Goal: Task Accomplishment & Management: Use online tool/utility

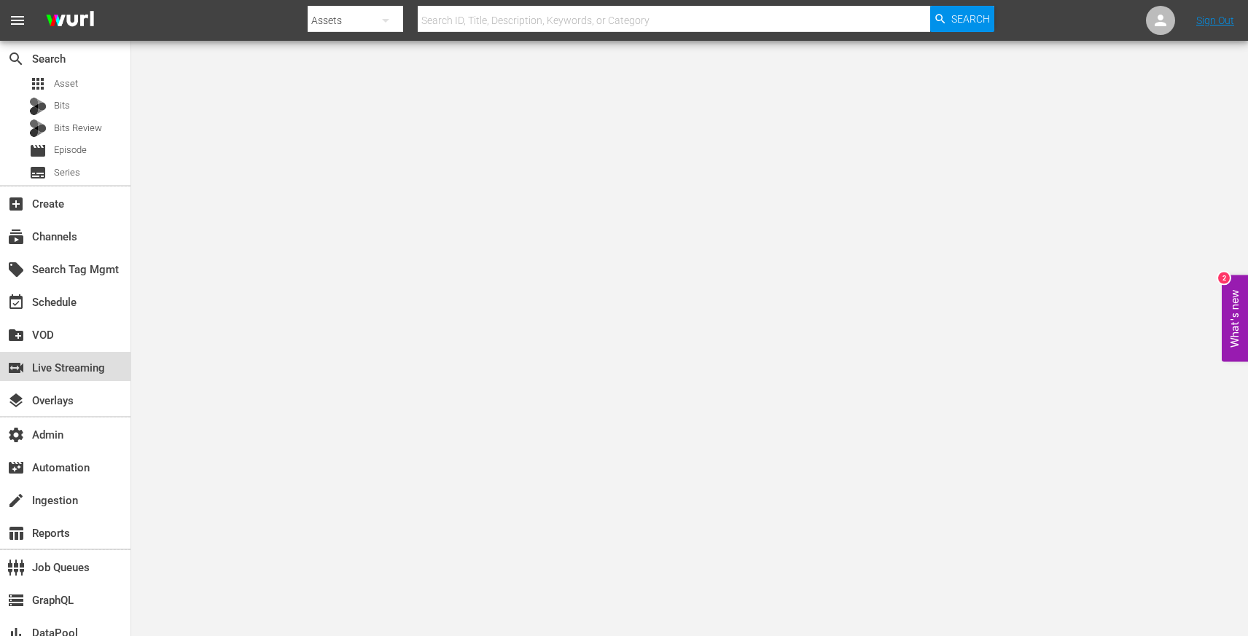
click at [82, 372] on div "switch_video Live Streaming" at bounding box center [41, 365] width 82 height 13
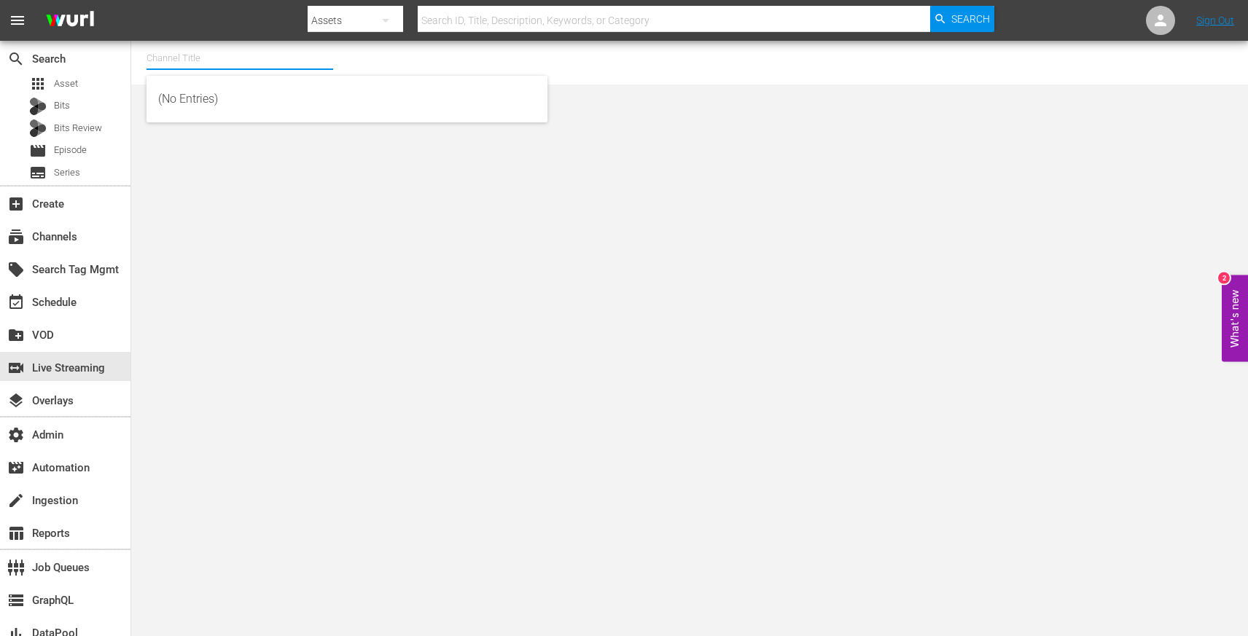
click at [275, 71] on input "text" at bounding box center [240, 58] width 187 height 35
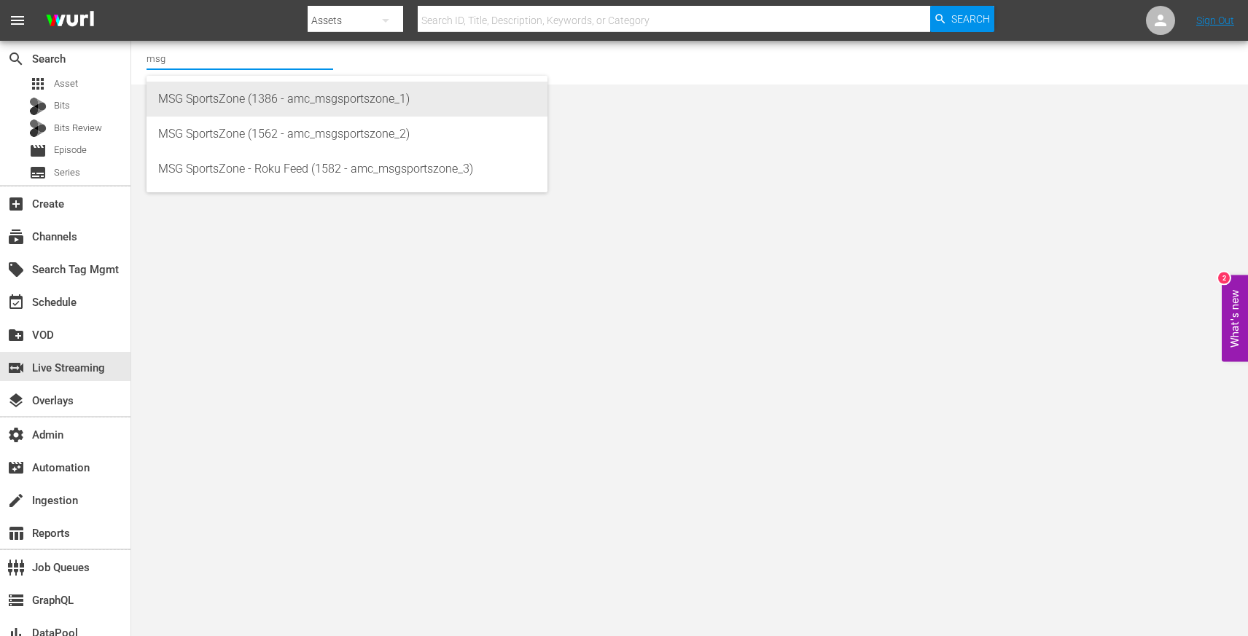
click at [278, 101] on div "MSG SportsZone (1386 - amc_msgsportszone_1)" at bounding box center [347, 99] width 378 height 35
type input "MSG SportsZone (1386 - amc_msgsportszone_1)"
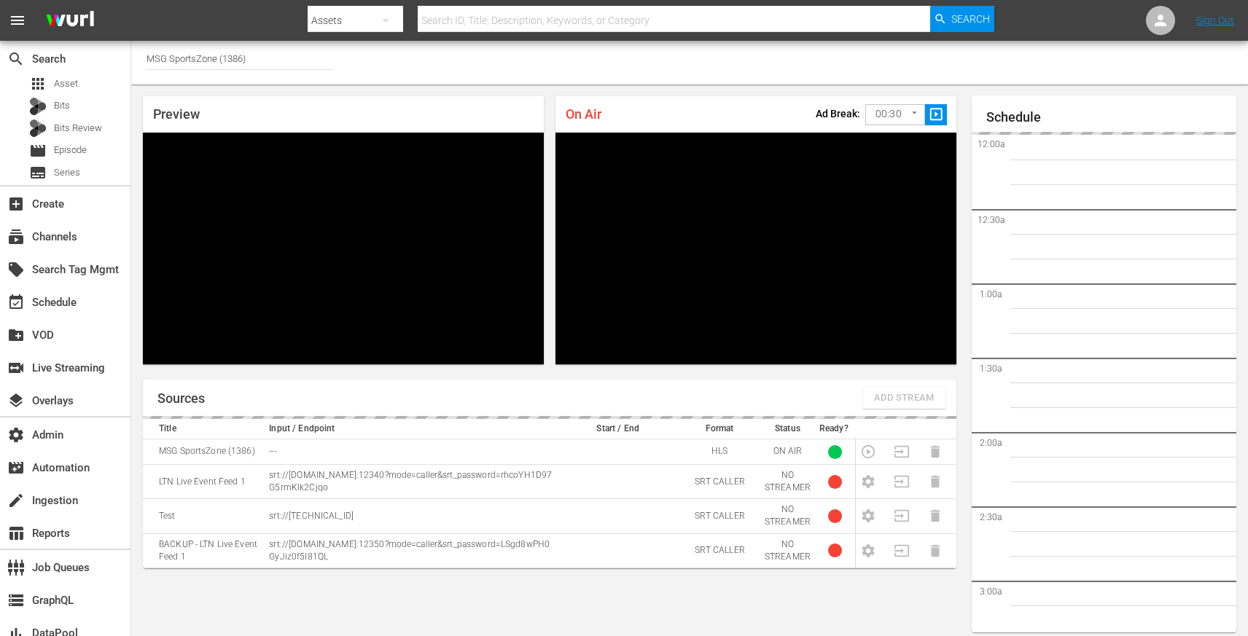
click at [184, 60] on input "MSG SportsZone (1386)" at bounding box center [240, 58] width 187 height 35
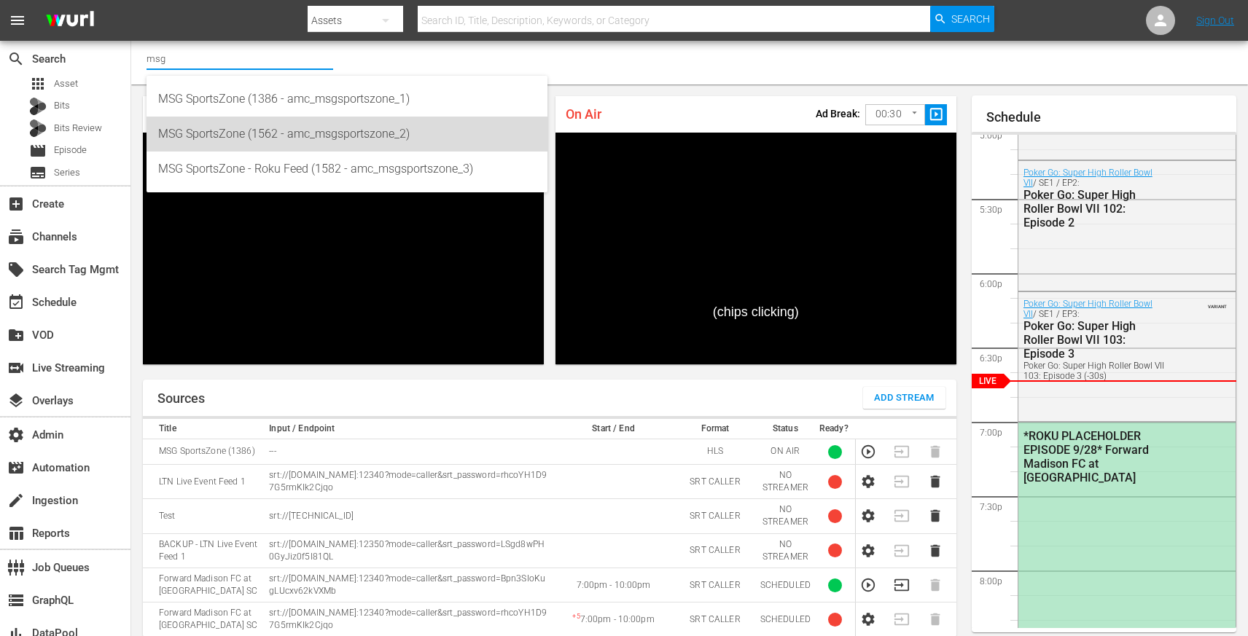
click at [240, 135] on div "MSG SportsZone (1562 - amc_msgsportszone_2)" at bounding box center [347, 134] width 378 height 35
type input "MSG SportsZone (1562 - amc_msgsportszone_2)"
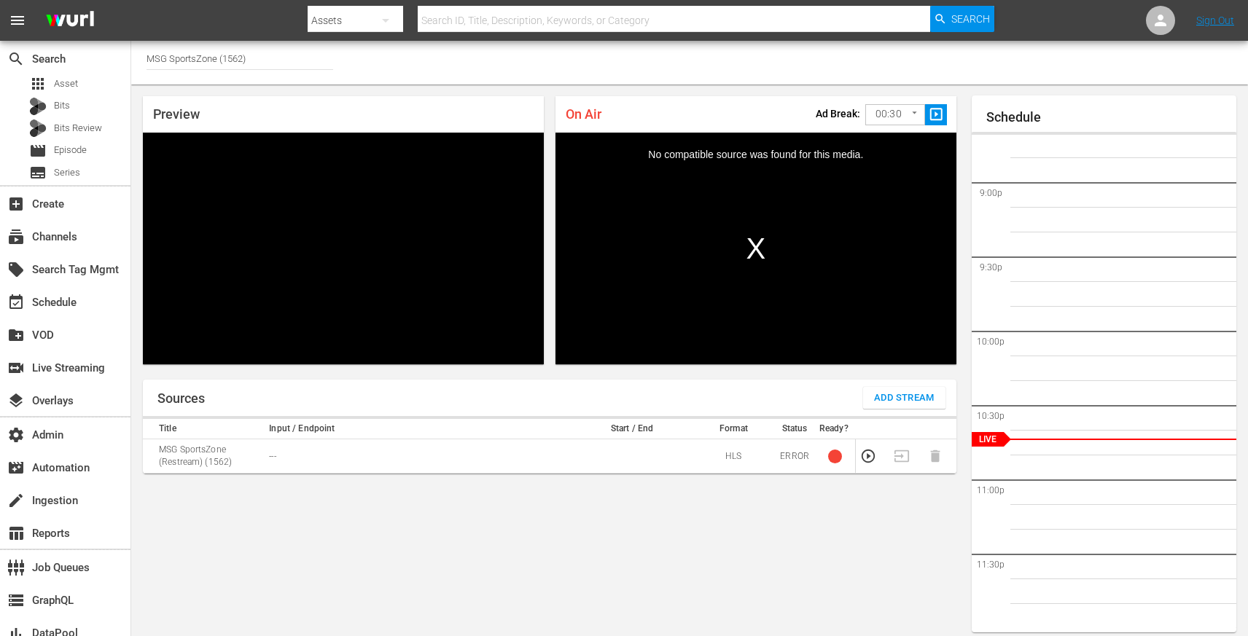
click at [227, 53] on input "MSG SportsZone (1562)" at bounding box center [240, 58] width 187 height 35
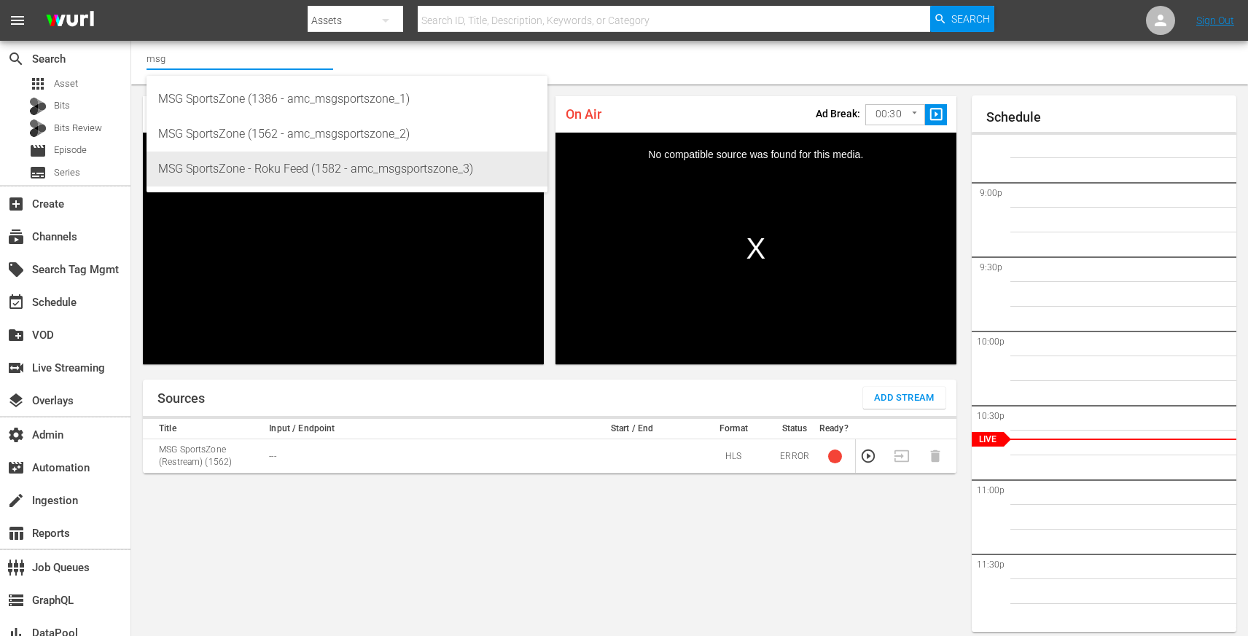
click at [245, 169] on div "MSG SportsZone - Roku Feed (1582 - amc_msgsportszone_3)" at bounding box center [347, 169] width 378 height 35
type input "MSG SportsZone - Roku Feed (1582 - amc_msgsportszone_3)"
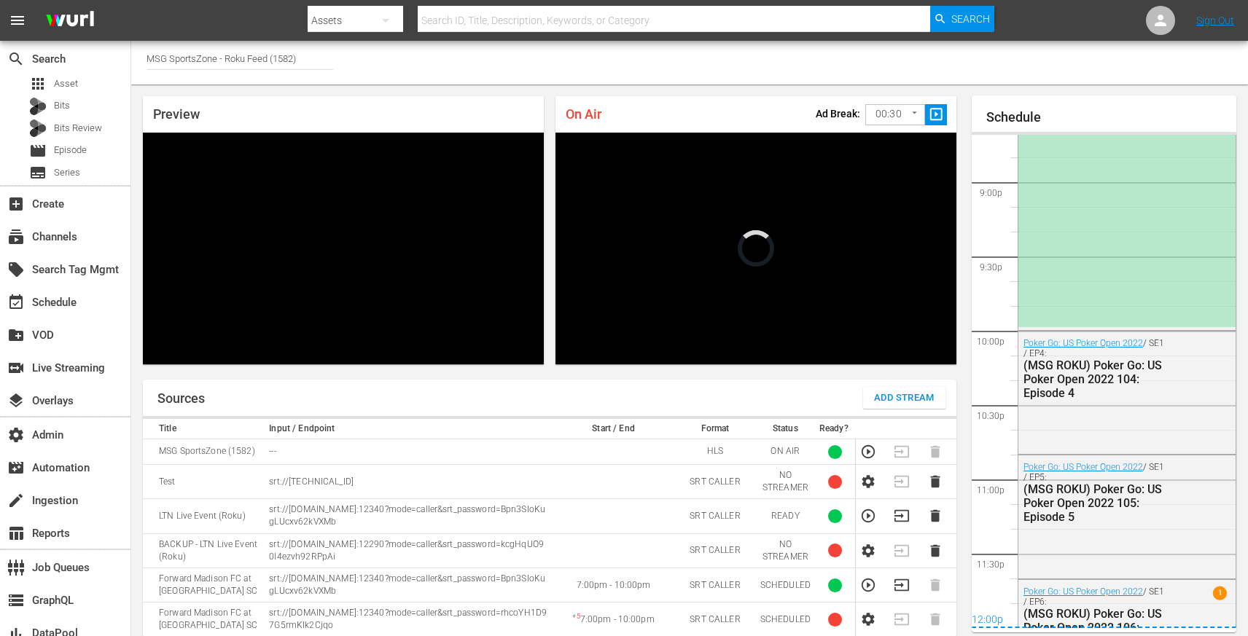
scroll to position [2539, 0]
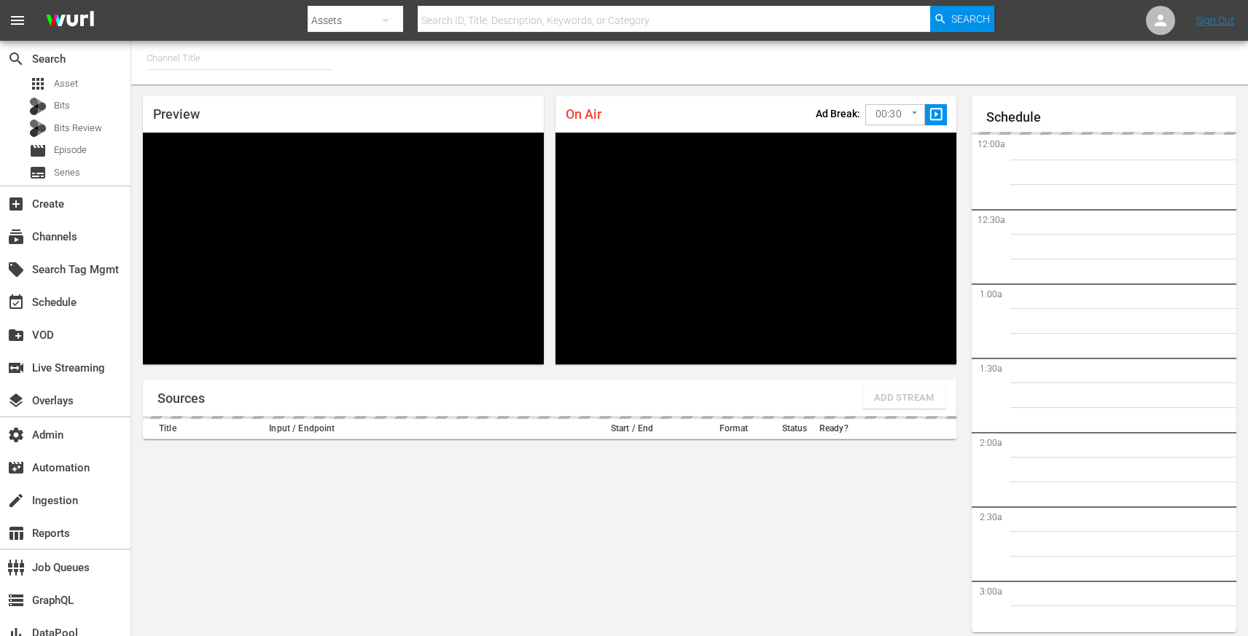
type input "MSG SportsZone - Roku Feed (1582)"
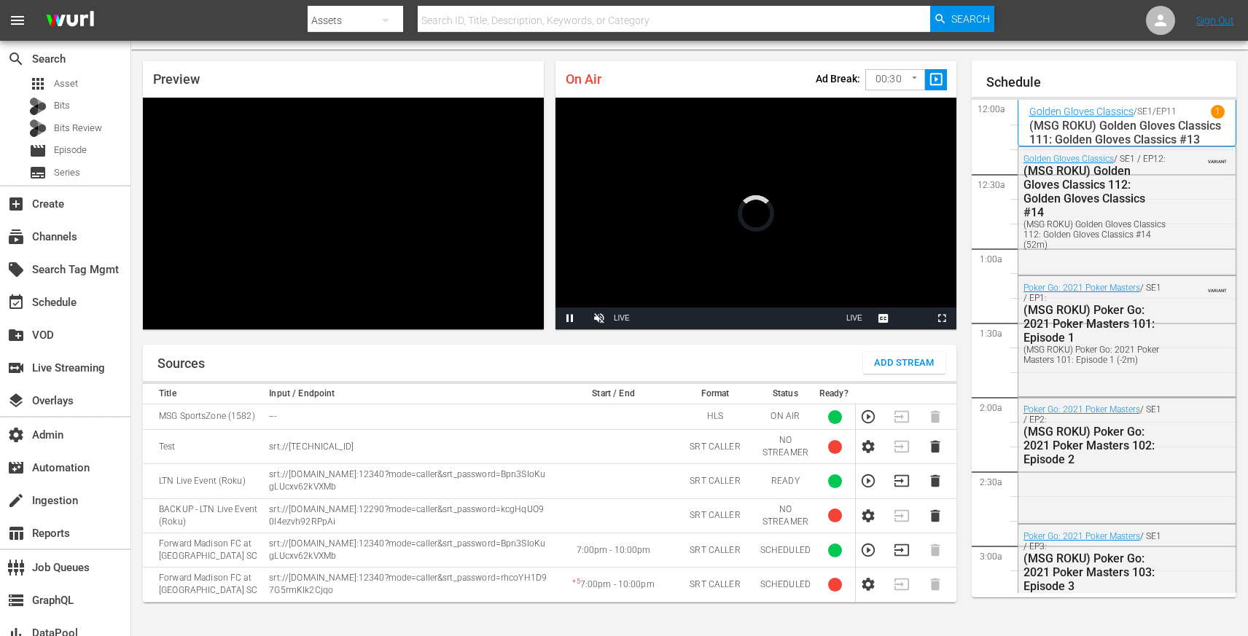
scroll to position [2579, 0]
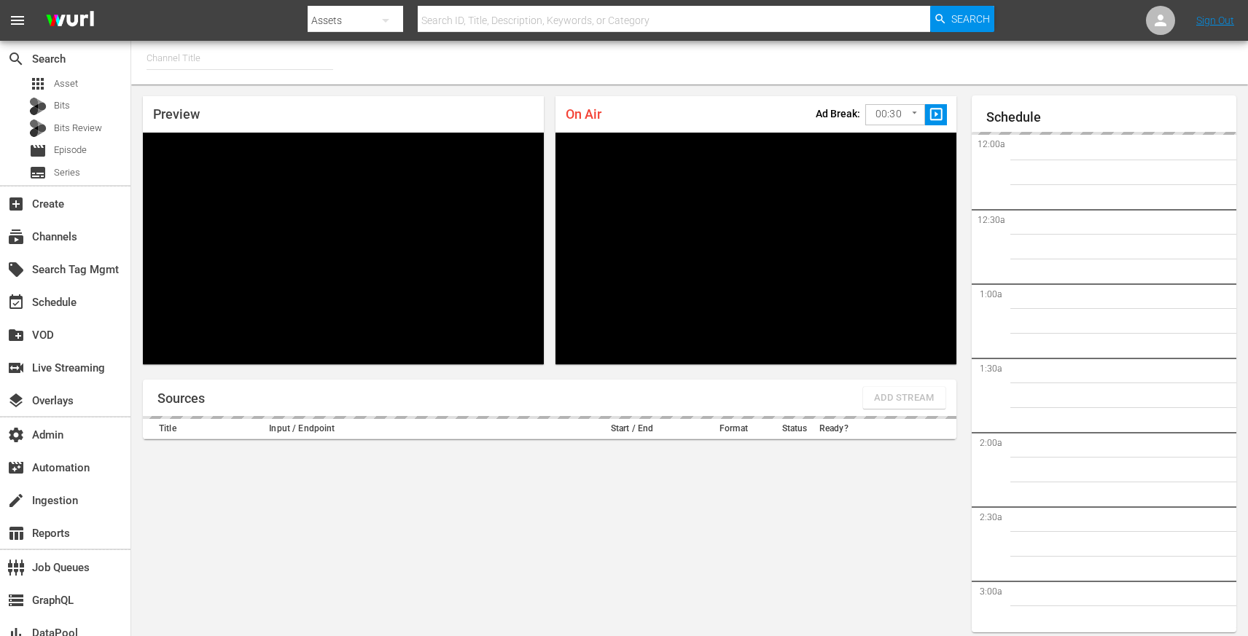
type input "MSG SportsZone (1386)"
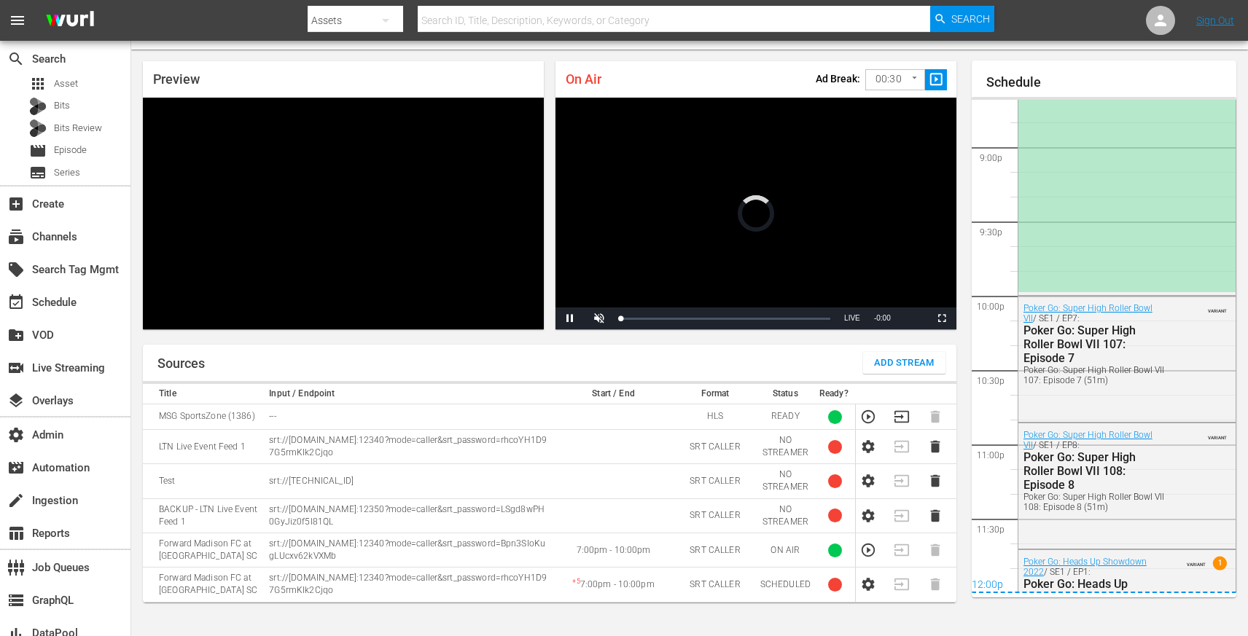
scroll to position [2579, 0]
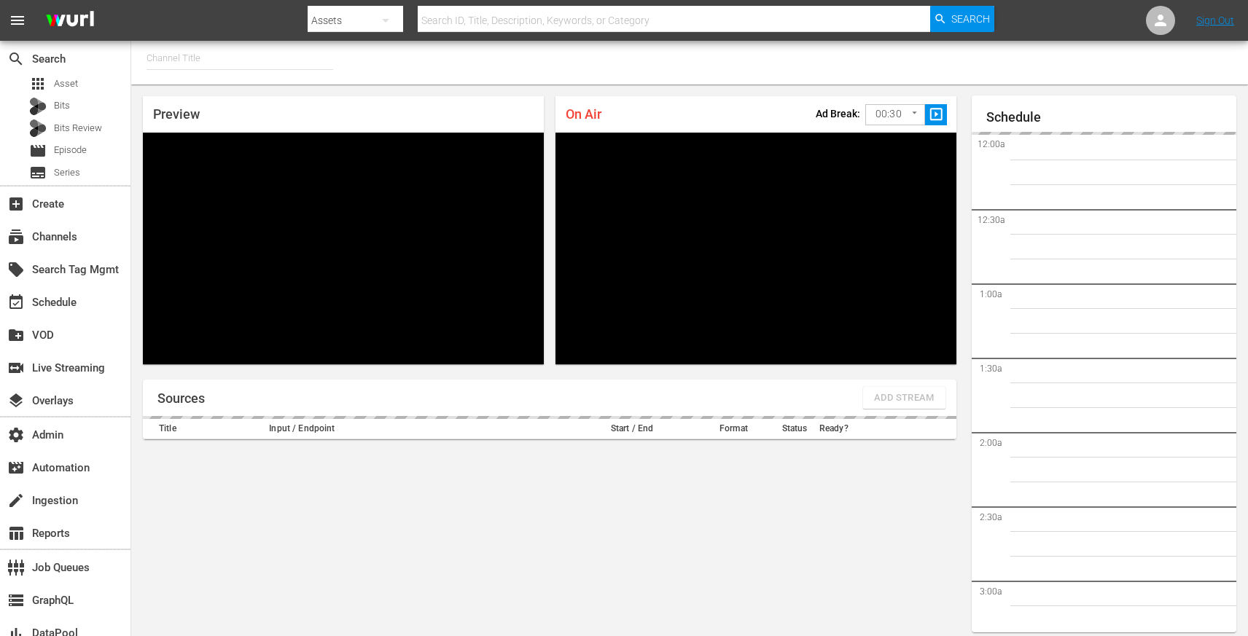
type input "MSG SportsZone - Roku Feed (1582)"
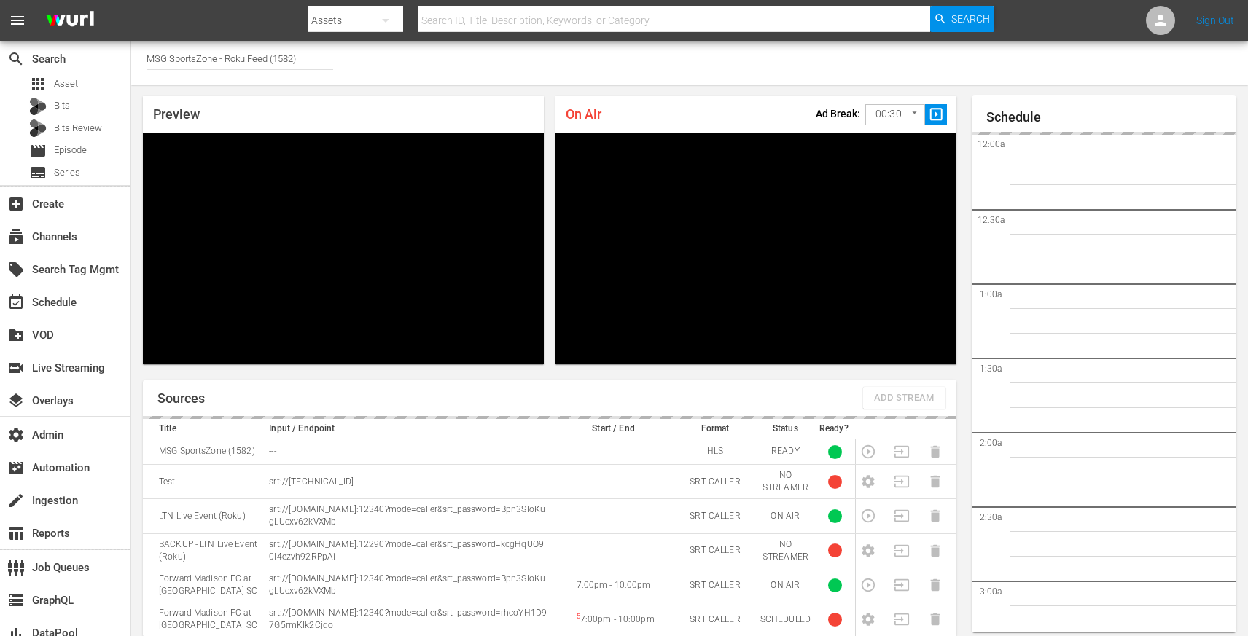
scroll to position [35, 0]
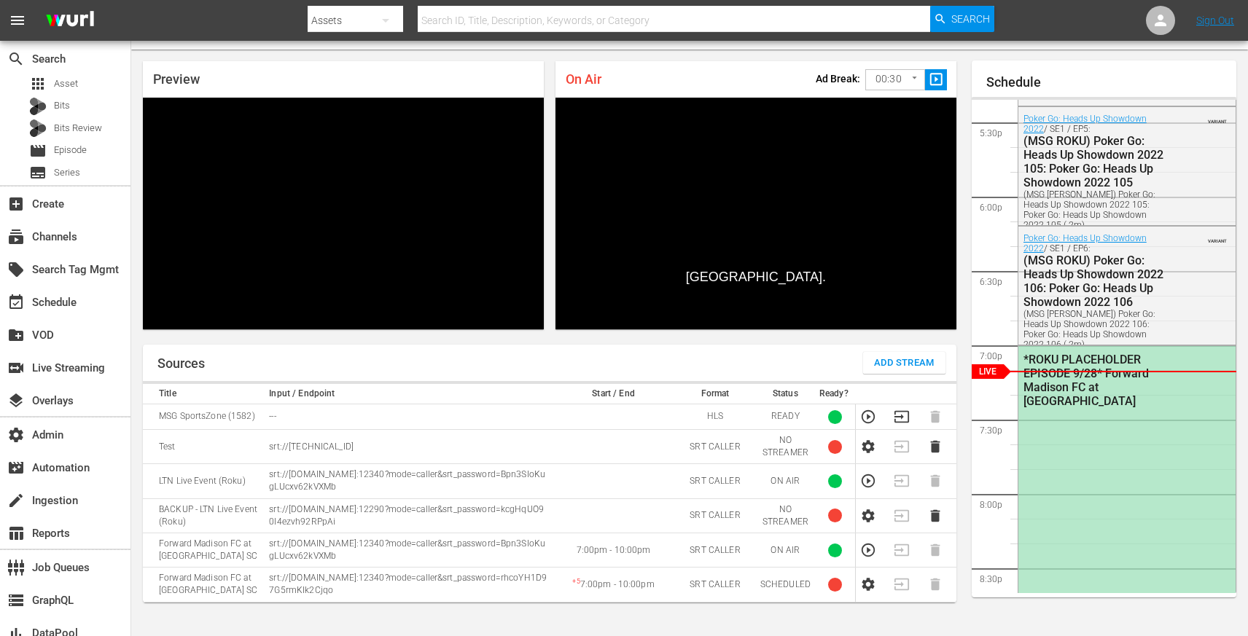
click at [271, 544] on p "srt://[DOMAIN_NAME]:12340?mode=caller&srt_password=Bpn3SIoKugLUcxv62kVXMb" at bounding box center [408, 550] width 279 height 25
drag, startPoint x: 271, startPoint y: 544, endPoint x: 384, endPoint y: 555, distance: 113.4
click at [384, 555] on p "srt://[DOMAIN_NAME]:12340?mode=caller&srt_password=Bpn3SIoKugLUcxv62kVXMb" at bounding box center [408, 550] width 279 height 25
copy p "srt://[DOMAIN_NAME]:12340?mode=caller&srt_password=Bpn3SIoKugLUcxv62kVXMb"
click at [866, 553] on icon "button" at bounding box center [868, 550] width 16 height 16
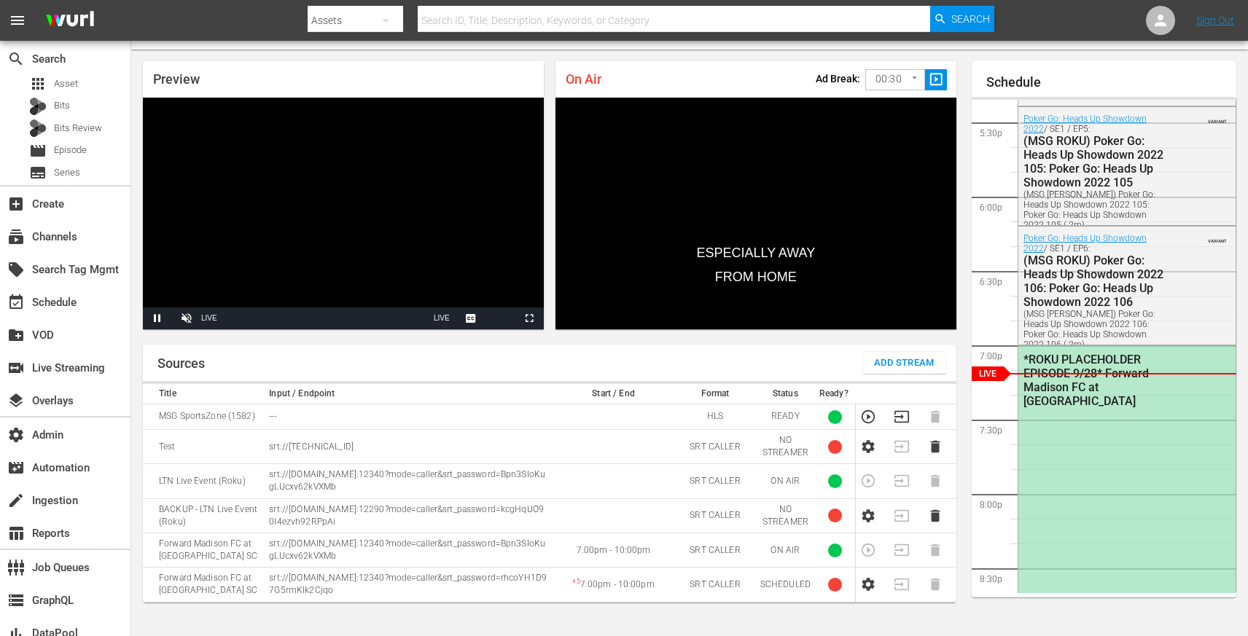
scroll to position [0, 0]
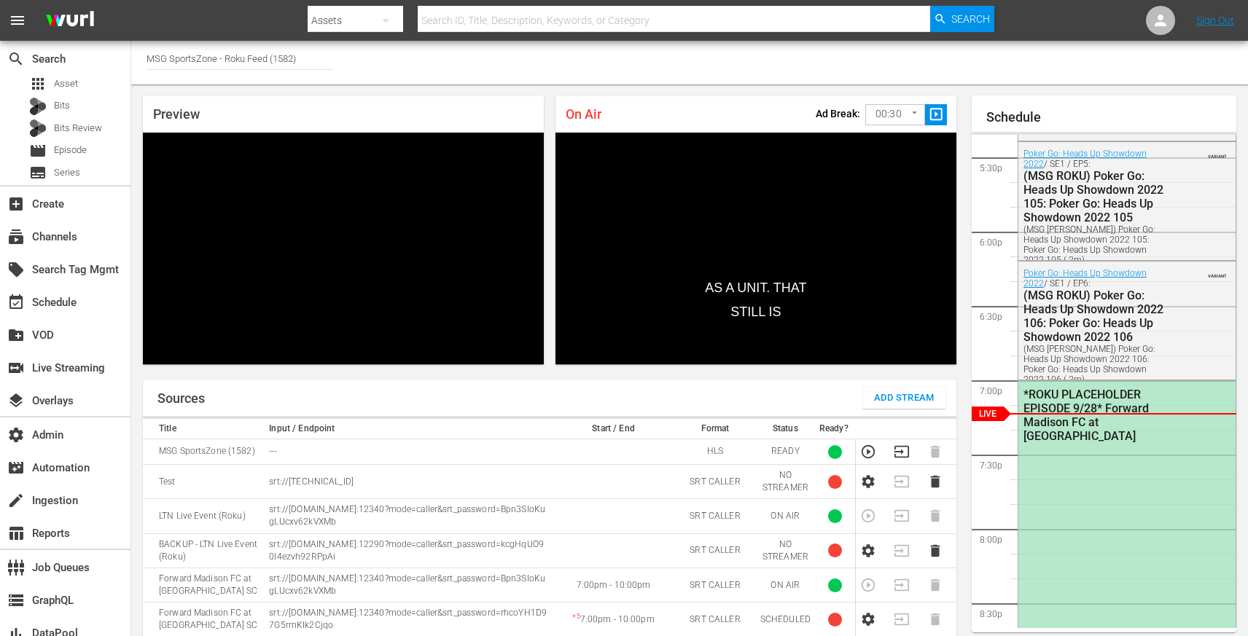
click at [384, 534] on td "srt://ltnp-sjc-a-server2-nt.ltnglobal.com:12290?mode=caller&srt_password=kcgHqU…" at bounding box center [409, 551] width 288 height 34
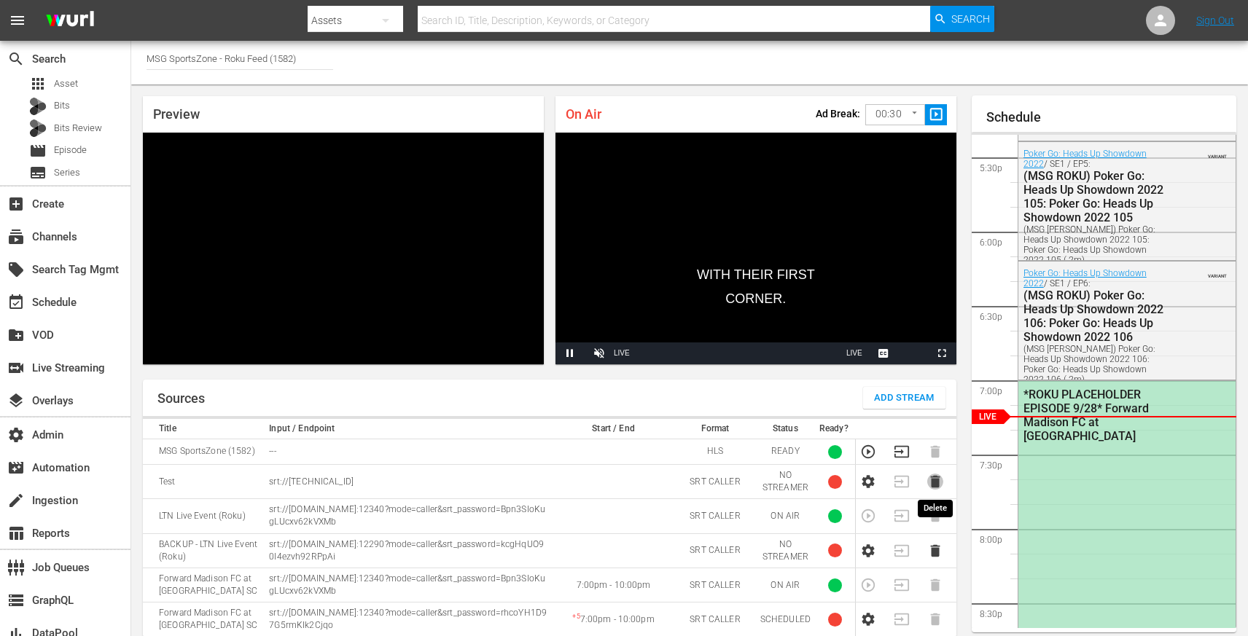
scroll to position [35, 0]
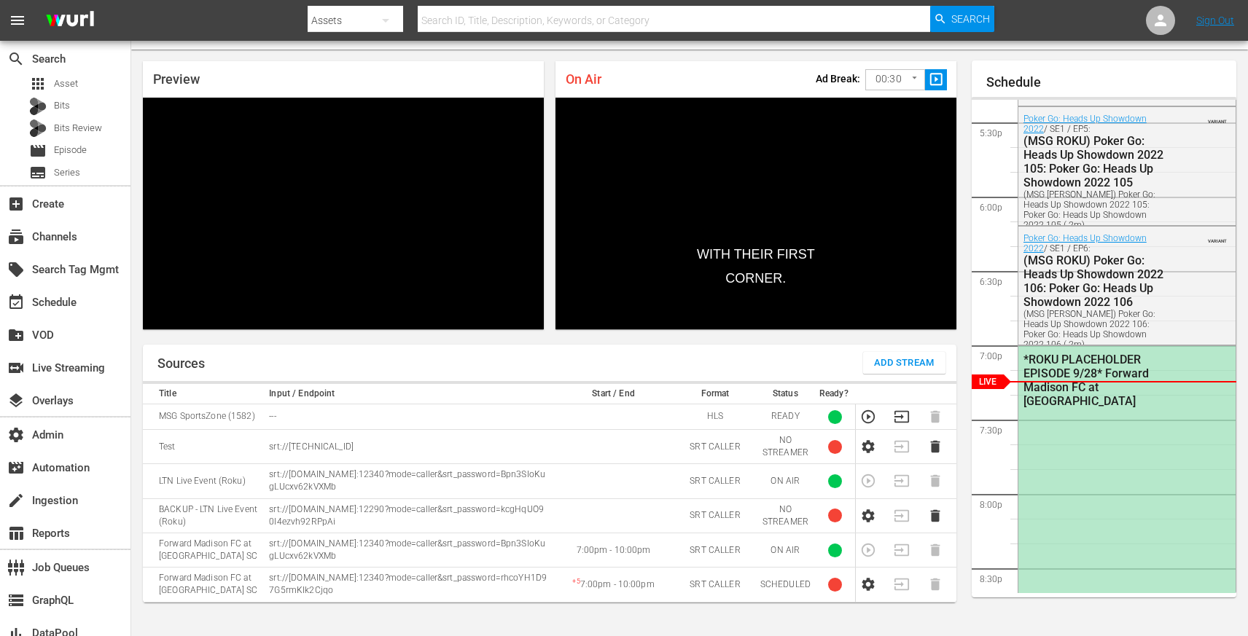
drag, startPoint x: 405, startPoint y: 592, endPoint x: 268, endPoint y: 582, distance: 136.7
click at [268, 582] on td "srt://[DOMAIN_NAME]:12340?mode=caller&srt_password=rhcoYH1D97G5rmKIk2Cjqo" at bounding box center [409, 585] width 288 height 34
copy p "srt://[DOMAIN_NAME]:12340?mode=caller&srt_password=rhcoYH1D97G5rmKIk2Cjqo"
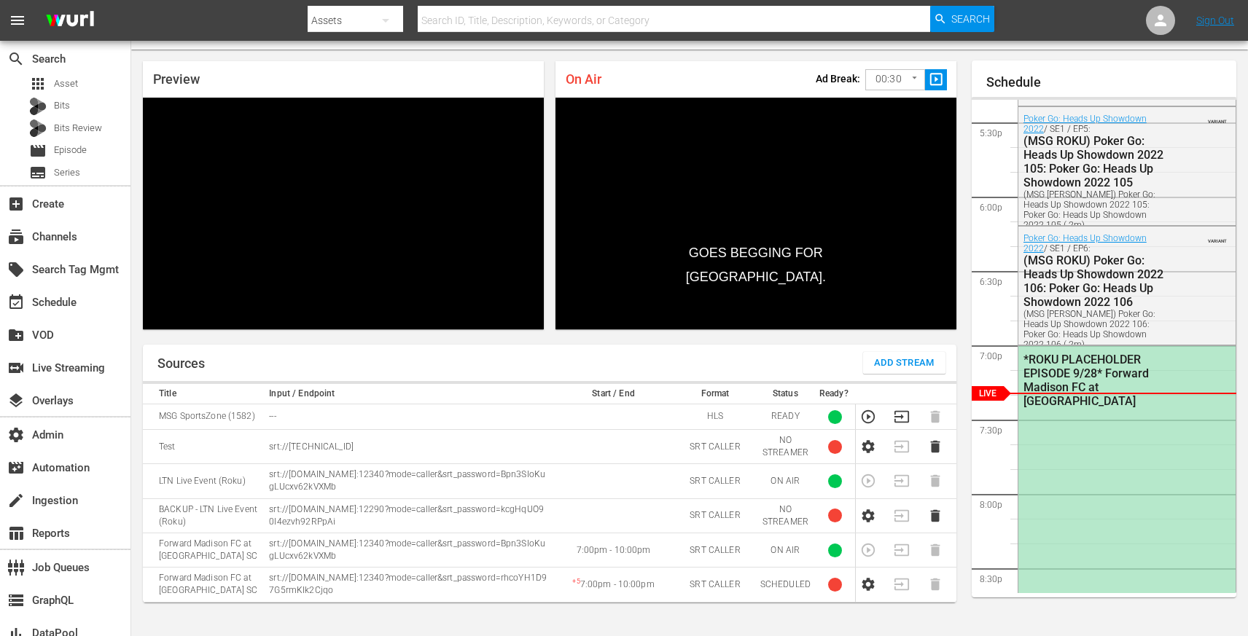
drag, startPoint x: 405, startPoint y: 558, endPoint x: 270, endPoint y: 544, distance: 136.2
click at [270, 544] on p "srt://[DOMAIN_NAME]:12340?mode=caller&srt_password=Bpn3SIoKugLUcxv62kVXMb" at bounding box center [408, 550] width 279 height 25
copy p "srt://[DOMAIN_NAME]:12340?mode=caller&srt_password=Bpn3SIoKugLUcxv62kVXMb"
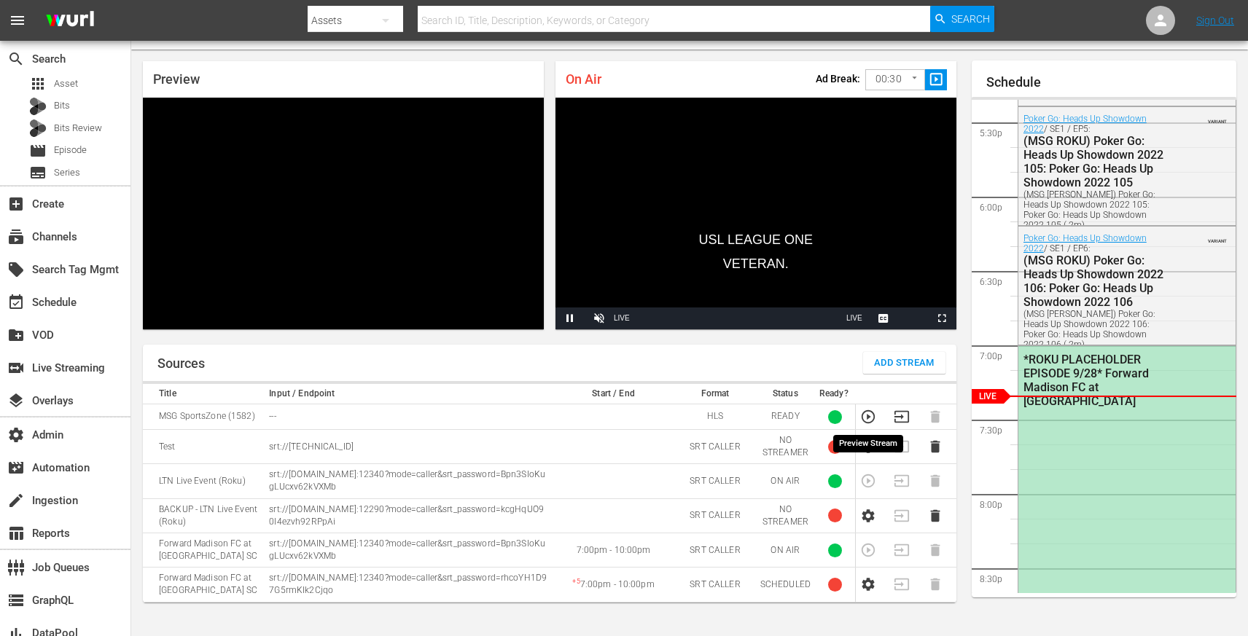
click at [864, 415] on icon "button" at bounding box center [868, 417] width 16 height 16
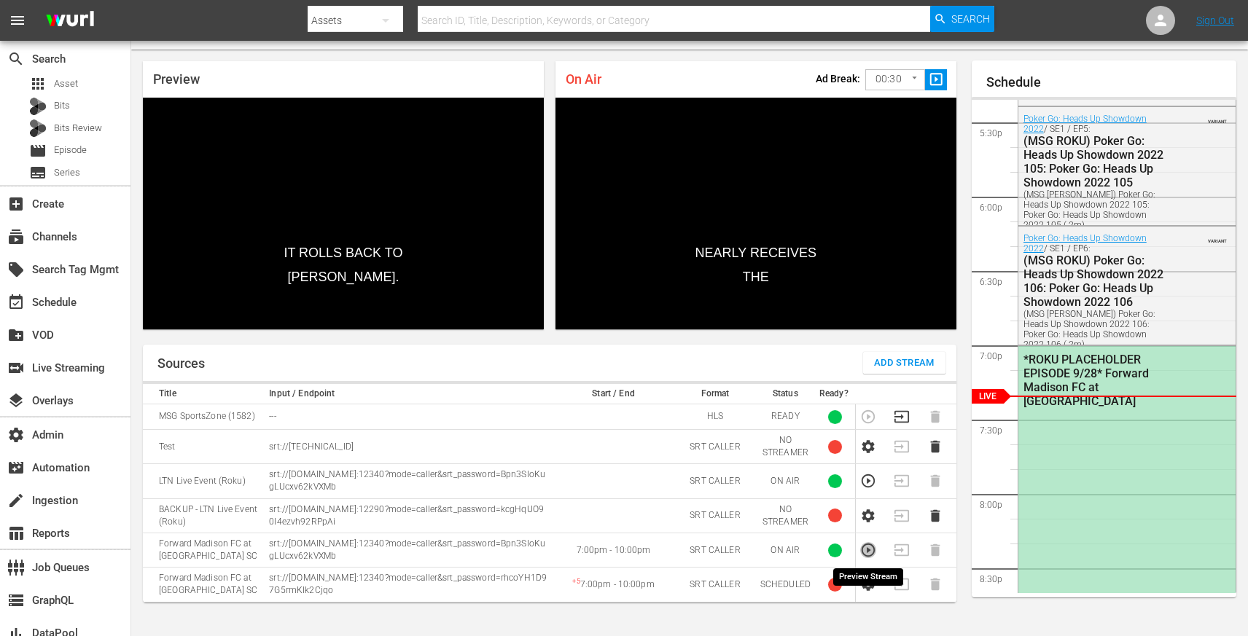
click at [870, 552] on icon "button" at bounding box center [868, 550] width 16 height 16
drag, startPoint x: 405, startPoint y: 555, endPoint x: 270, endPoint y: 544, distance: 135.3
click at [270, 544] on p "srt://[DOMAIN_NAME]:12340?mode=caller&srt_password=Bpn3SIoKugLUcxv62kVXMb" at bounding box center [408, 550] width 279 height 25
copy p "srt://[DOMAIN_NAME]:12340?mode=caller&srt_password=Bpn3SIoKugLUcxv62kVXMb"
click at [397, 553] on p "srt://[DOMAIN_NAME]:12340?mode=caller&srt_password=Bpn3SIoKugLUcxv62kVXMb" at bounding box center [408, 550] width 279 height 25
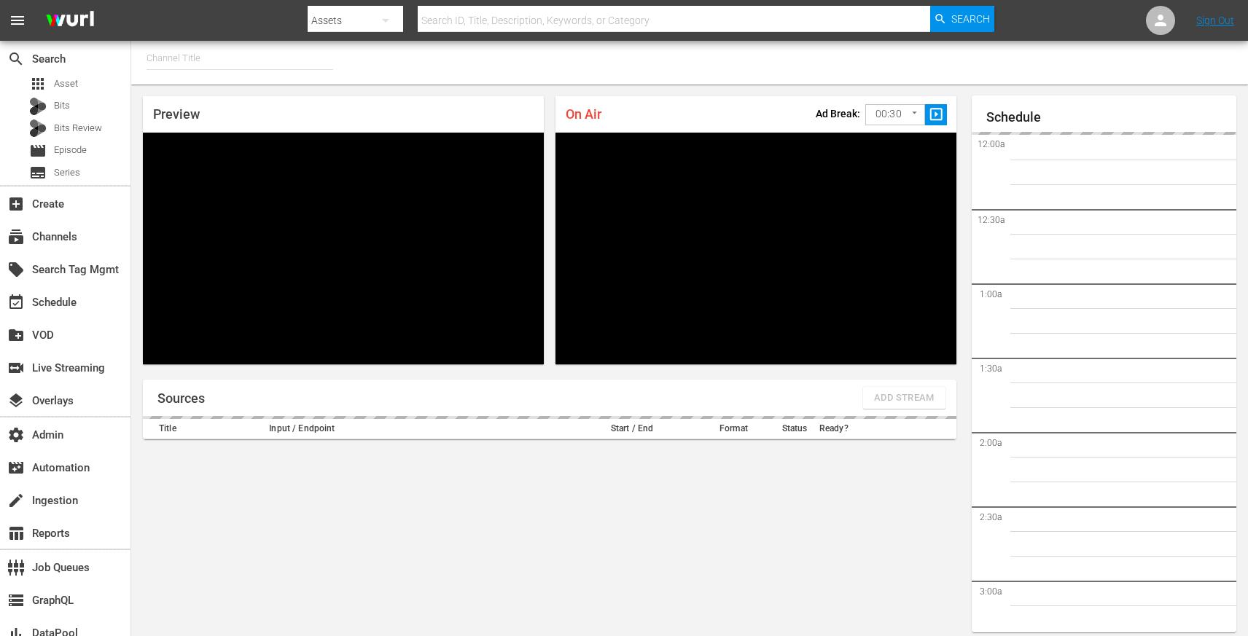
type input "MSG SportsZone (1386)"
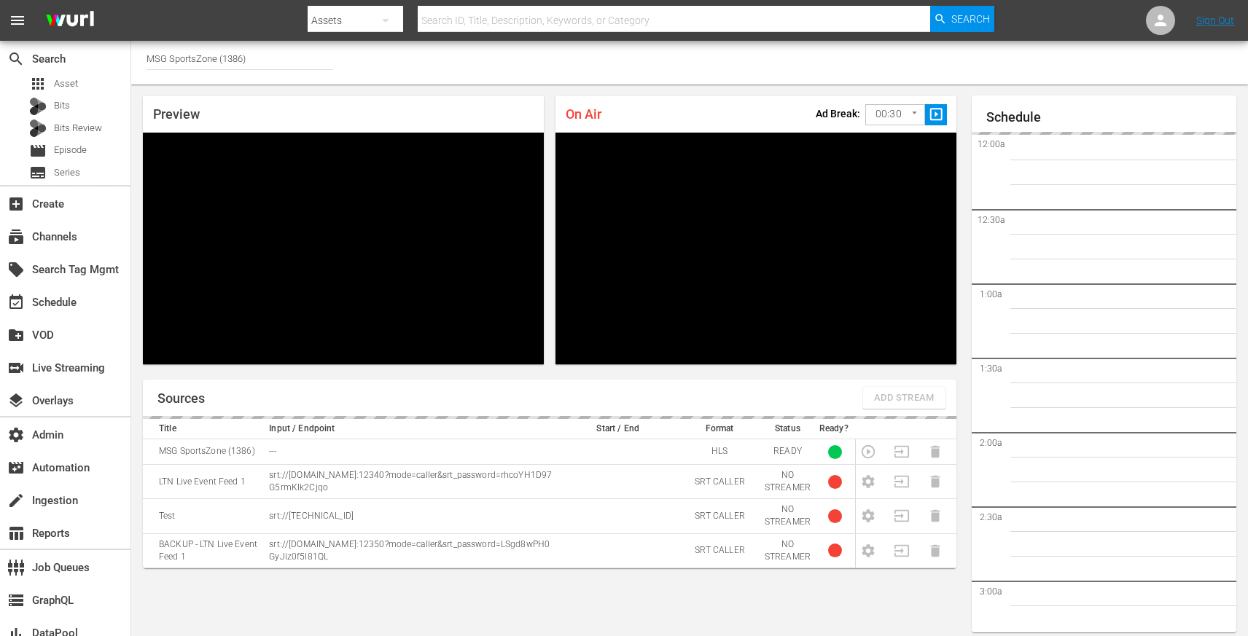
scroll to position [35, 0]
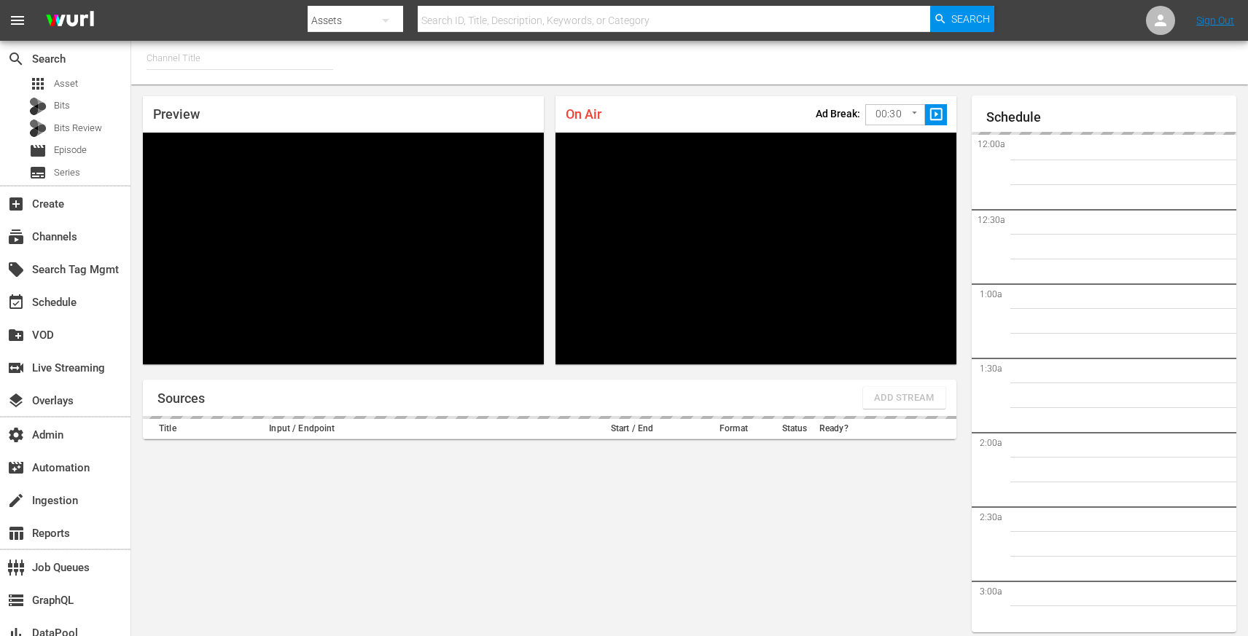
type input "MSG SportsZone (1386)"
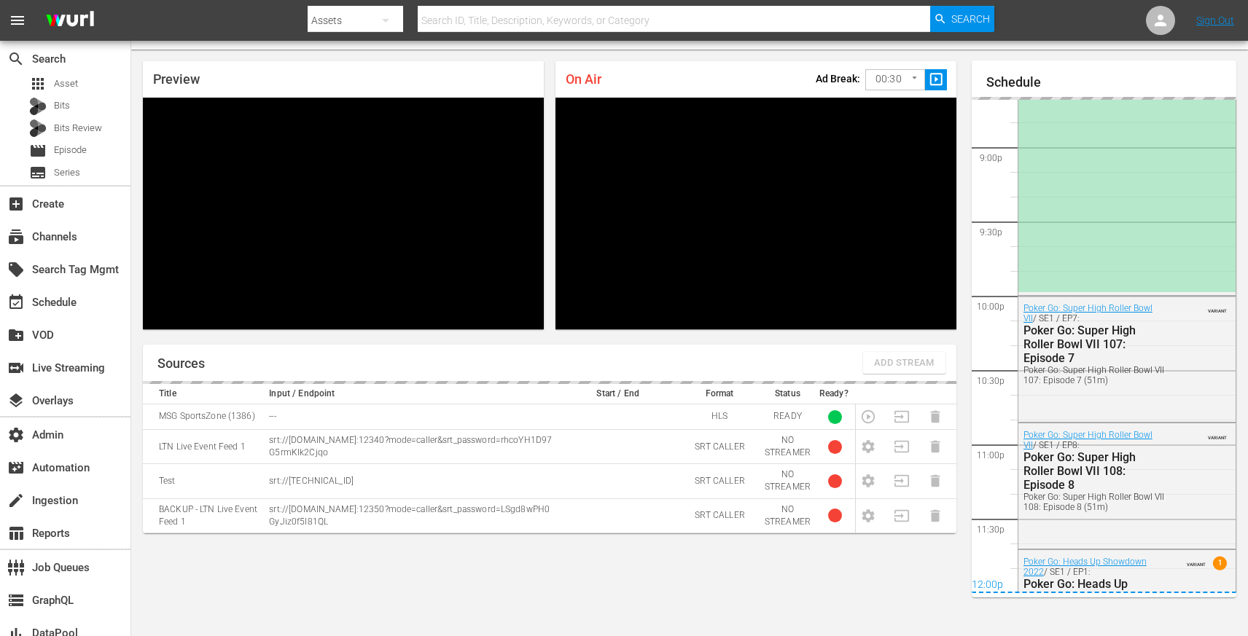
scroll to position [2604, 0]
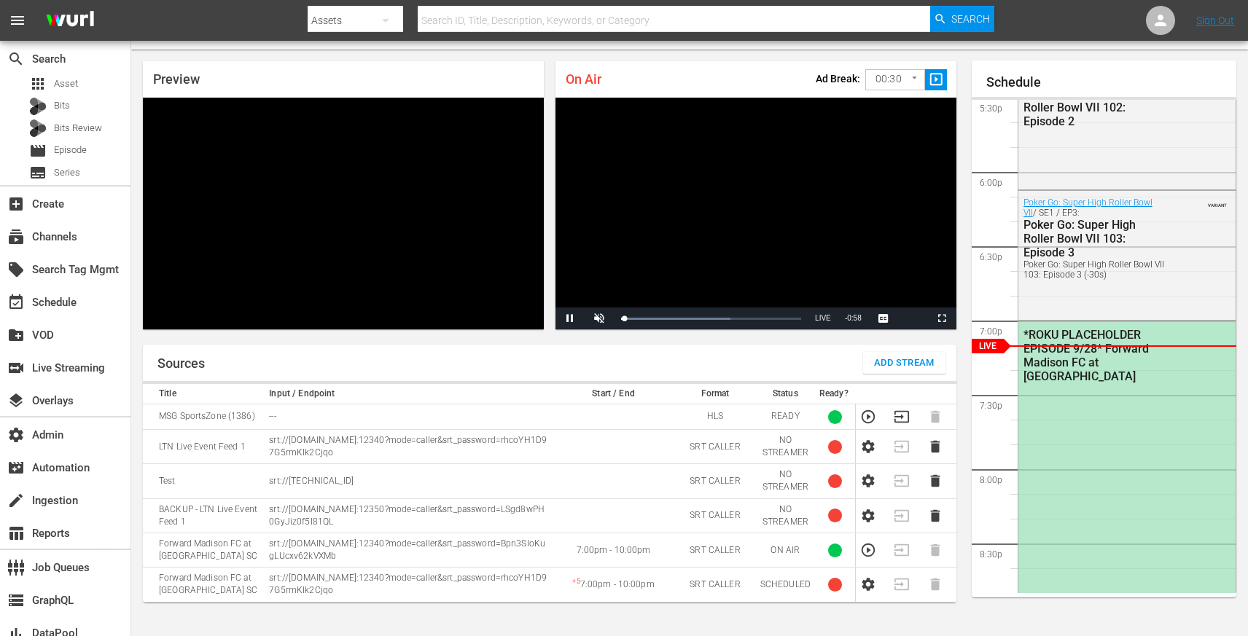
click at [276, 543] on p "srt://[DOMAIN_NAME]:12340?mode=caller&srt_password=Bpn3SIoKugLUcxv62kVXMb" at bounding box center [408, 550] width 279 height 25
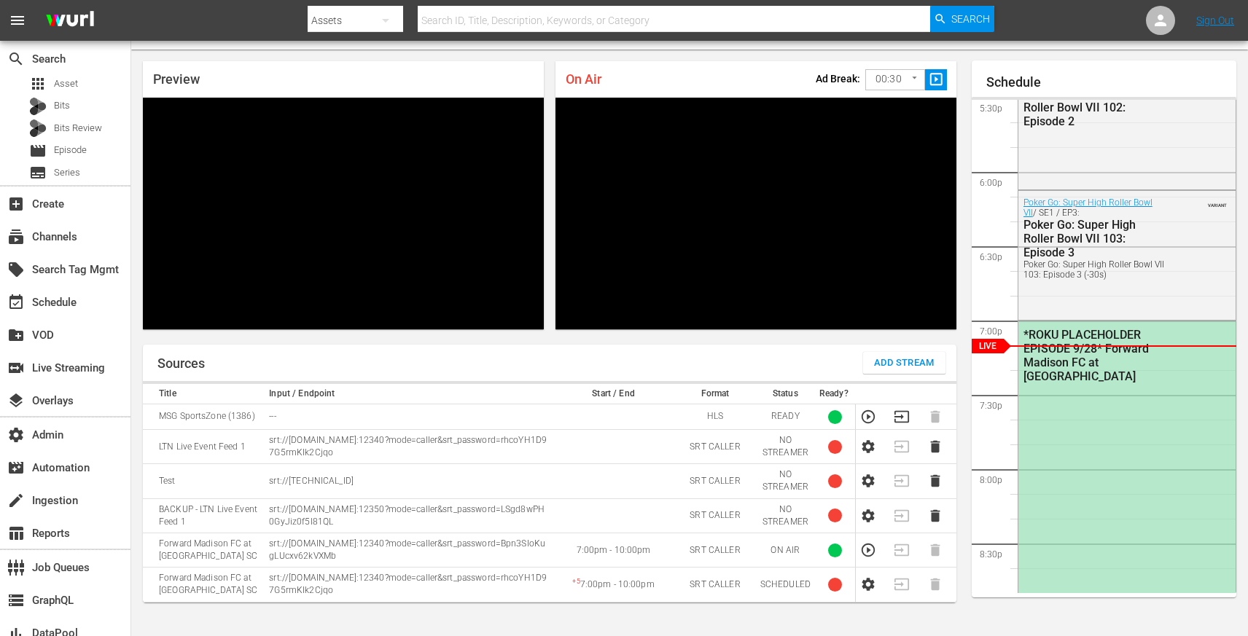
drag, startPoint x: 276, startPoint y: 543, endPoint x: 380, endPoint y: 560, distance: 105.6
click at [380, 560] on p "srt://[DOMAIN_NAME]:12340?mode=caller&srt_password=Bpn3SIoKugLUcxv62kVXMb" at bounding box center [408, 550] width 279 height 25
copy p "srt://[DOMAIN_NAME]:12340?mode=caller&srt_password=Bpn3SIoKugLUcxv62kVXMb"
click at [563, 355] on div "Sources Add Stream" at bounding box center [549, 363] width 813 height 36
click at [864, 549] on icon "button" at bounding box center [868, 550] width 16 height 16
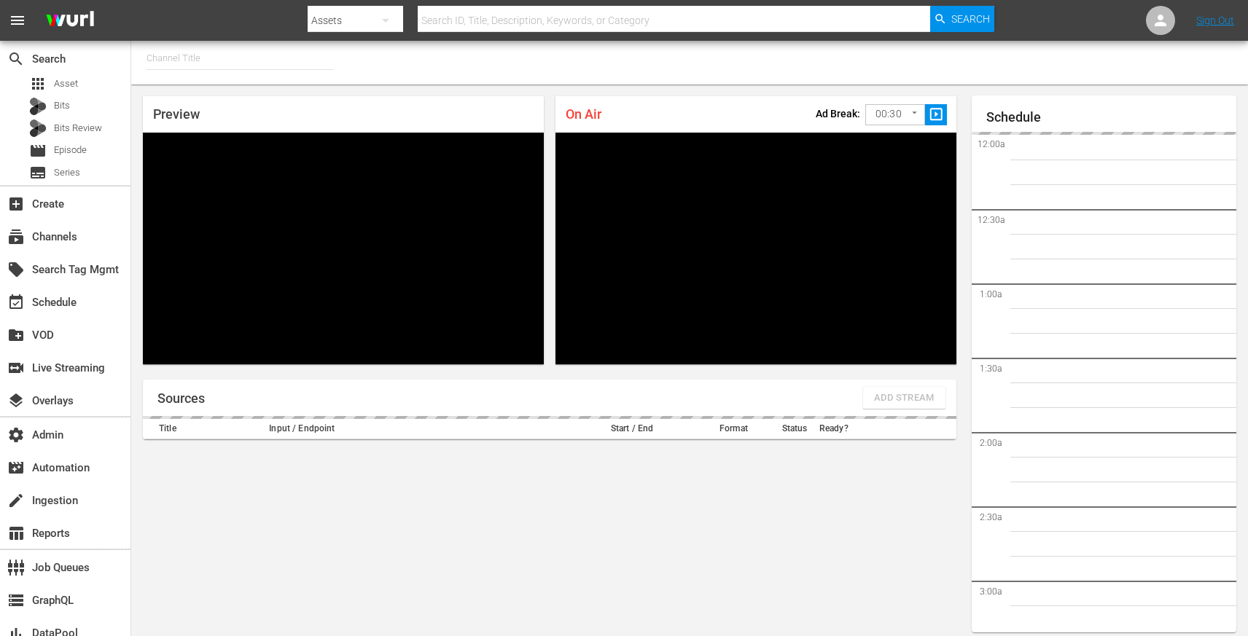
type input "MSG SportsZone (1386)"
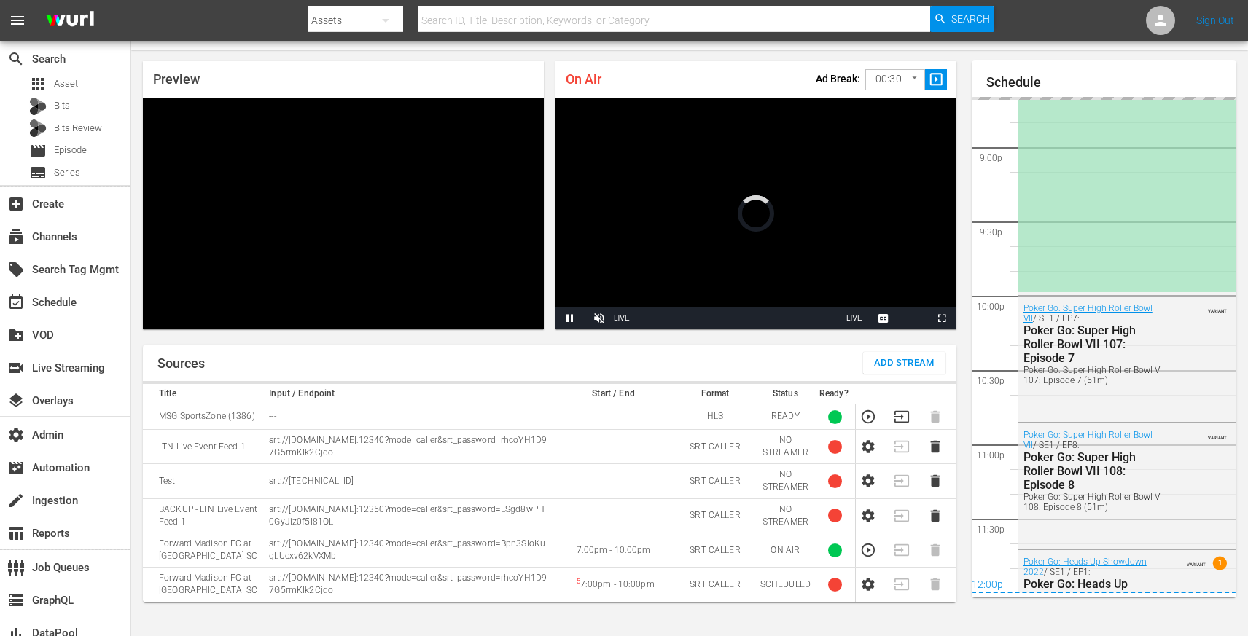
scroll to position [2606, 0]
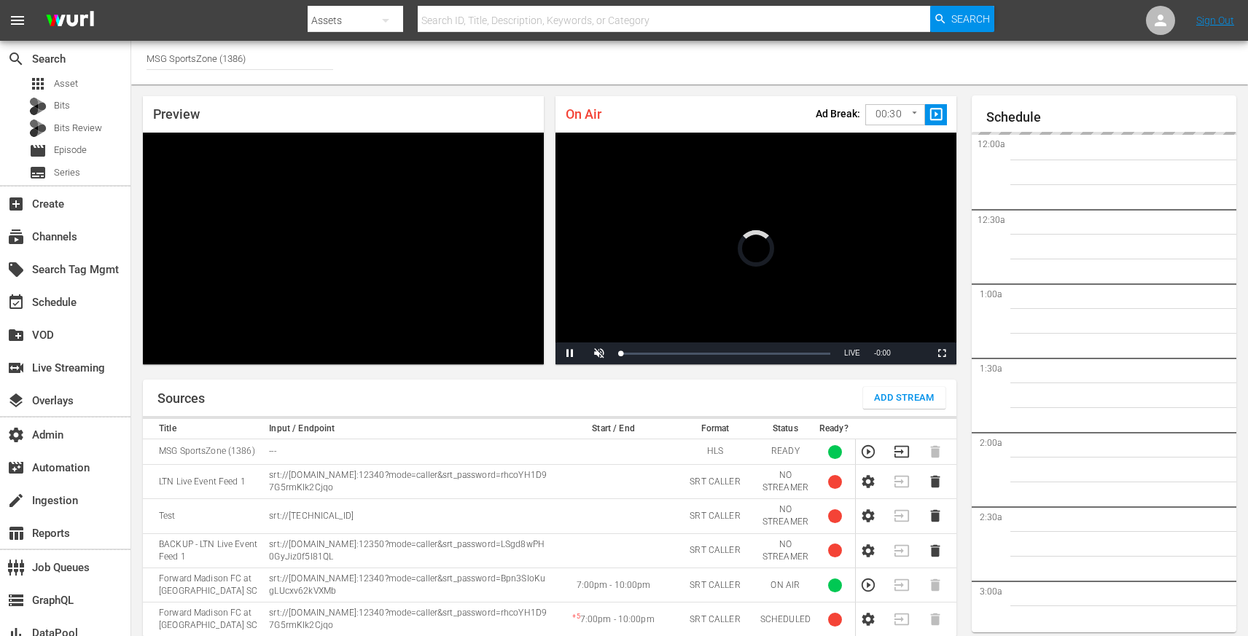
scroll to position [35, 0]
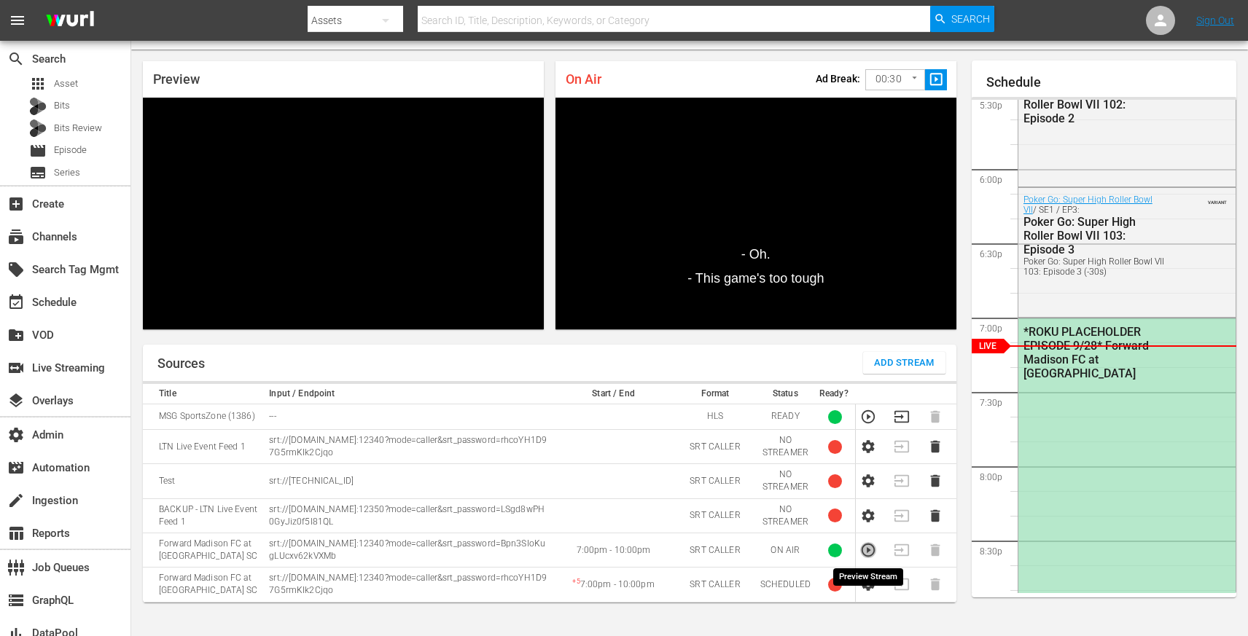
click at [866, 554] on icon "button" at bounding box center [868, 550] width 16 height 16
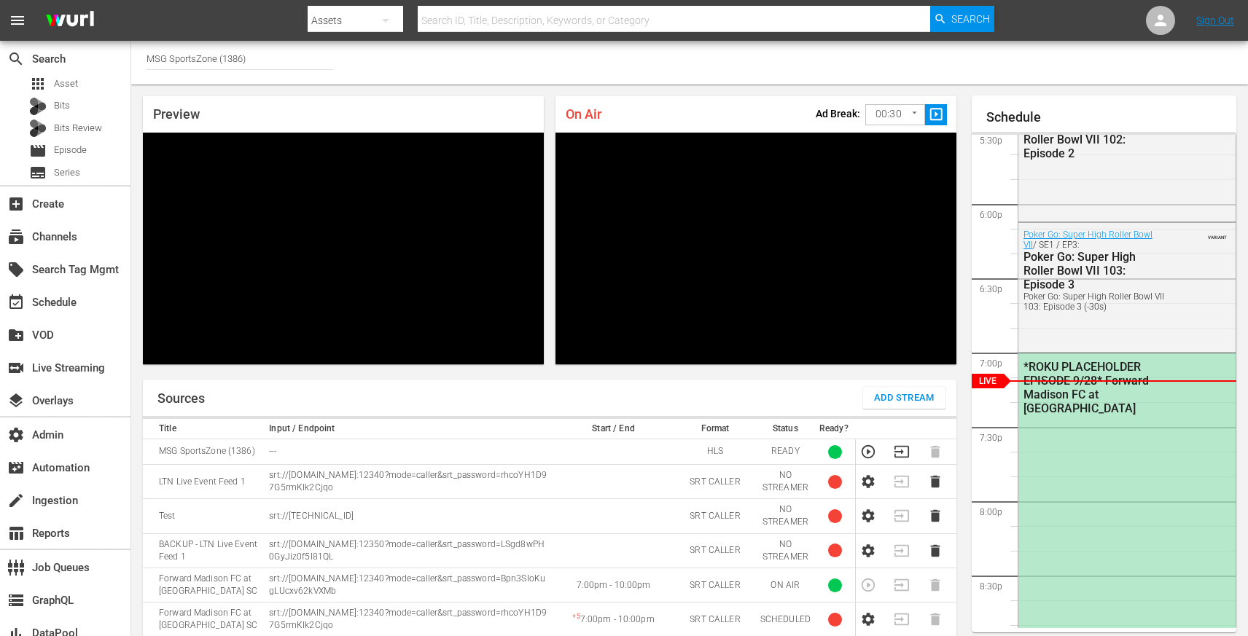
click at [266, 68] on input "MSG SportsZone (1386)" at bounding box center [240, 58] width 187 height 35
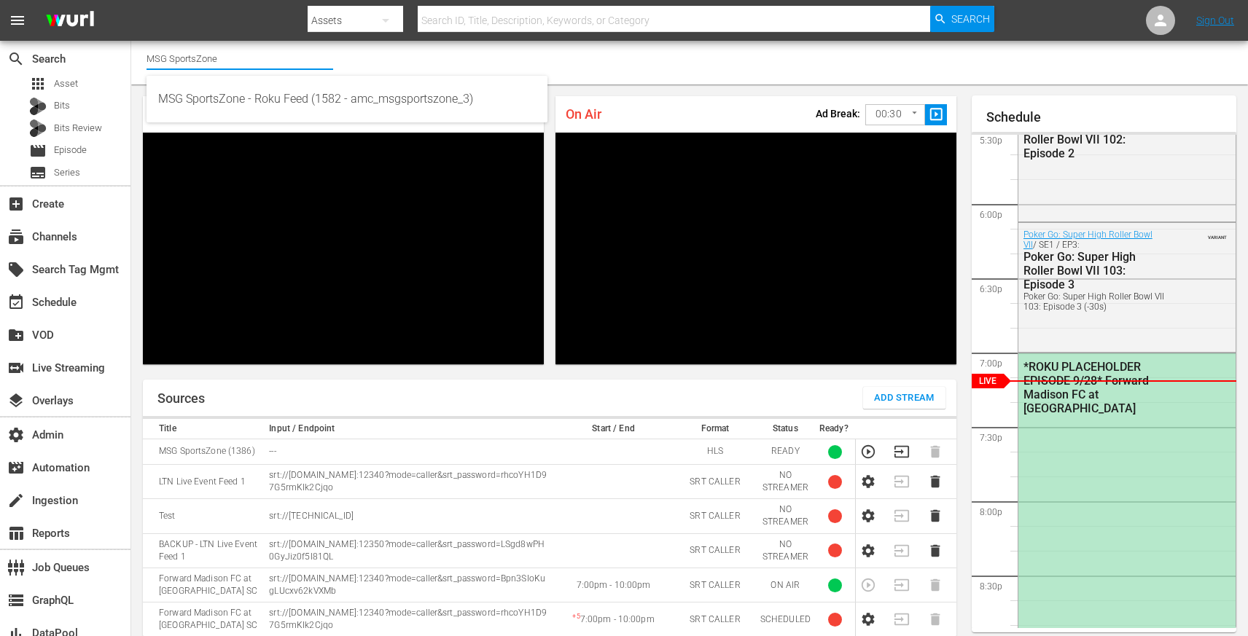
type input "MSG SportsZone"
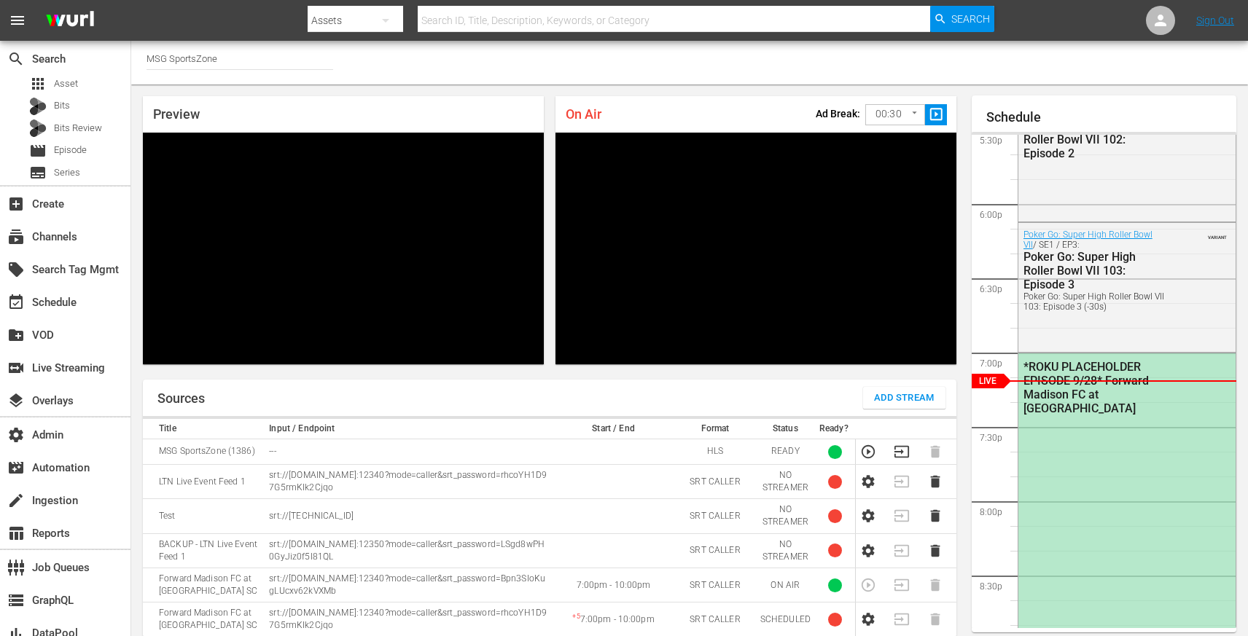
click at [365, 50] on div "Channel Title MSG SportsZone" at bounding box center [689, 63] width 1117 height 44
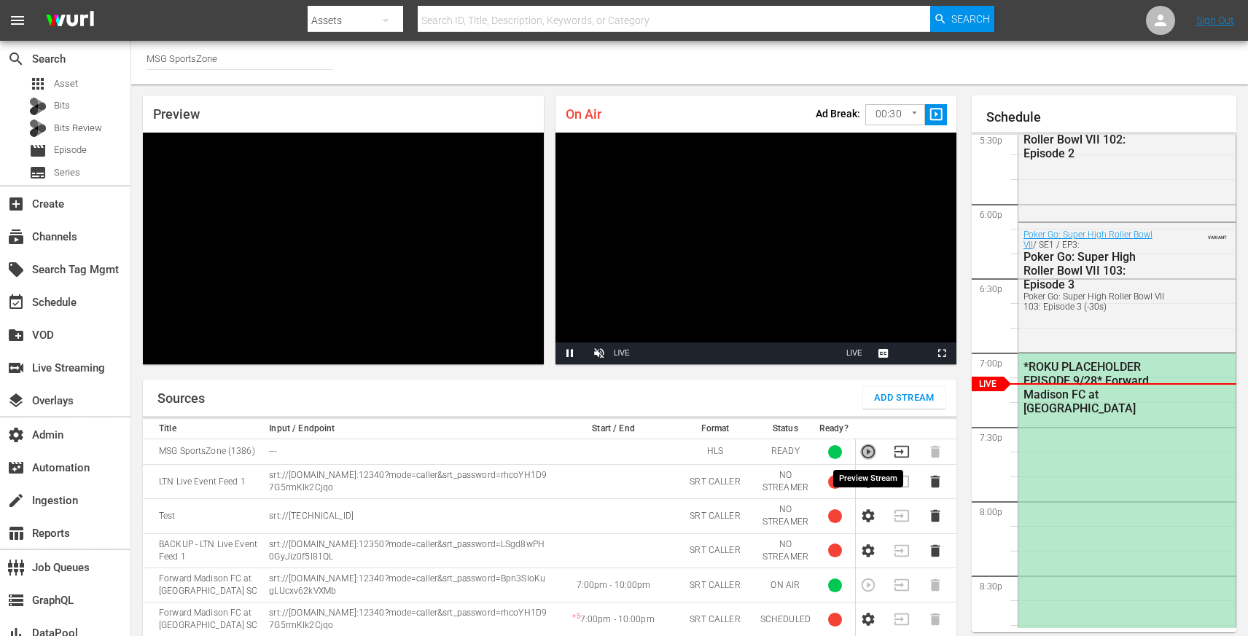
click at [869, 448] on icon "button" at bounding box center [868, 452] width 16 height 16
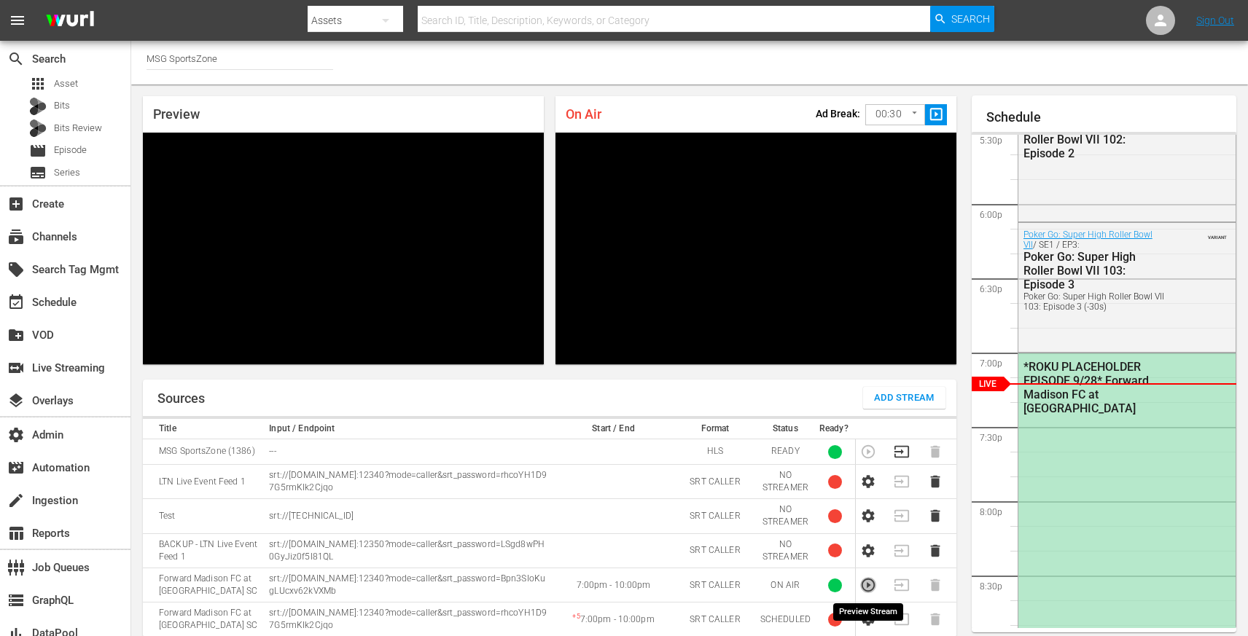
click at [871, 586] on icon "button" at bounding box center [868, 585] width 16 height 16
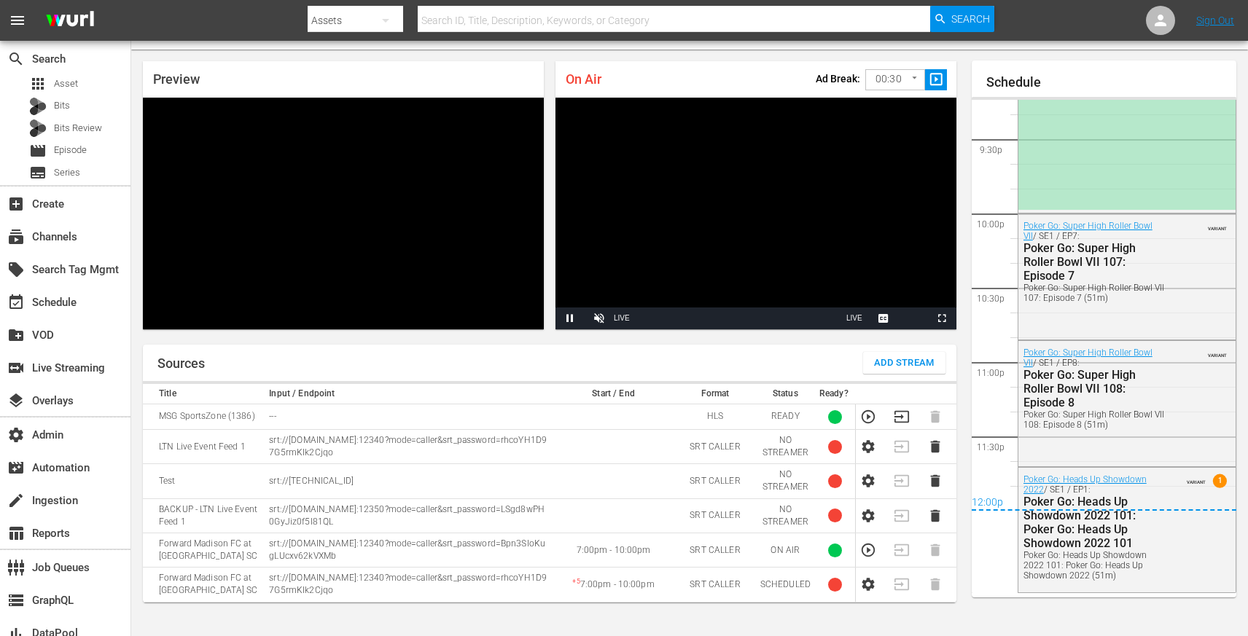
scroll to position [2612, 0]
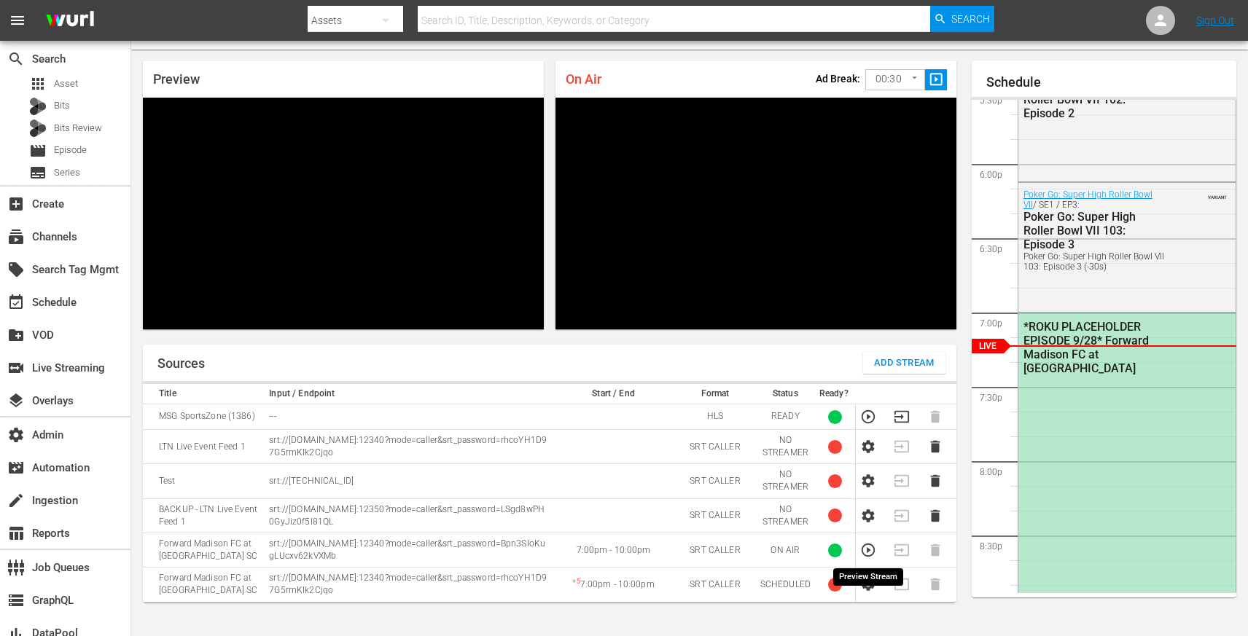
click at [865, 555] on icon "button" at bounding box center [868, 550] width 16 height 16
drag, startPoint x: 405, startPoint y: 558, endPoint x: 269, endPoint y: 543, distance: 137.2
click at [269, 543] on p "srt://[DOMAIN_NAME]:12340?mode=caller&srt_password=Bpn3SIoKugLUcxv62kVXMb" at bounding box center [408, 550] width 279 height 25
copy p "srt://[DOMAIN_NAME]:12340?mode=caller&srt_password=Bpn3SIoKugLUcxv62kVXMb"
click at [434, 579] on p "srt://[DOMAIN_NAME]:12340?mode=caller&srt_password=rhcoYH1D97G5rmKIk2Cjqo" at bounding box center [408, 584] width 279 height 25
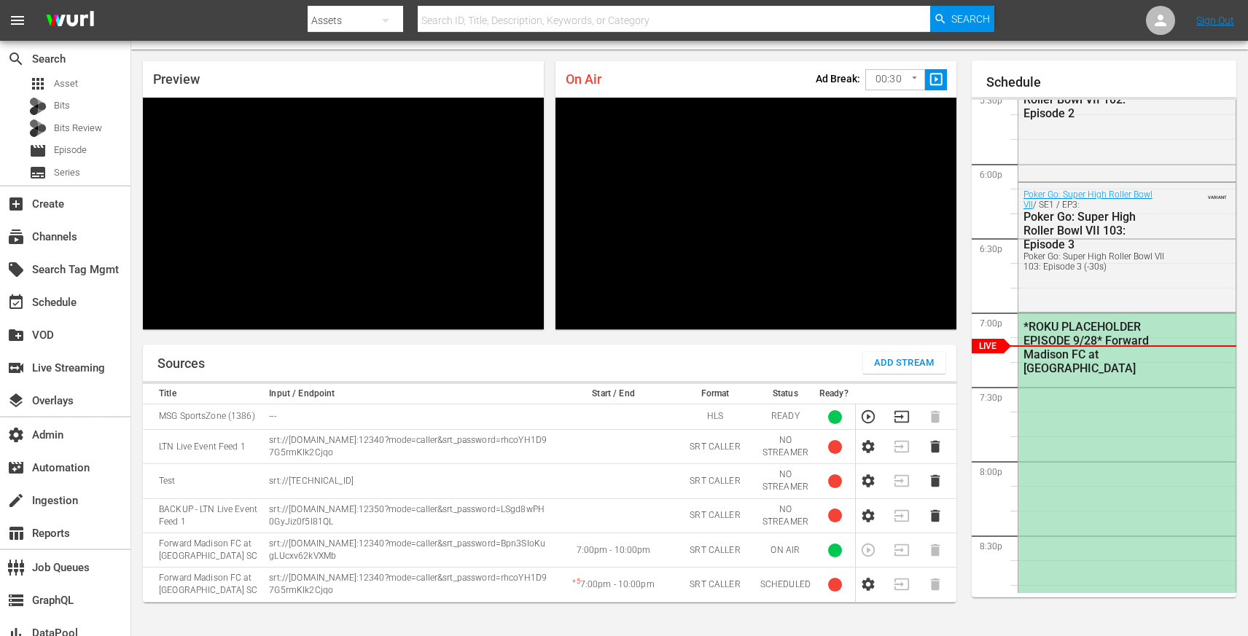
click at [1107, 442] on div "*ROKU PLACEHOLDER EPISODE 9/28* Forward Madison FC at [GEOGRAPHIC_DATA]" at bounding box center [1126, 534] width 217 height 442
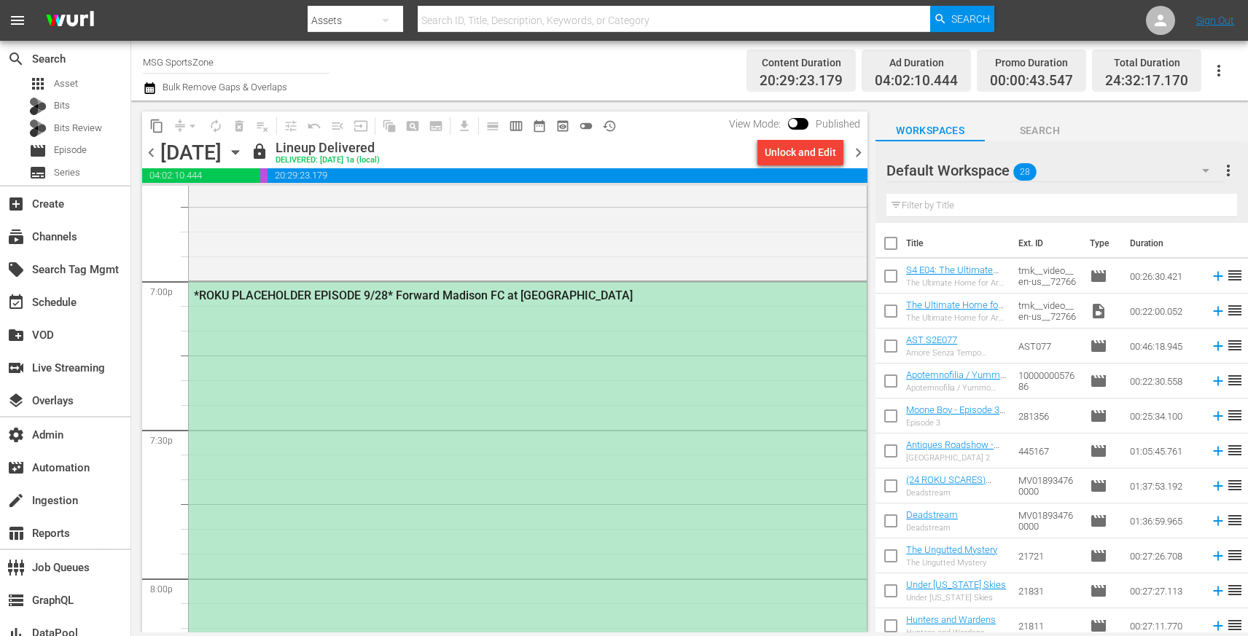
scroll to position [5525, 0]
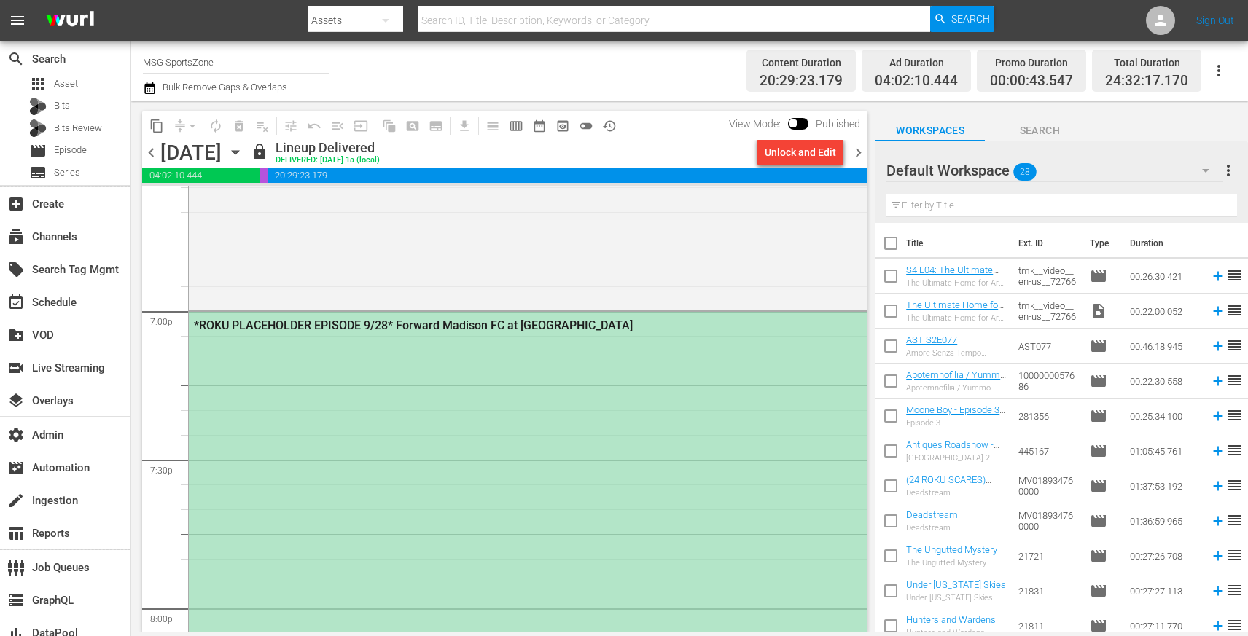
click at [698, 329] on div "*ROKU PLACEHOLDER EPISODE 9/28* Forward Madison FC at [GEOGRAPHIC_DATA]" at bounding box center [489, 326] width 590 height 14
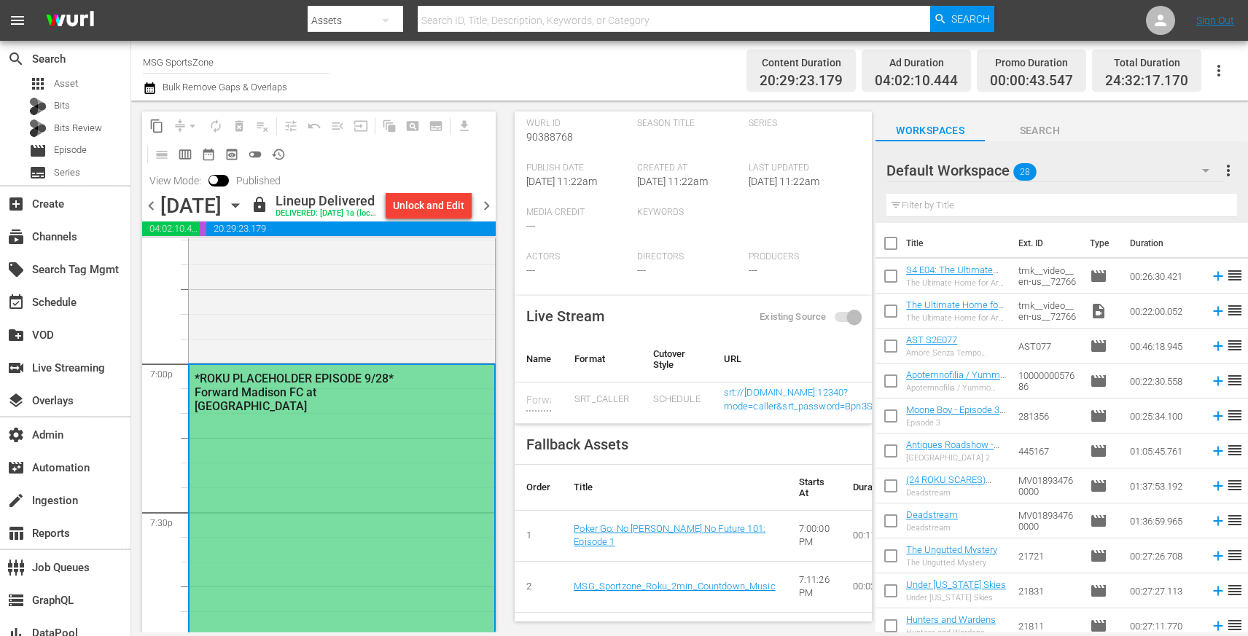
scroll to position [319, 0]
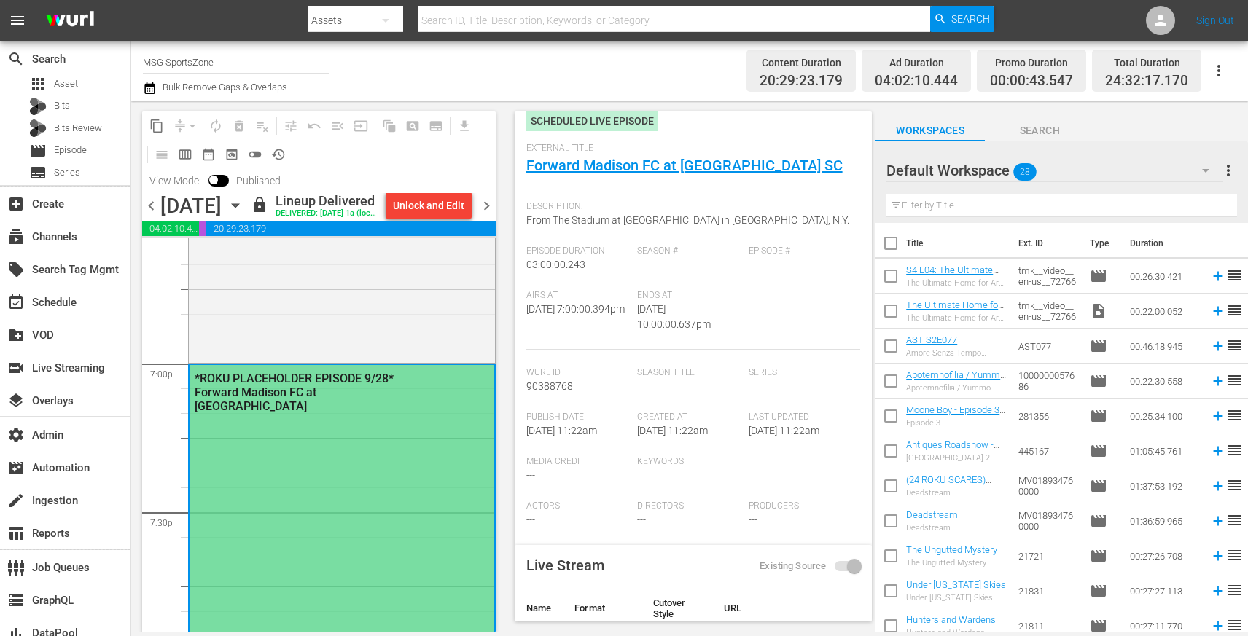
scroll to position [0, 0]
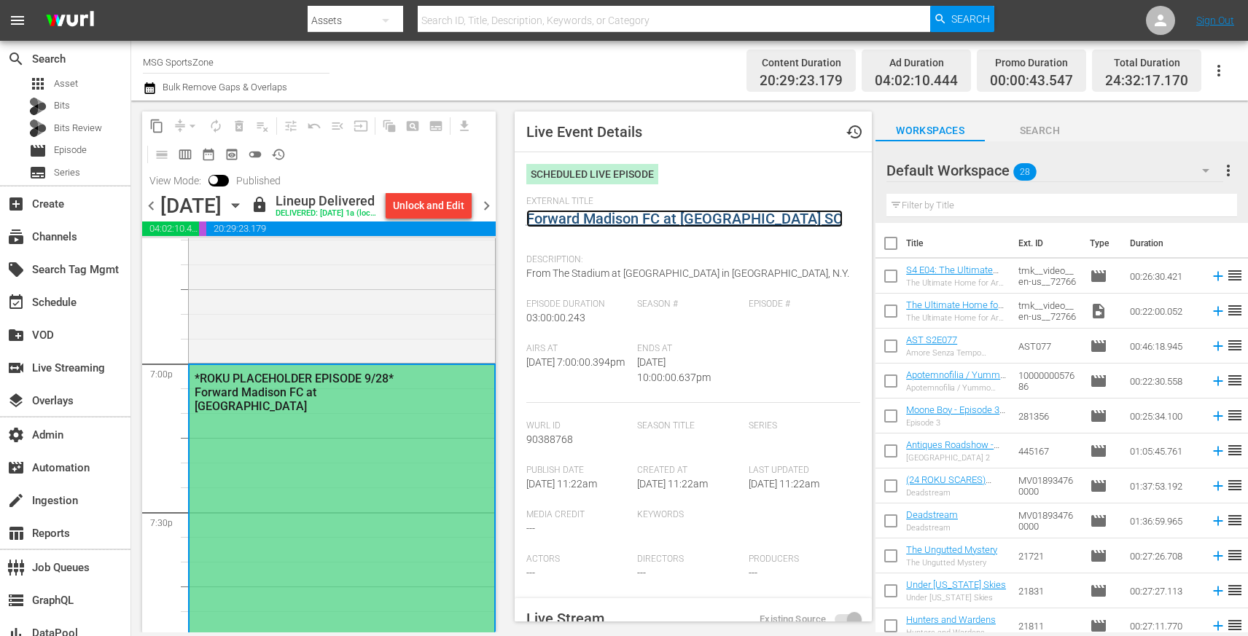
click at [663, 214] on link "Forward Madison FC at Westchester SC" at bounding box center [684, 218] width 316 height 17
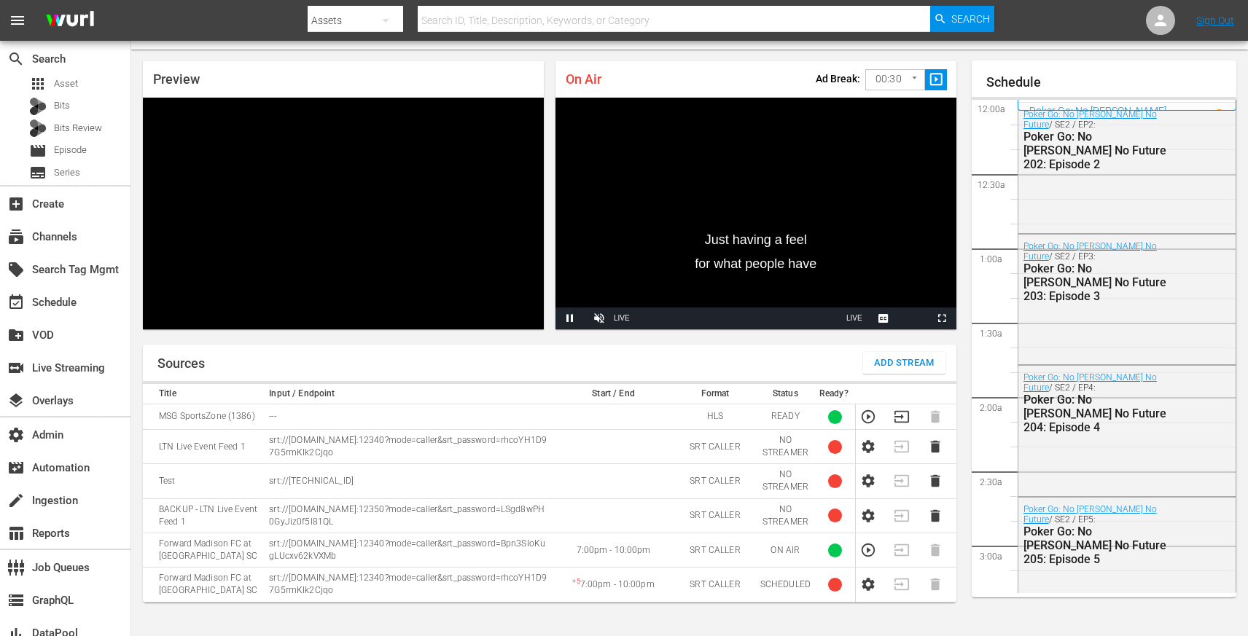
scroll to position [2614, 0]
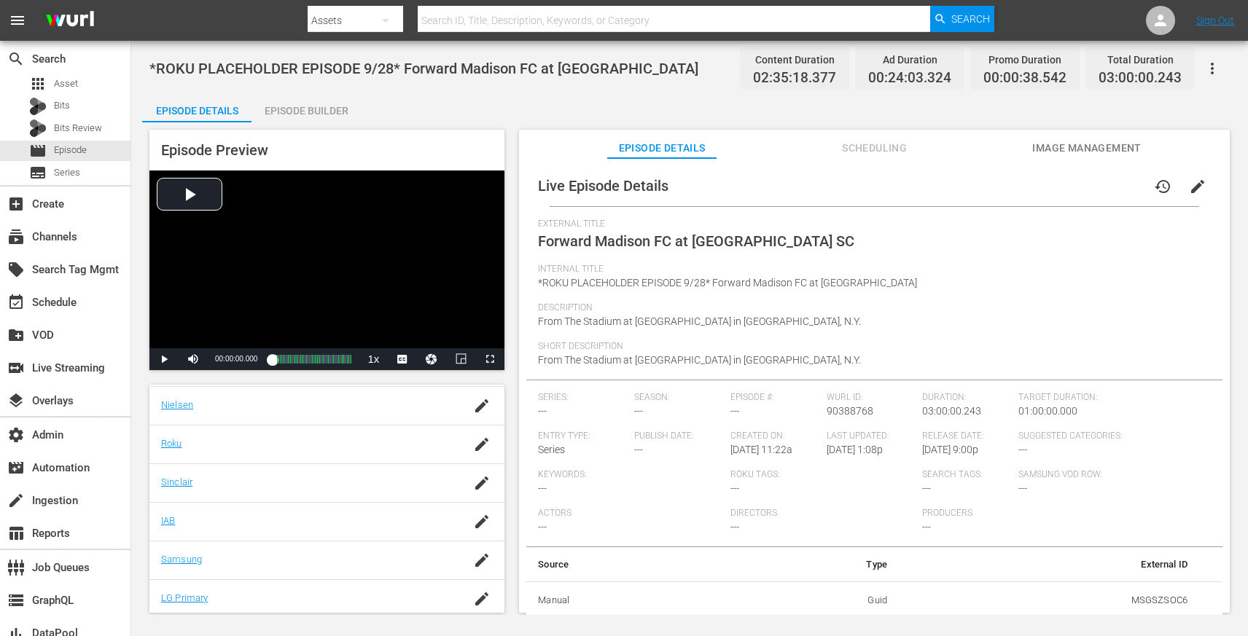
scroll to position [294, 0]
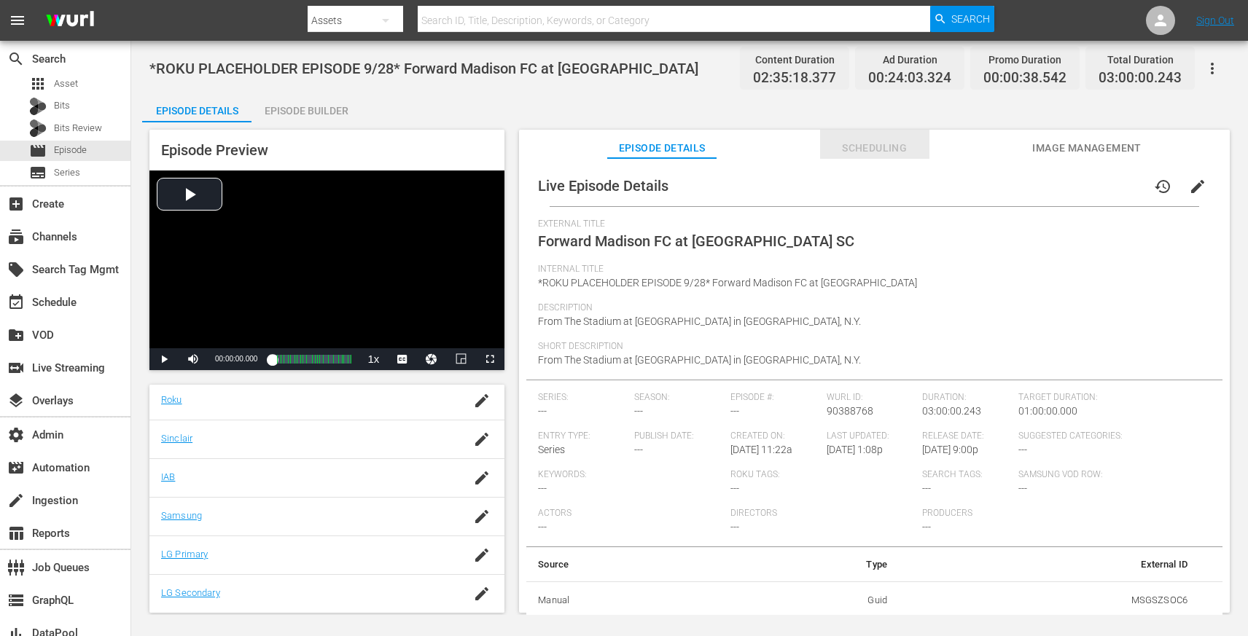
click at [868, 149] on span "Scheduling" at bounding box center [874, 148] width 109 height 18
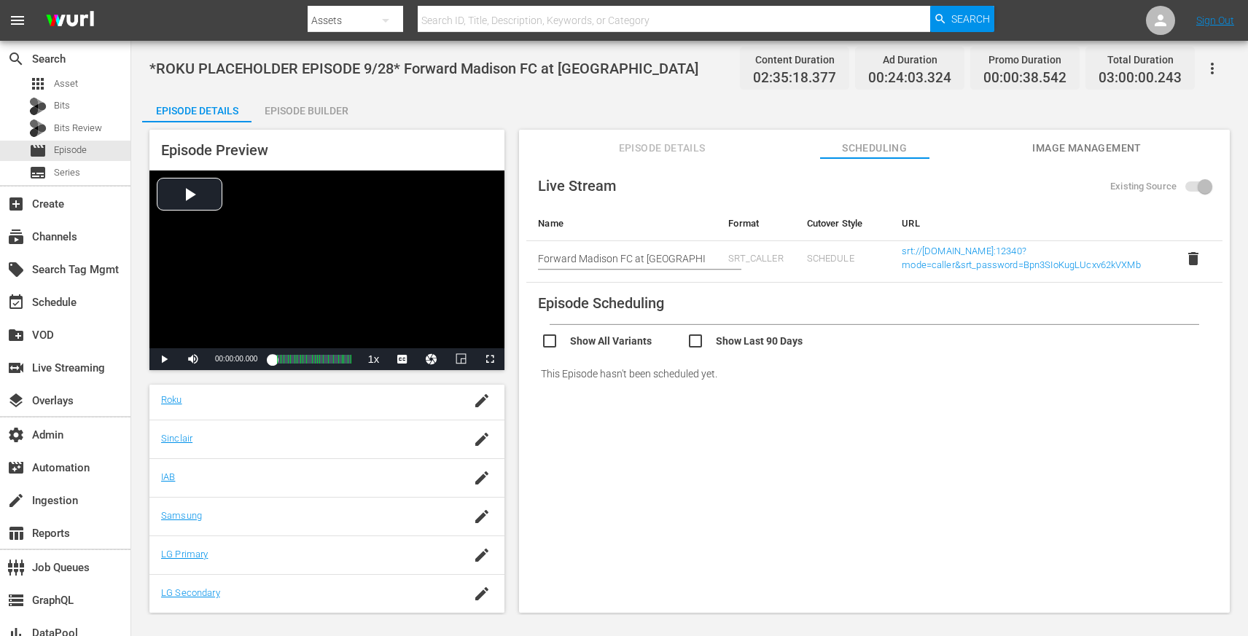
click at [899, 318] on div "Live Stream Existing Source Name Format Cutover Style URL Start typing live str…" at bounding box center [874, 279] width 696 height 229
click at [920, 268] on link "srt://[DOMAIN_NAME]:12340?mode=caller&srt_password=Bpn3SIoKugLUcxv62kVXMb" at bounding box center [1021, 258] width 239 height 25
click at [273, 103] on div "Episode Builder" at bounding box center [305, 110] width 109 height 35
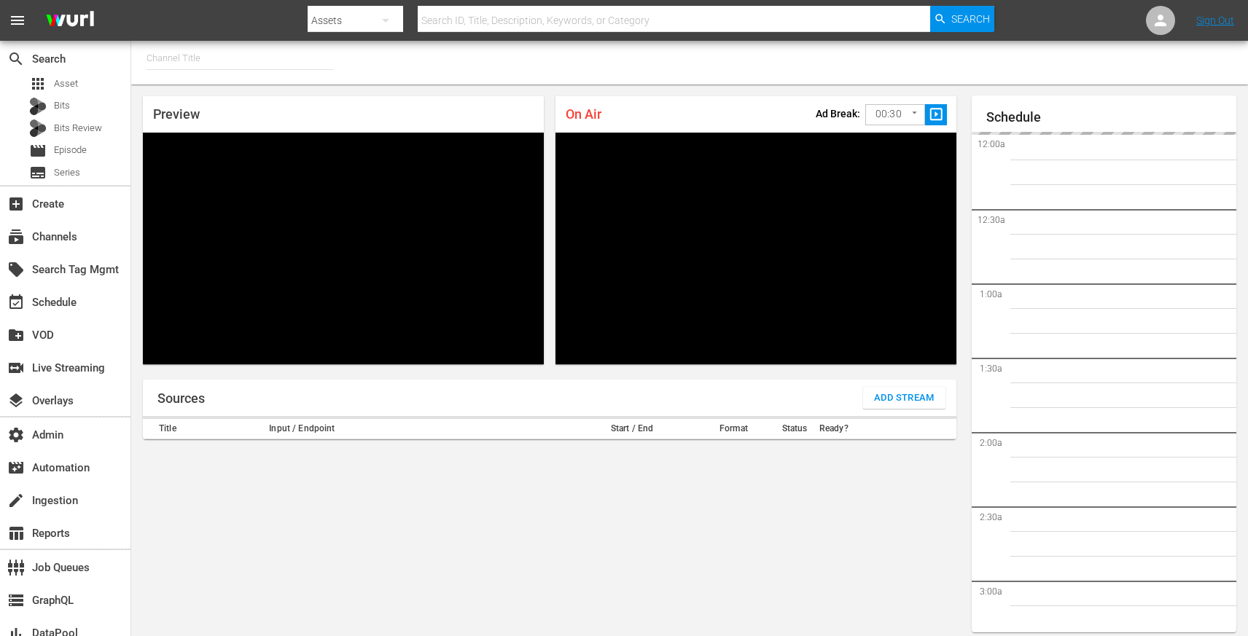
type input "MSG SportsZone (1386)"
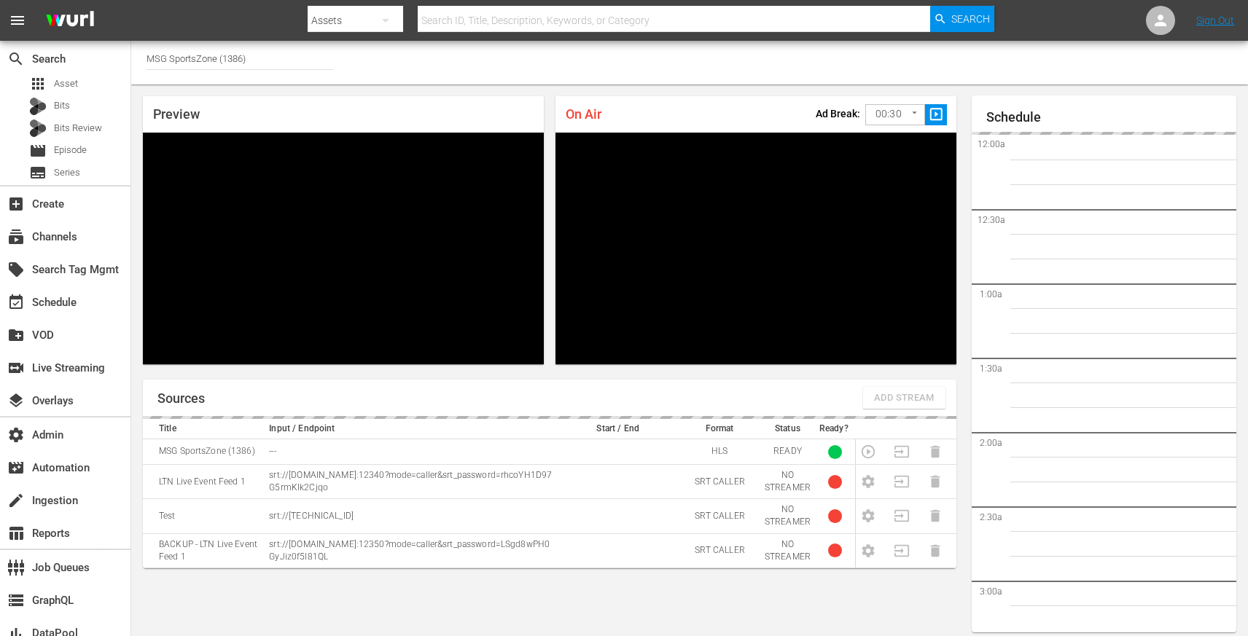
scroll to position [35, 0]
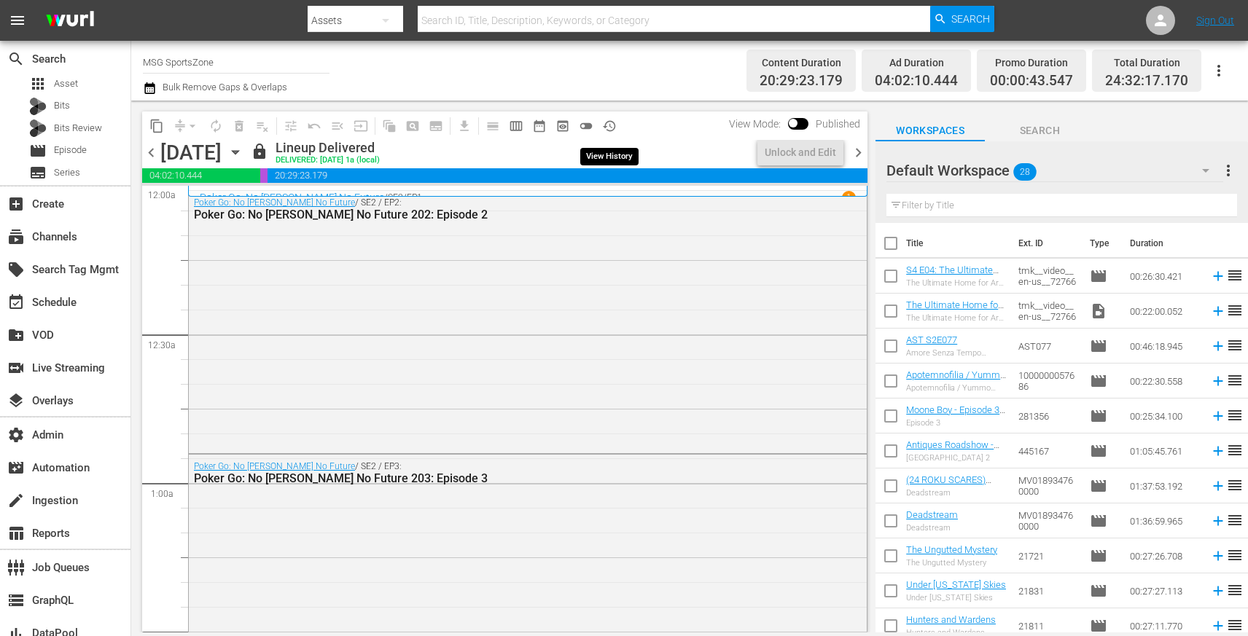
click at [609, 123] on span "history_outlined" at bounding box center [609, 126] width 15 height 15
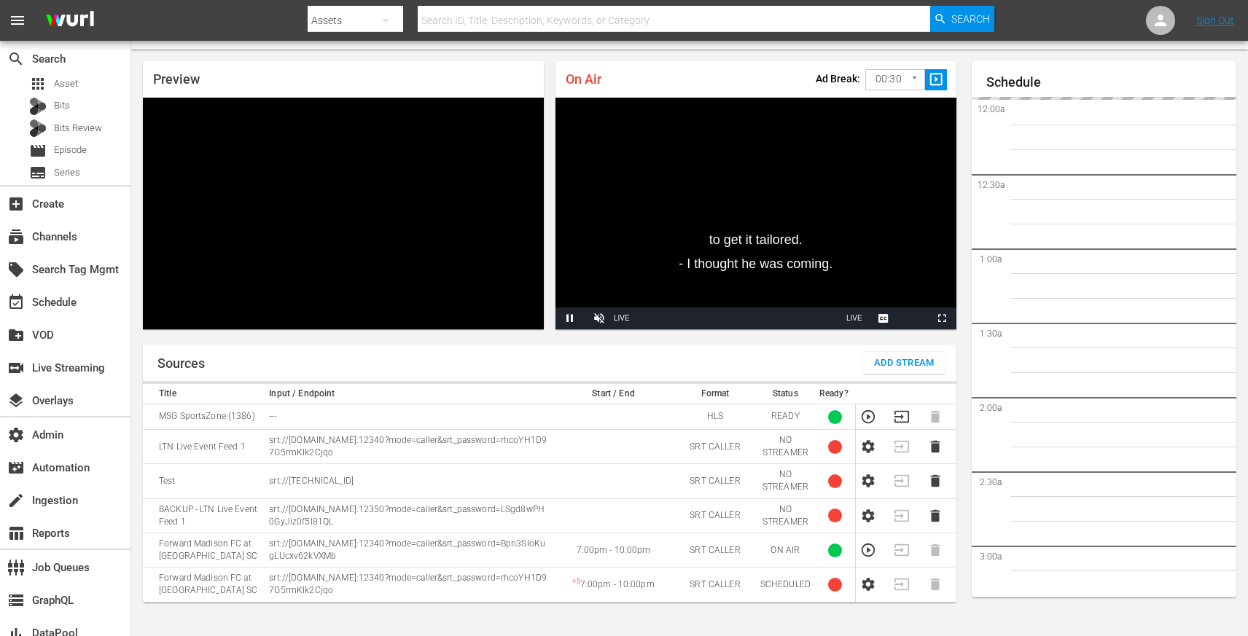
scroll to position [2618, 0]
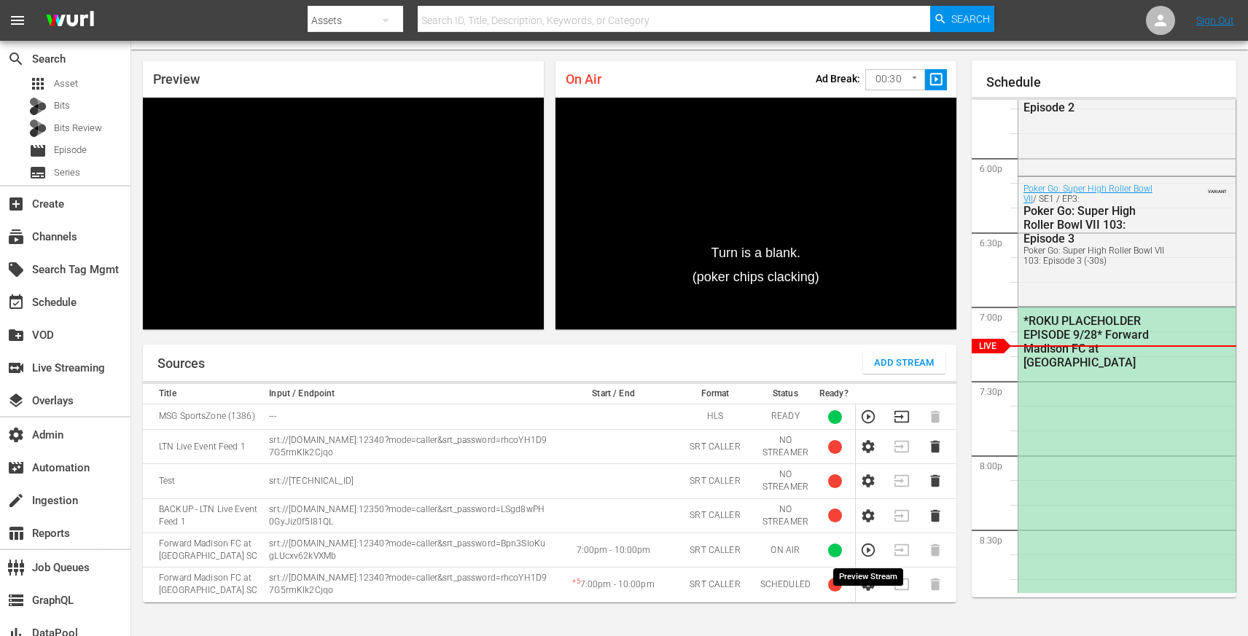
click at [864, 549] on icon "button" at bounding box center [868, 550] width 16 height 16
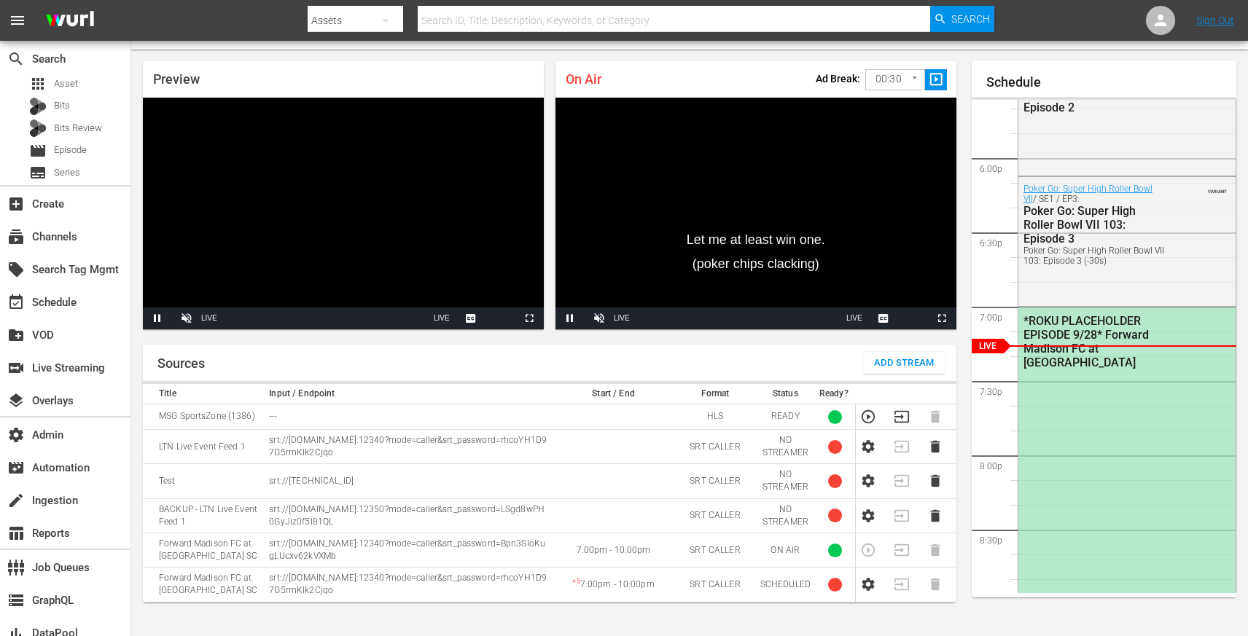
click at [867, 552] on td at bounding box center [873, 550] width 34 height 34
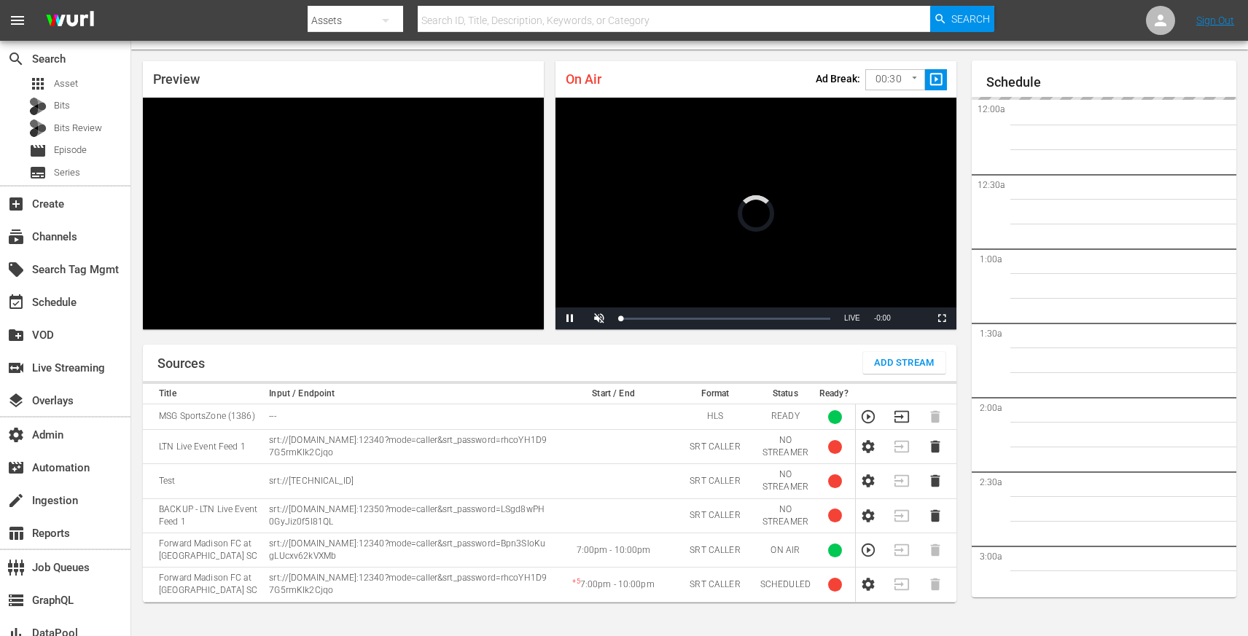
scroll to position [2625, 0]
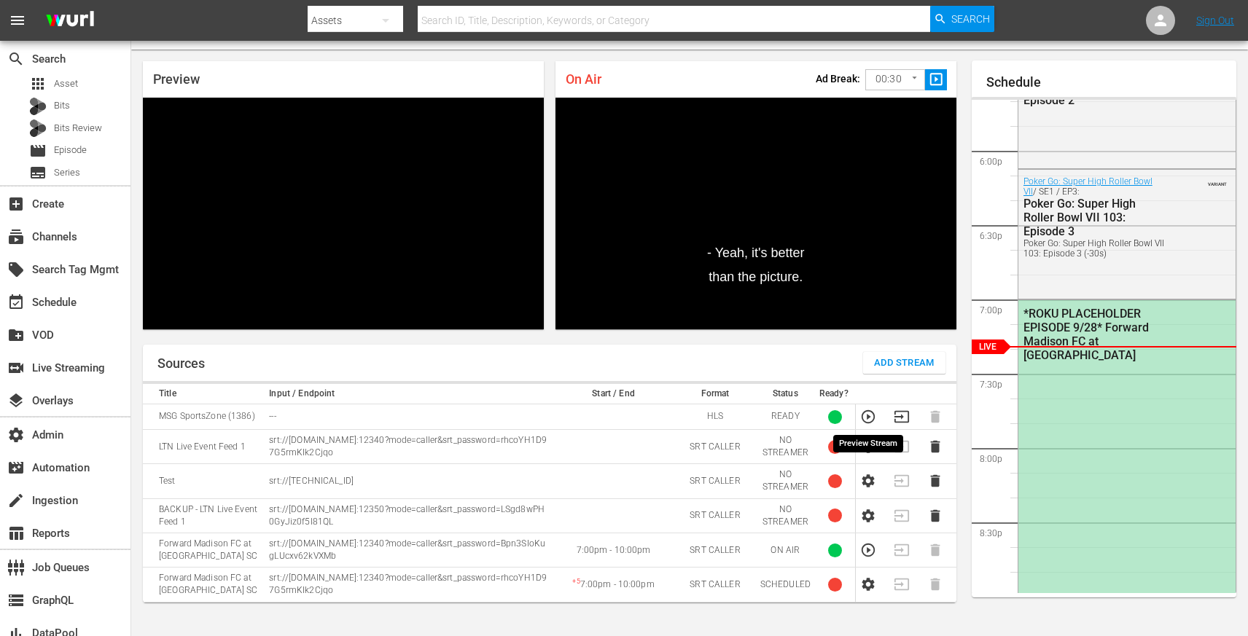
click at [867, 421] on icon "button" at bounding box center [868, 417] width 16 height 16
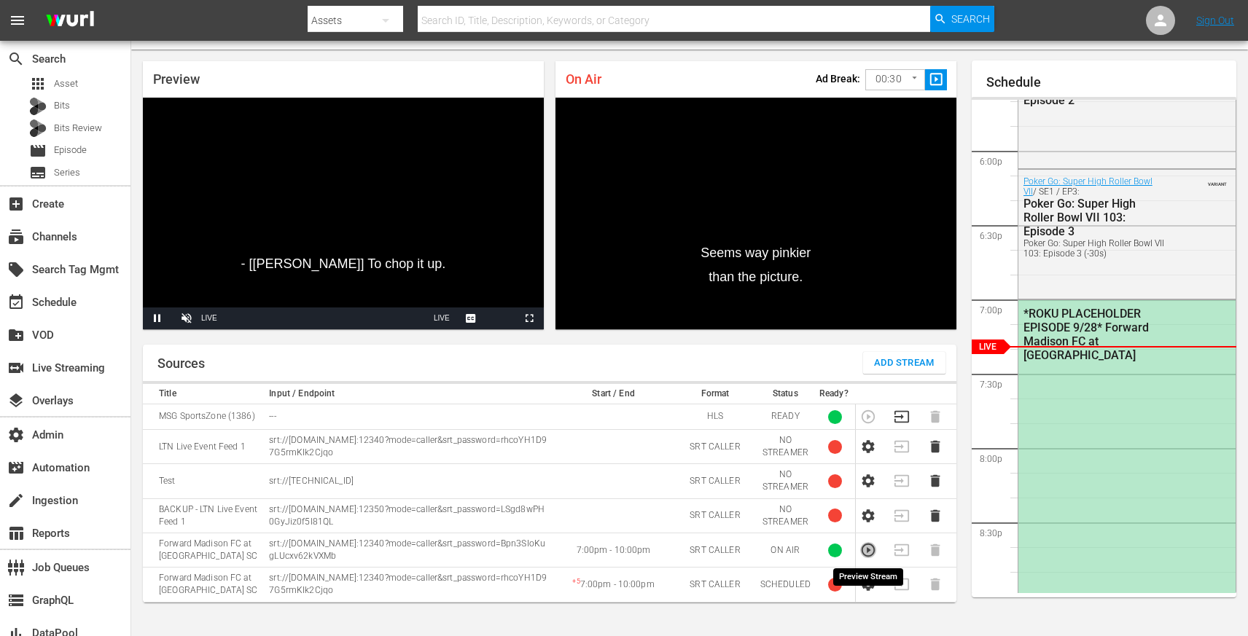
click at [868, 552] on icon "button" at bounding box center [868, 550] width 16 height 16
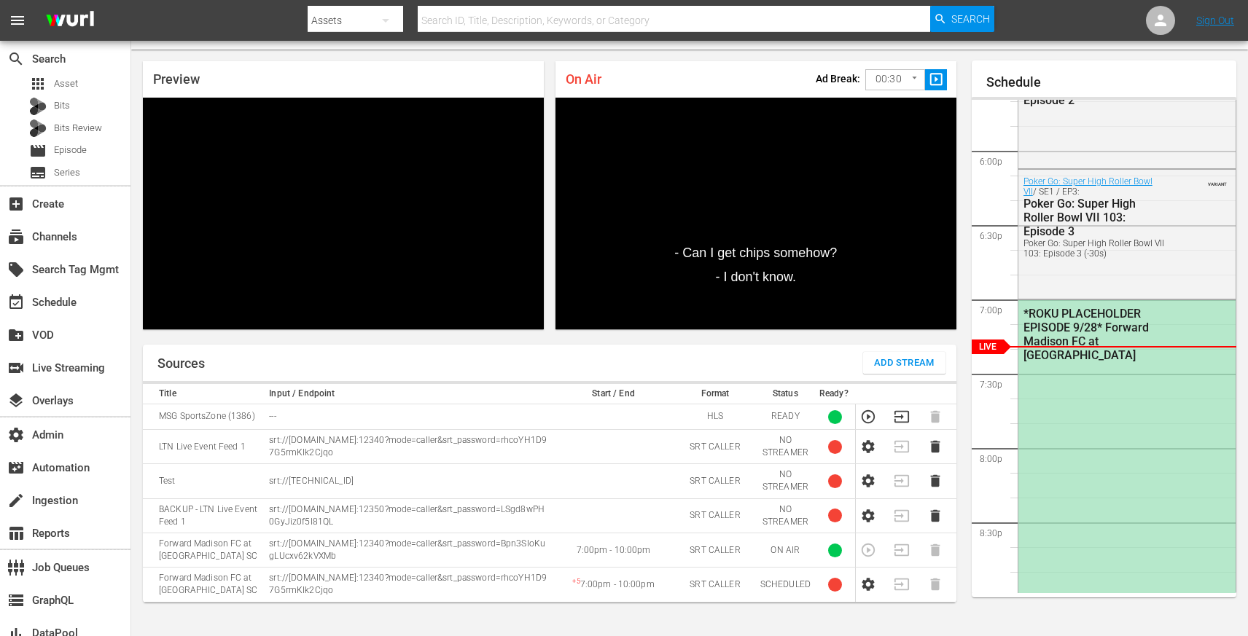
scroll to position [0, 0]
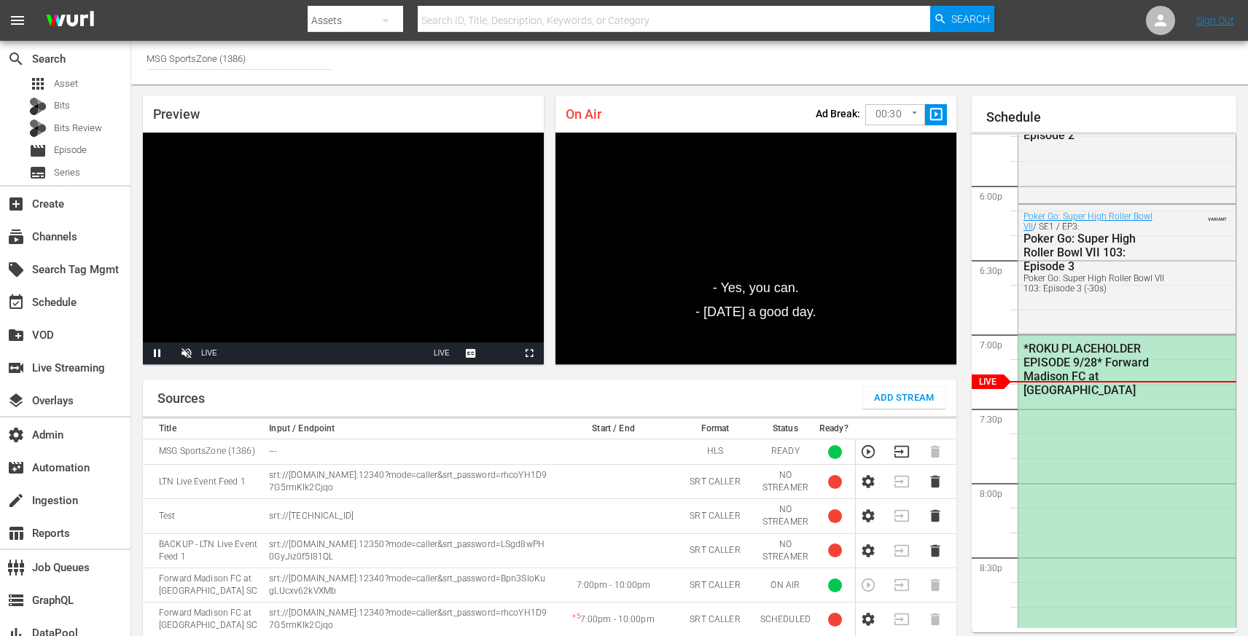
click at [269, 53] on input "MSG SportsZone (1386)" at bounding box center [240, 58] width 187 height 35
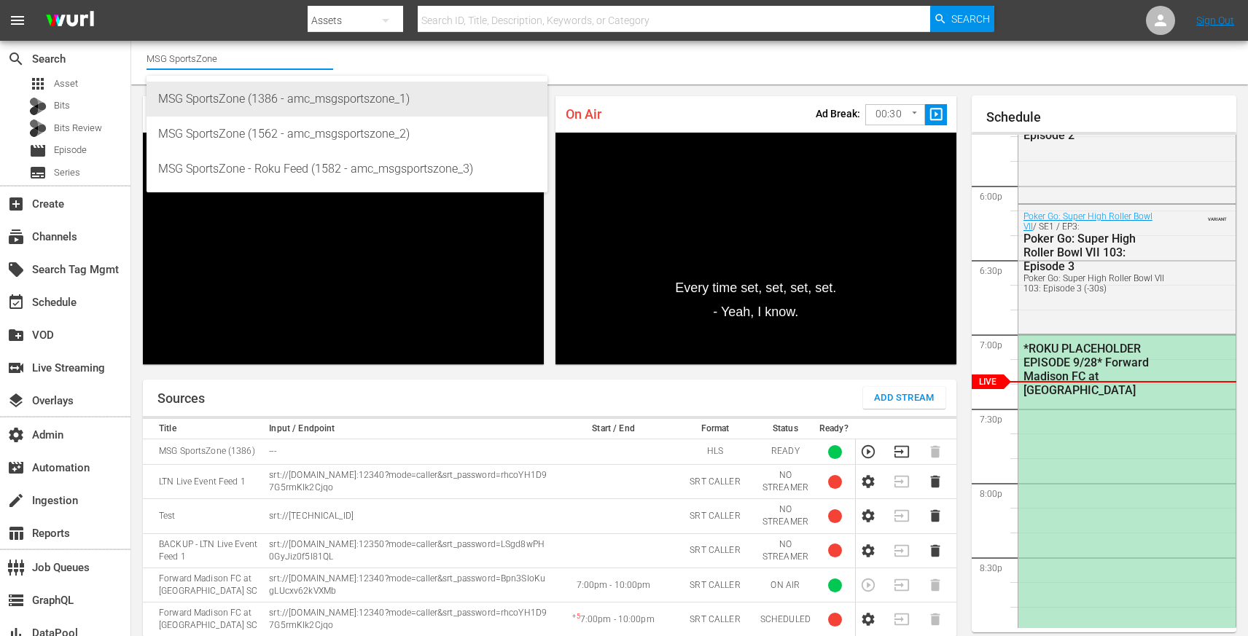
click at [270, 98] on div "MSG SportsZone (1386 - amc_msgsportszone_1)" at bounding box center [347, 99] width 378 height 35
type input "MSG SportsZone (1386 - amc_msgsportszone_1)"
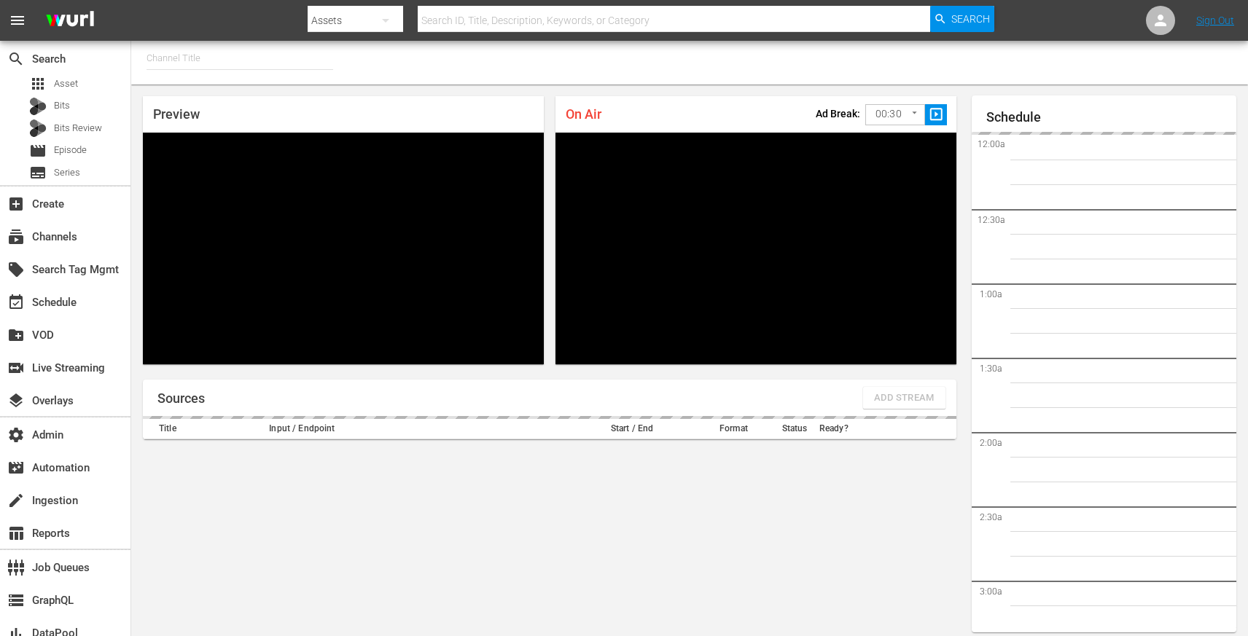
type input "MSG SportsZone - Roku Feed (1582)"
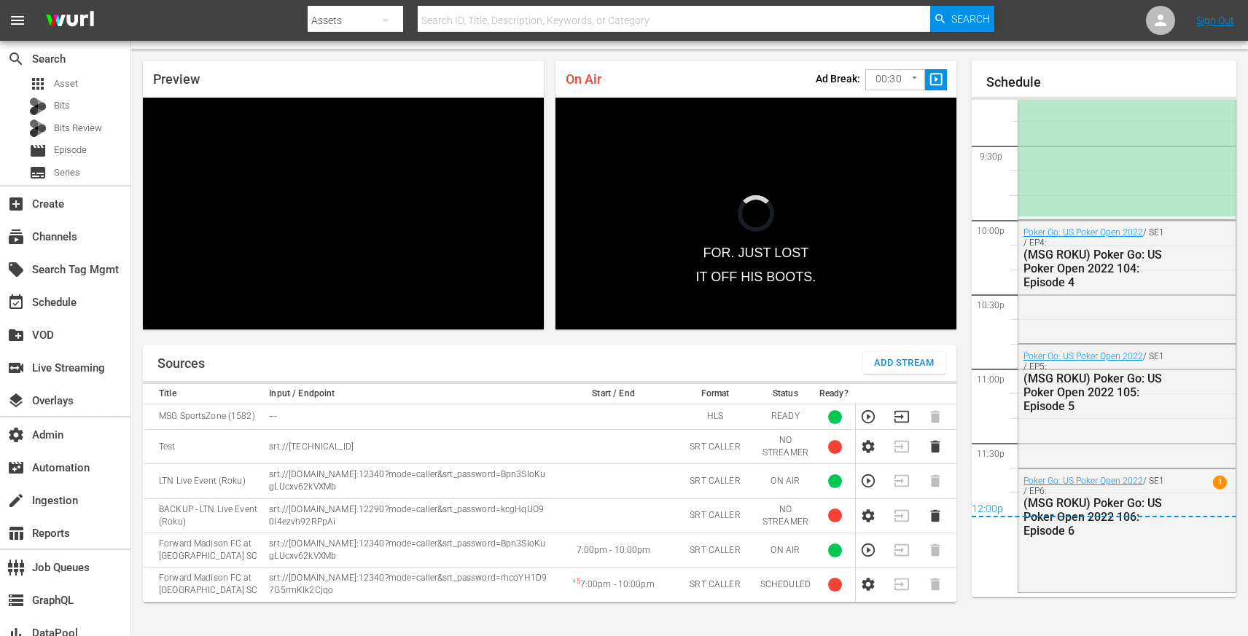
scroll to position [2631, 0]
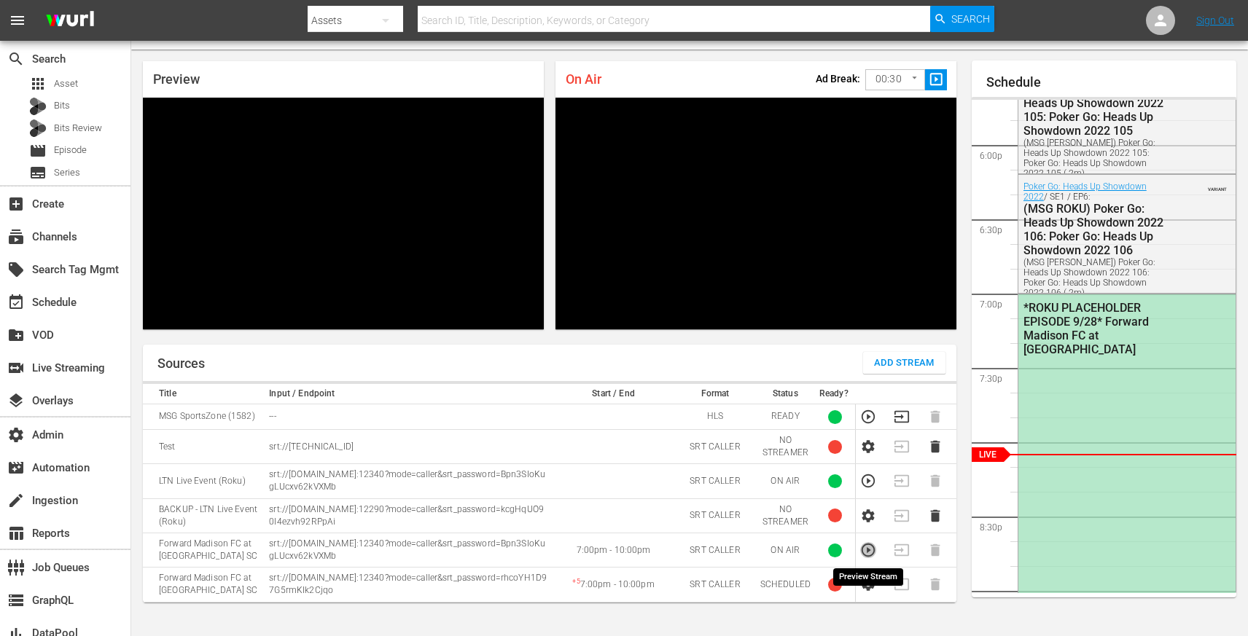
click at [862, 550] on icon "button" at bounding box center [868, 550] width 13 height 13
click at [865, 423] on icon "button" at bounding box center [868, 417] width 16 height 16
click at [865, 552] on icon "button" at bounding box center [868, 550] width 16 height 16
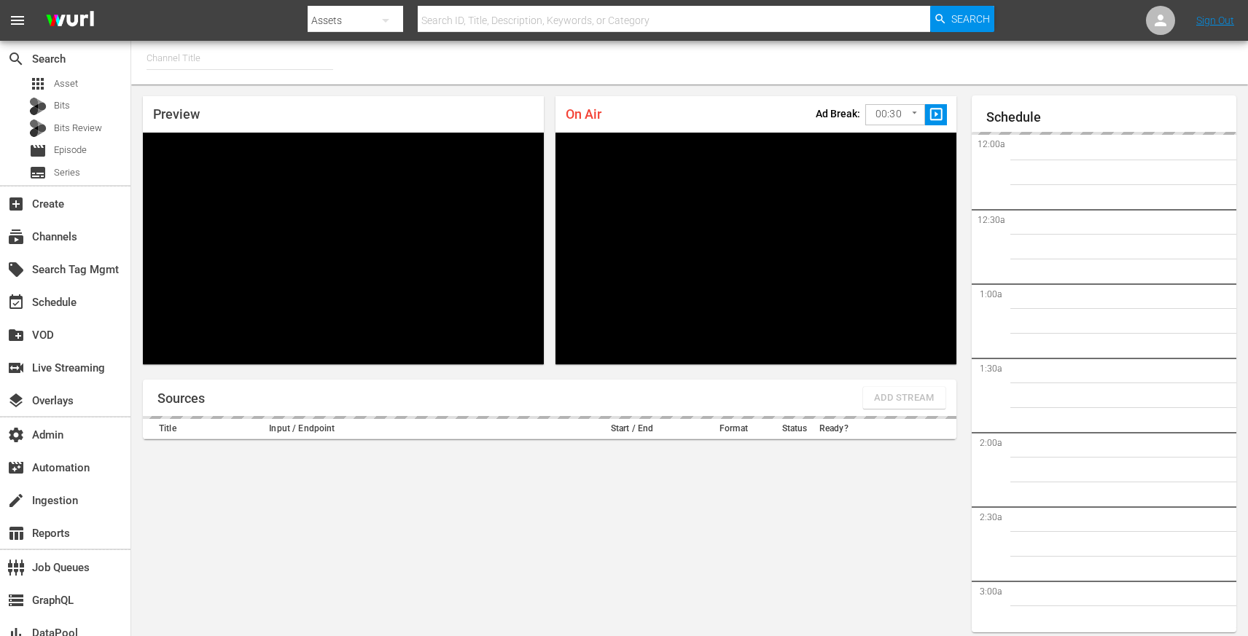
type input "MSG SportsZone (1386)"
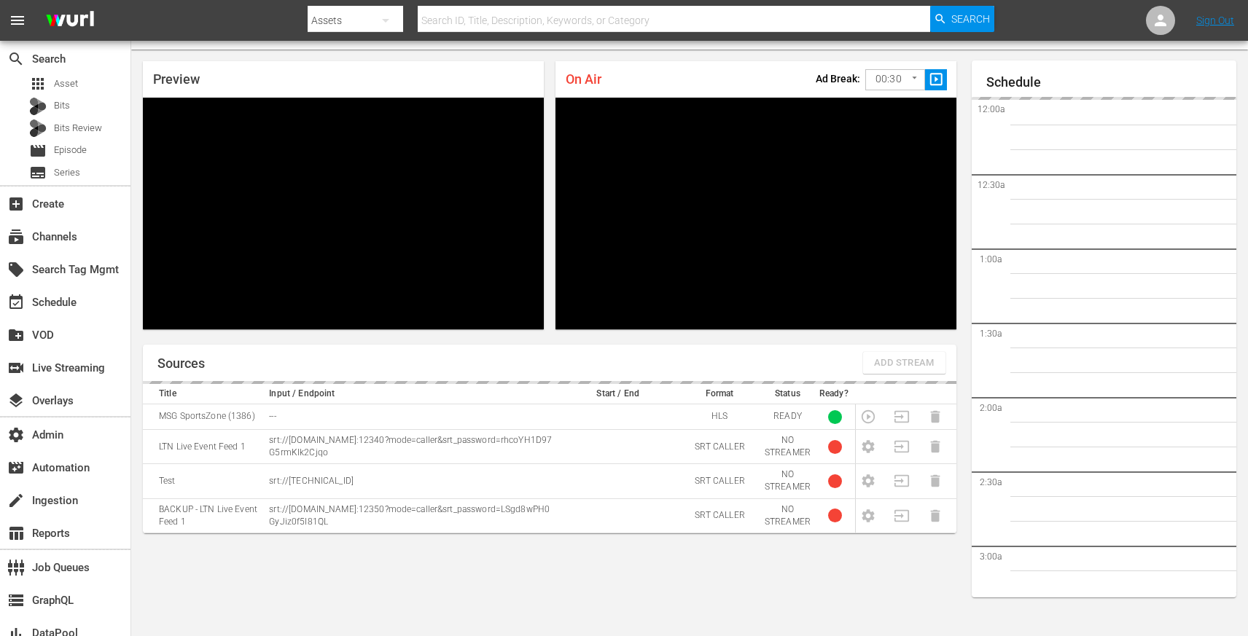
scroll to position [2632, 0]
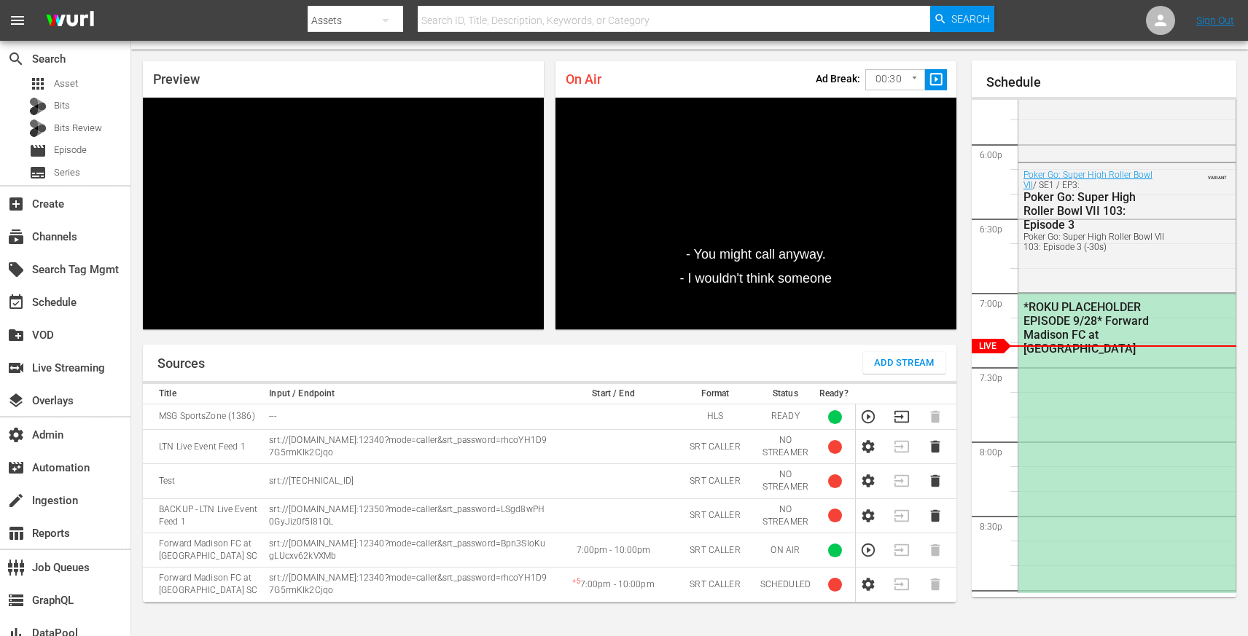
click at [868, 553] on icon "button" at bounding box center [868, 550] width 16 height 16
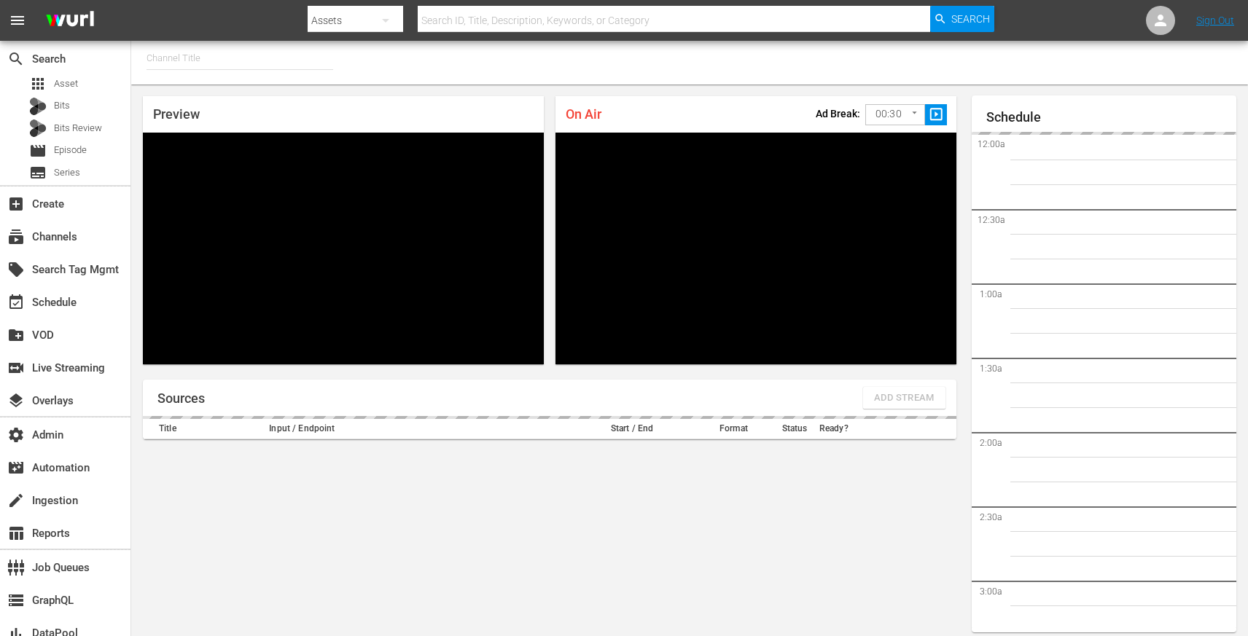
type input "MSG SportsZone (1386)"
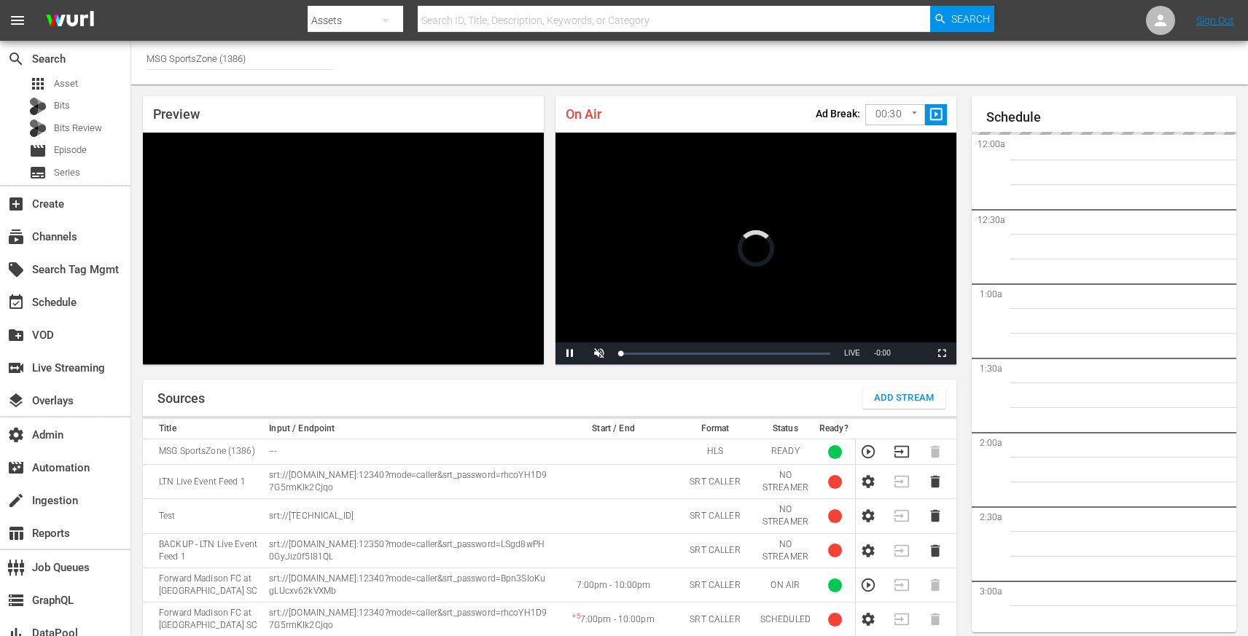
scroll to position [35, 0]
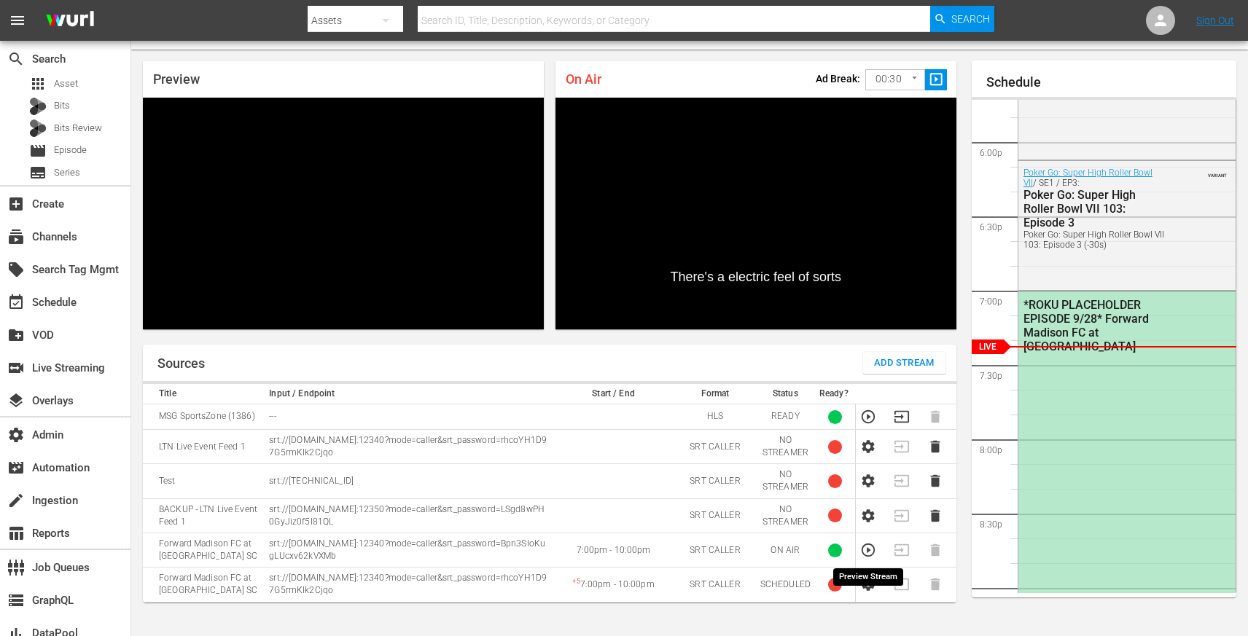
click at [867, 544] on icon "button" at bounding box center [868, 550] width 13 height 13
click at [1044, 404] on div "*ROKU PLACEHOLDER EPISODE 9/28* Forward Madison FC at [GEOGRAPHIC_DATA]" at bounding box center [1126, 513] width 217 height 442
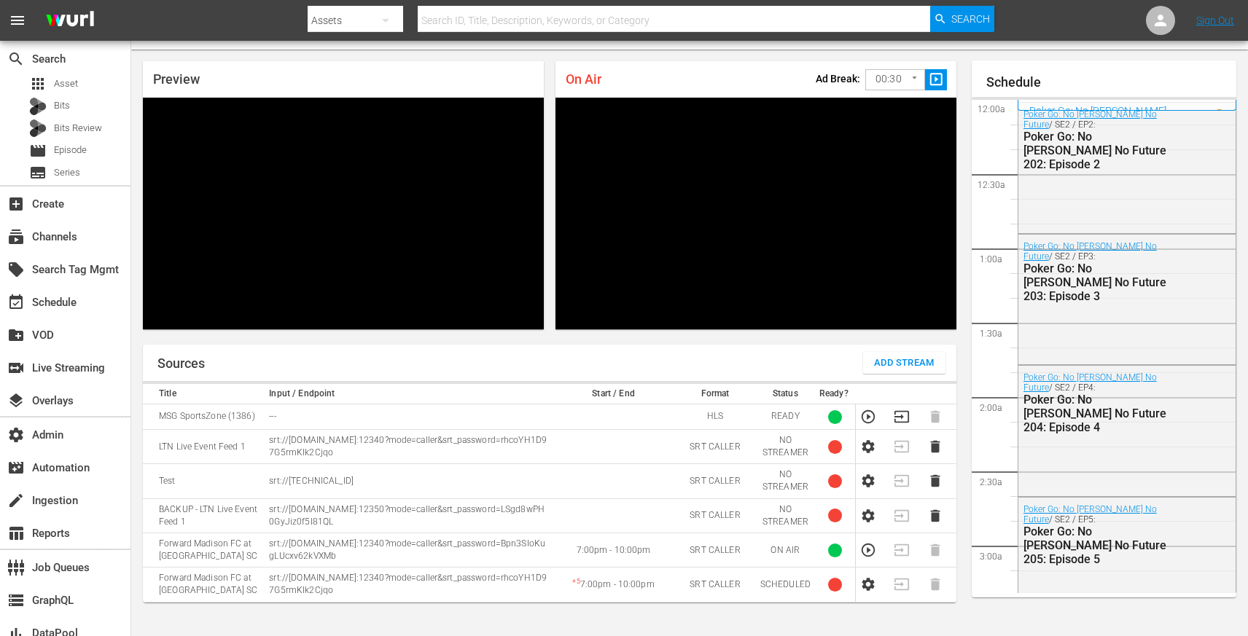
scroll to position [2637, 0]
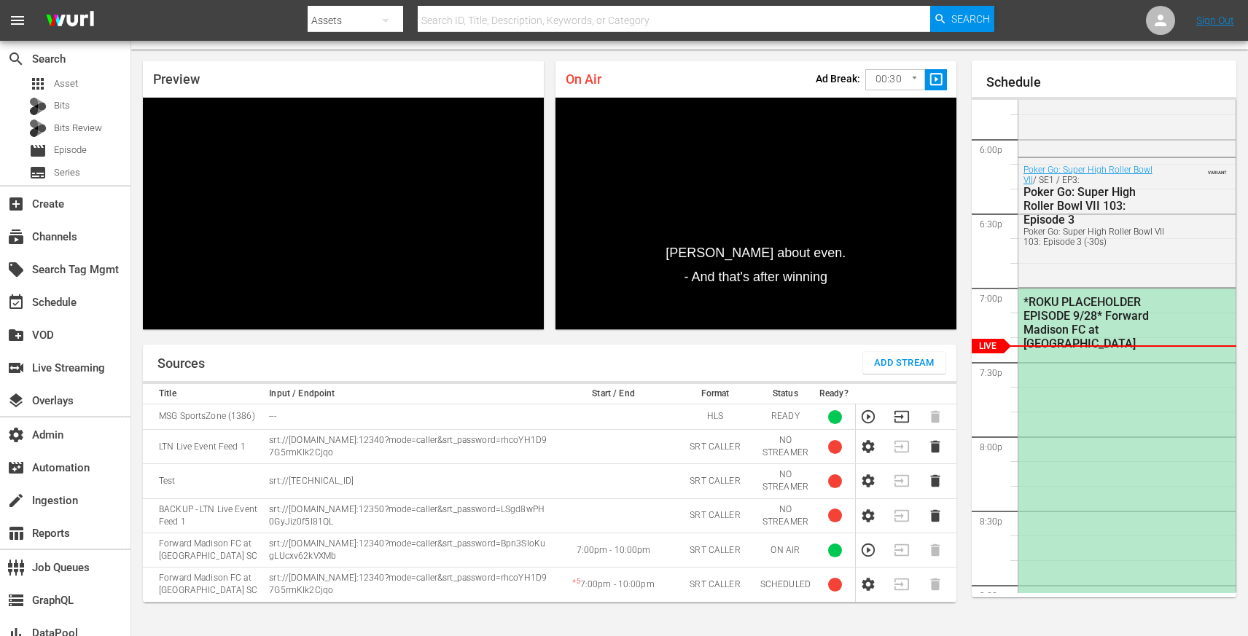
click at [561, 519] on td at bounding box center [613, 516] width 122 height 34
click at [864, 520] on icon "button" at bounding box center [868, 516] width 16 height 16
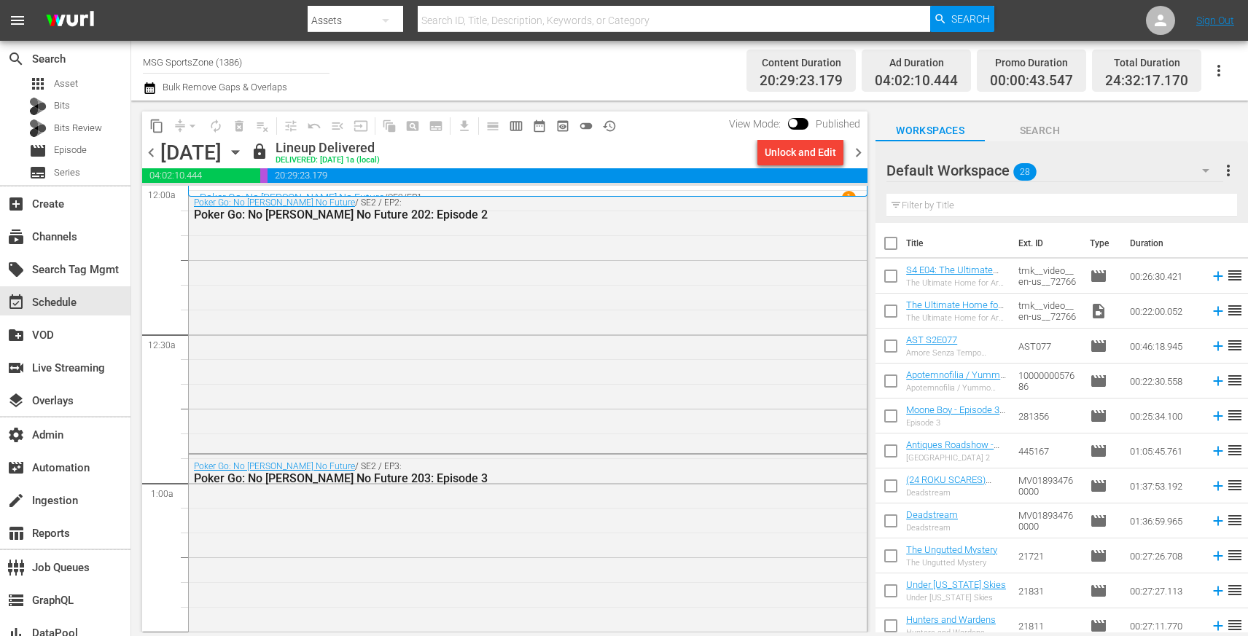
click at [243, 157] on icon "button" at bounding box center [235, 152] width 16 height 16
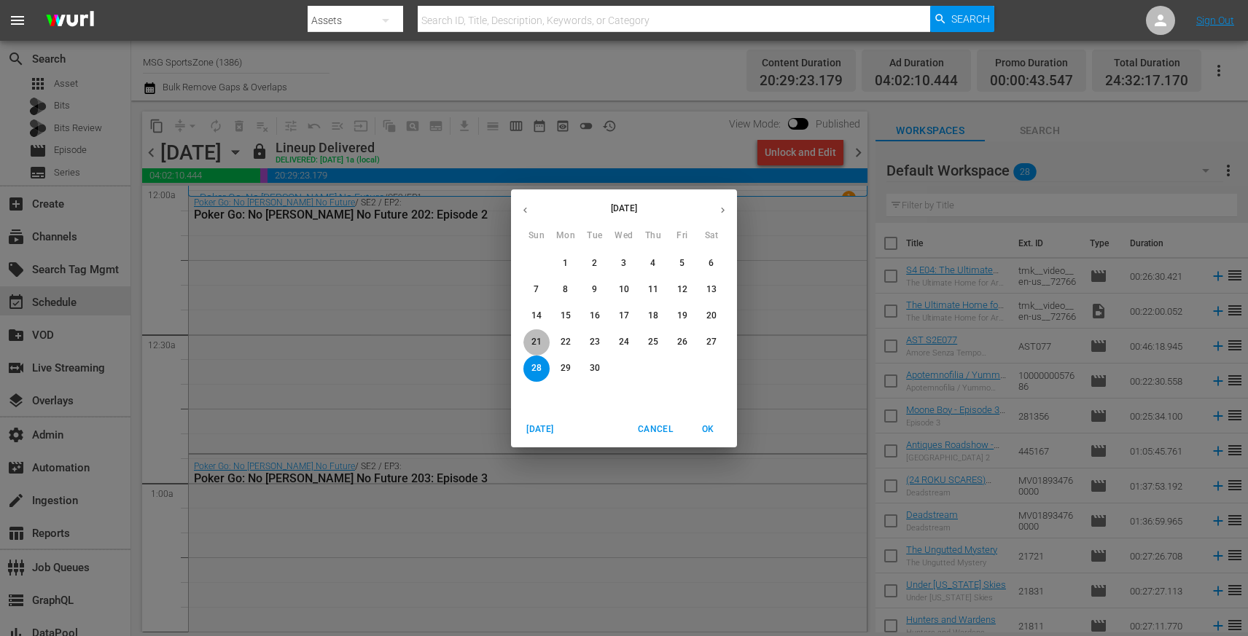
click at [541, 341] on p "21" at bounding box center [536, 342] width 10 height 12
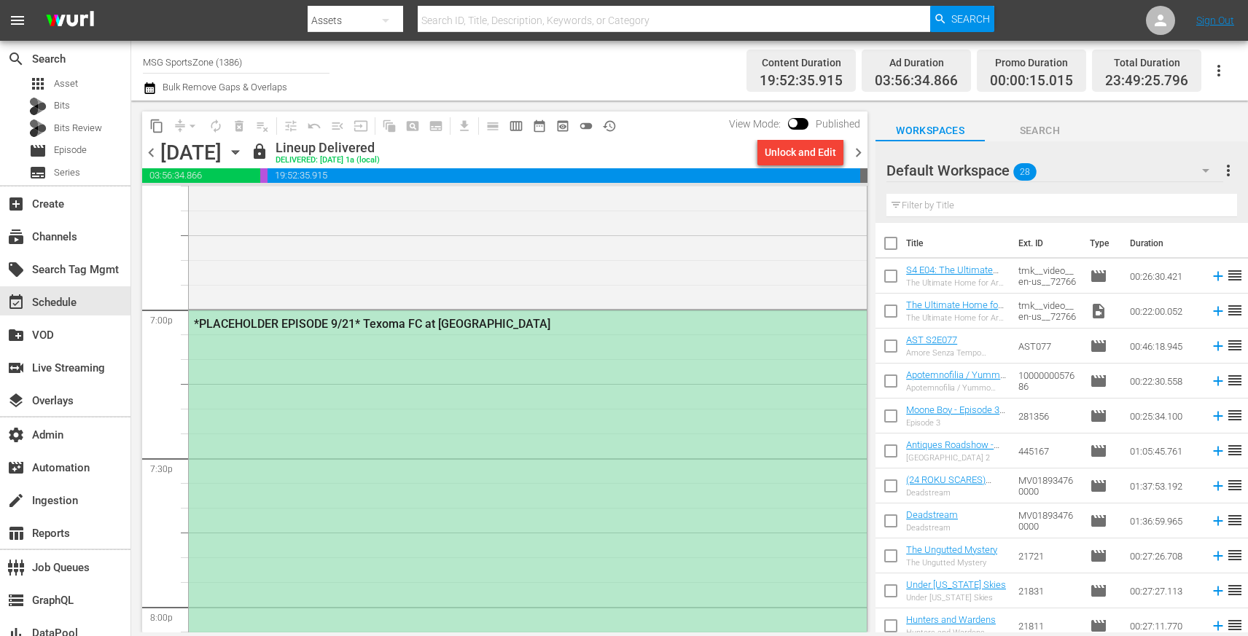
scroll to position [5503, 0]
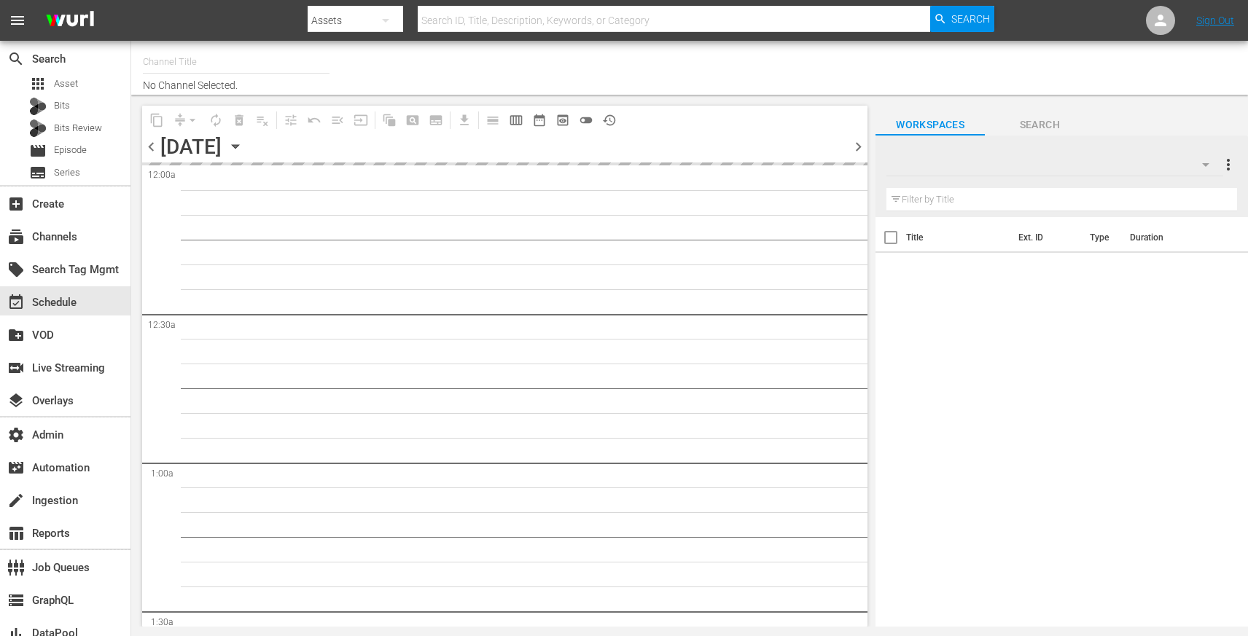
type input "MSG SportsZone - Roku Feed (1582)"
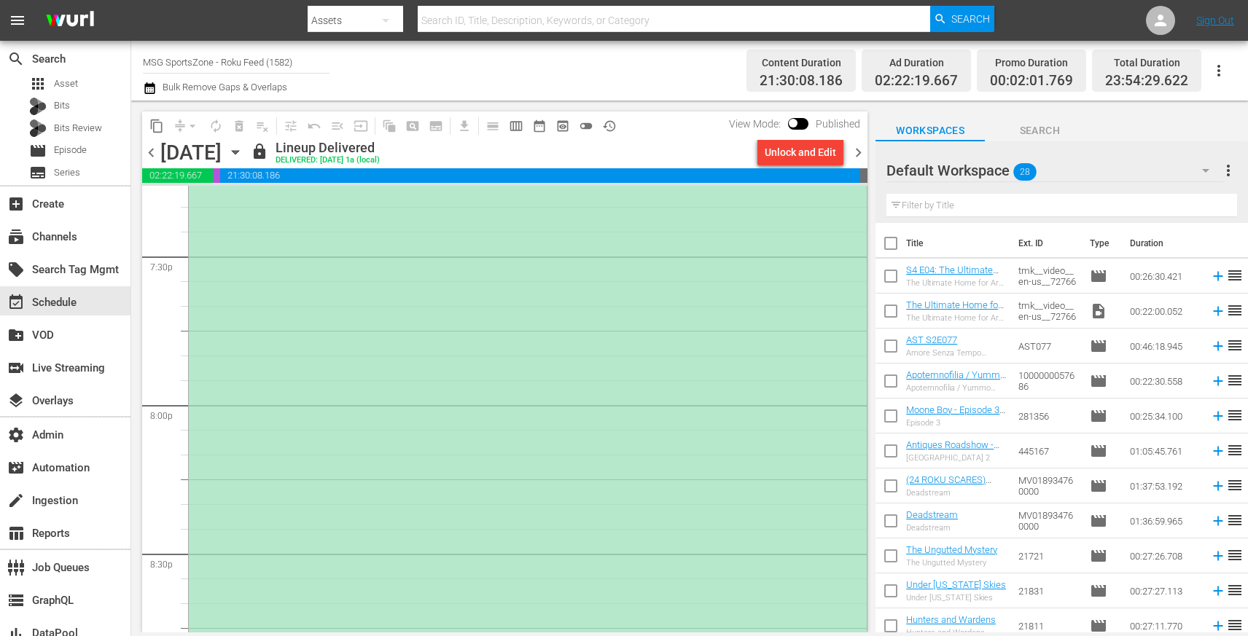
scroll to position [5364, 0]
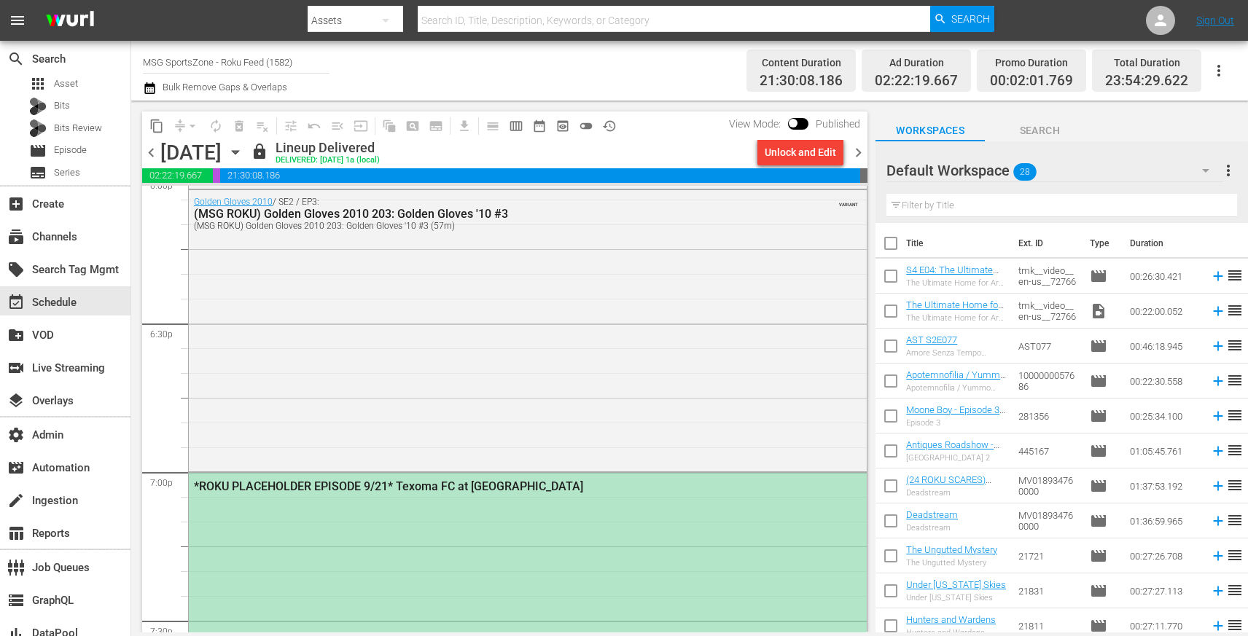
click at [499, 495] on div "*ROKU PLACEHOLDER EPISODE 9/21* Texoma FC at [GEOGRAPHIC_DATA]" at bounding box center [528, 486] width 678 height 26
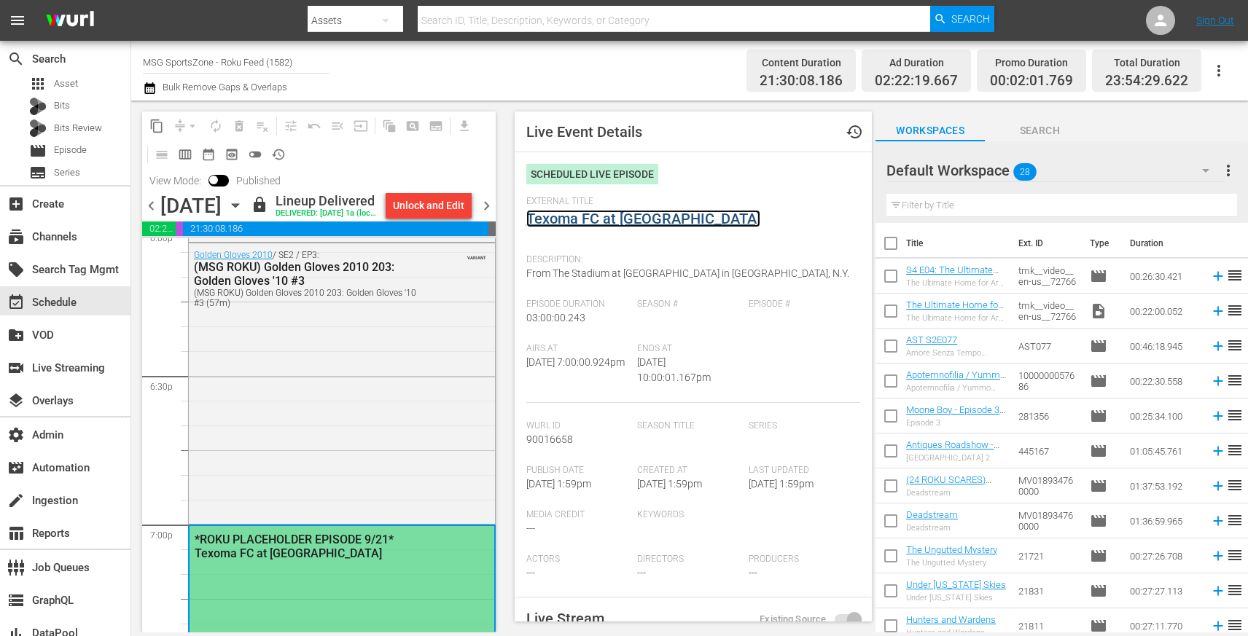
click at [602, 225] on link "Texoma FC at [GEOGRAPHIC_DATA]" at bounding box center [643, 218] width 234 height 17
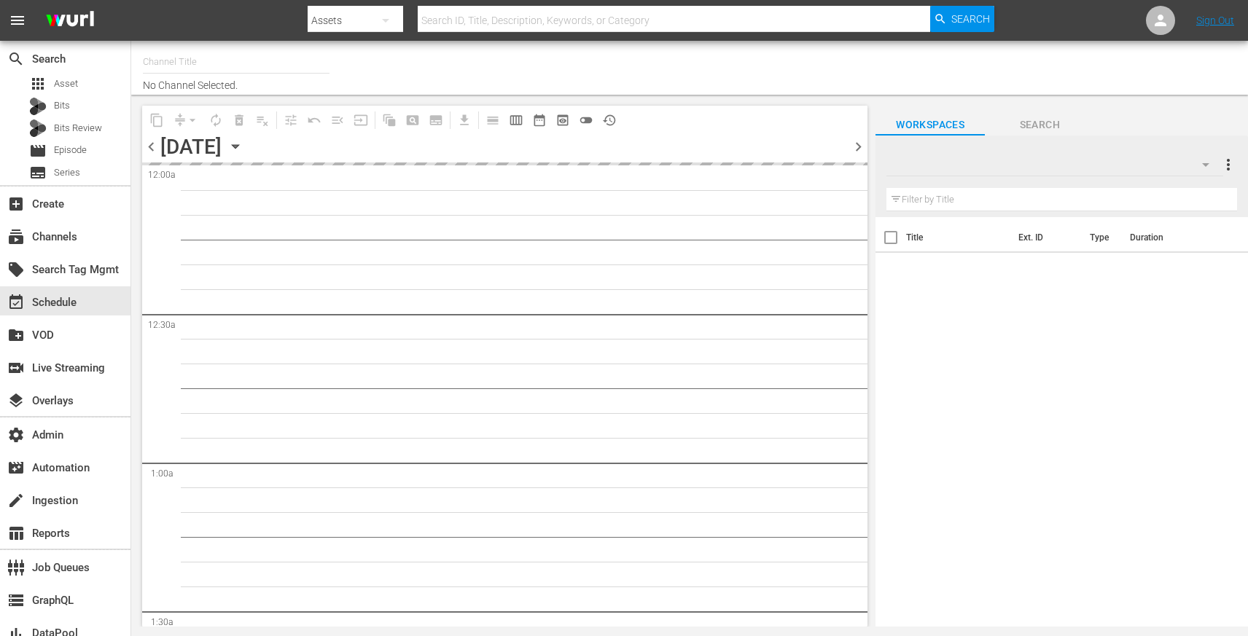
type input "MSG SportsZone (1386)"
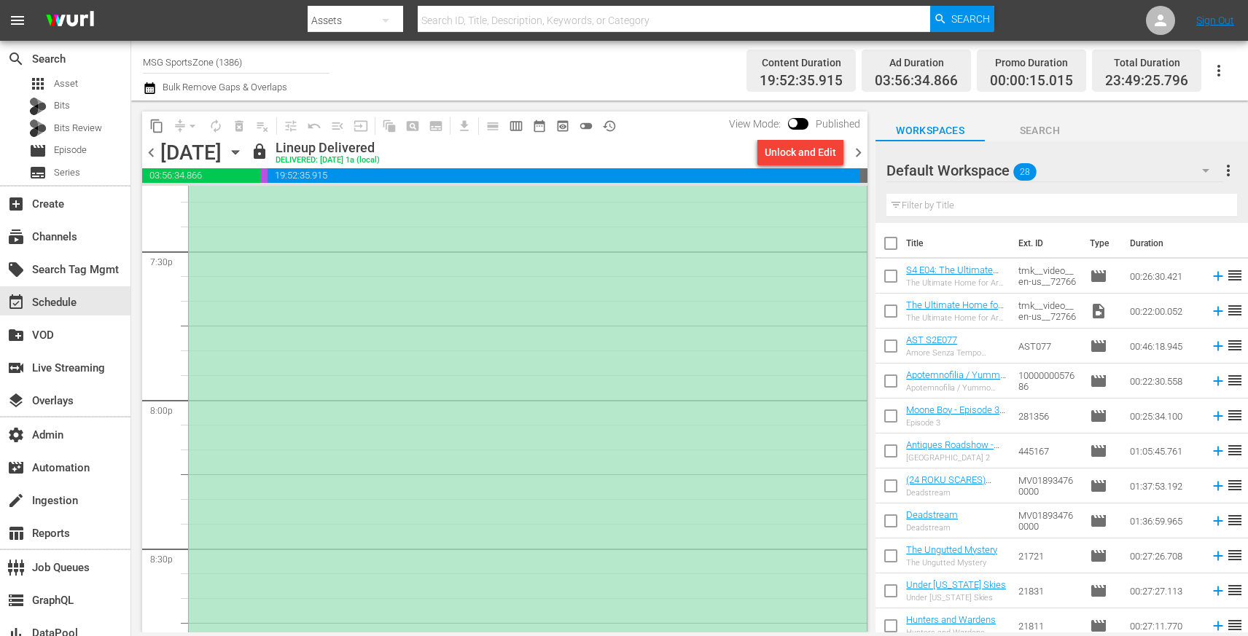
scroll to position [5638, 0]
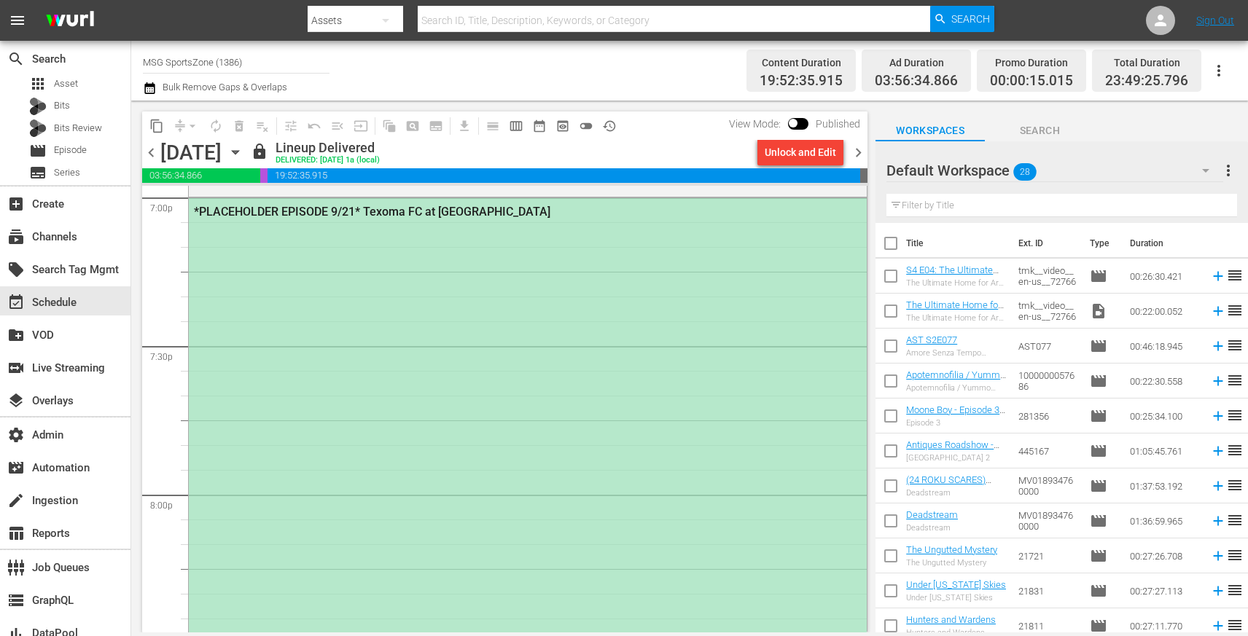
click at [457, 442] on div "*PLACEHOLDER EPISODE 9/21* Texoma FC at Westchester SC" at bounding box center [528, 642] width 678 height 888
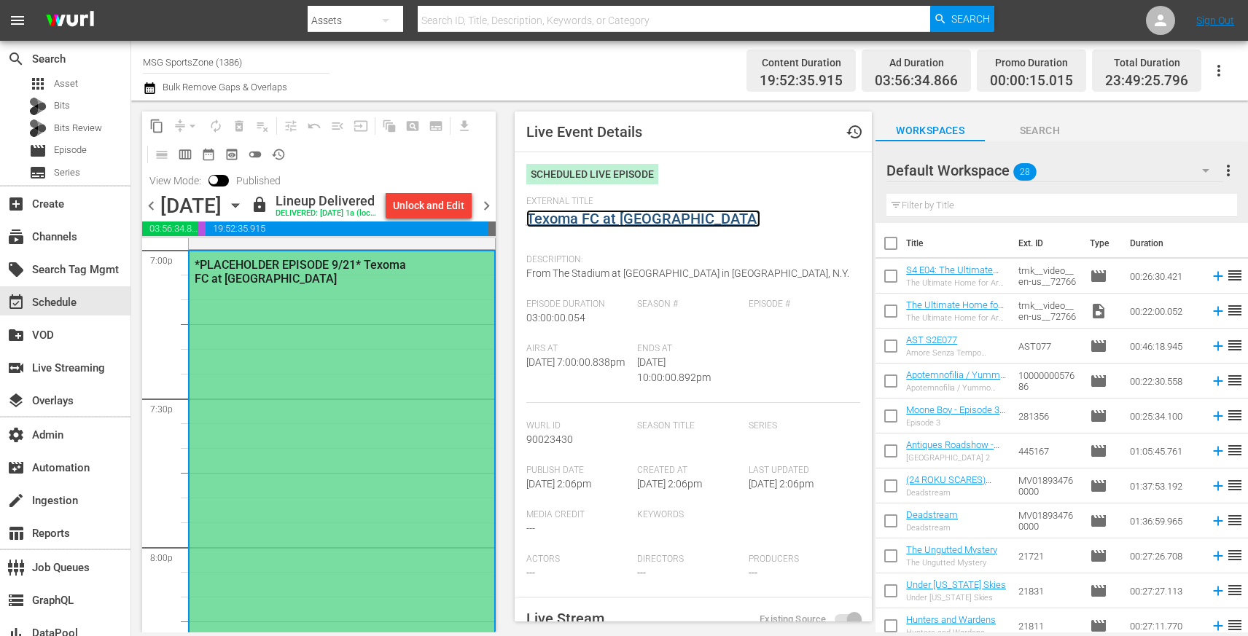
click at [661, 225] on link "Texoma FC at Westchester SC" at bounding box center [643, 218] width 234 height 17
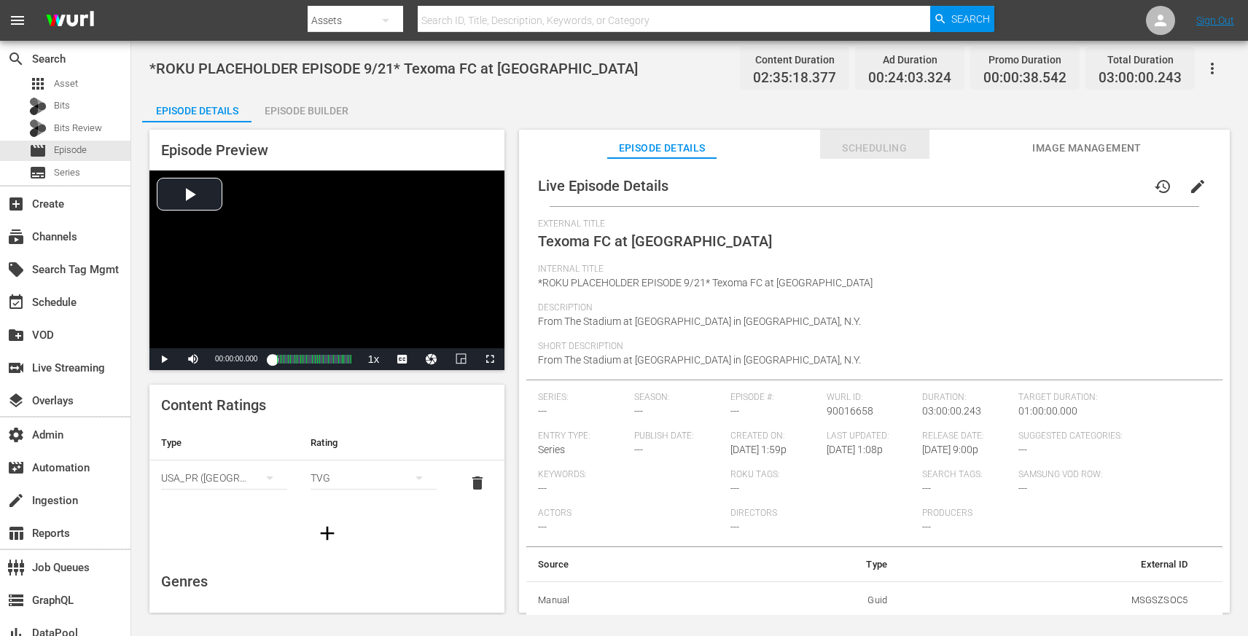
click at [880, 150] on span "Scheduling" at bounding box center [874, 148] width 109 height 18
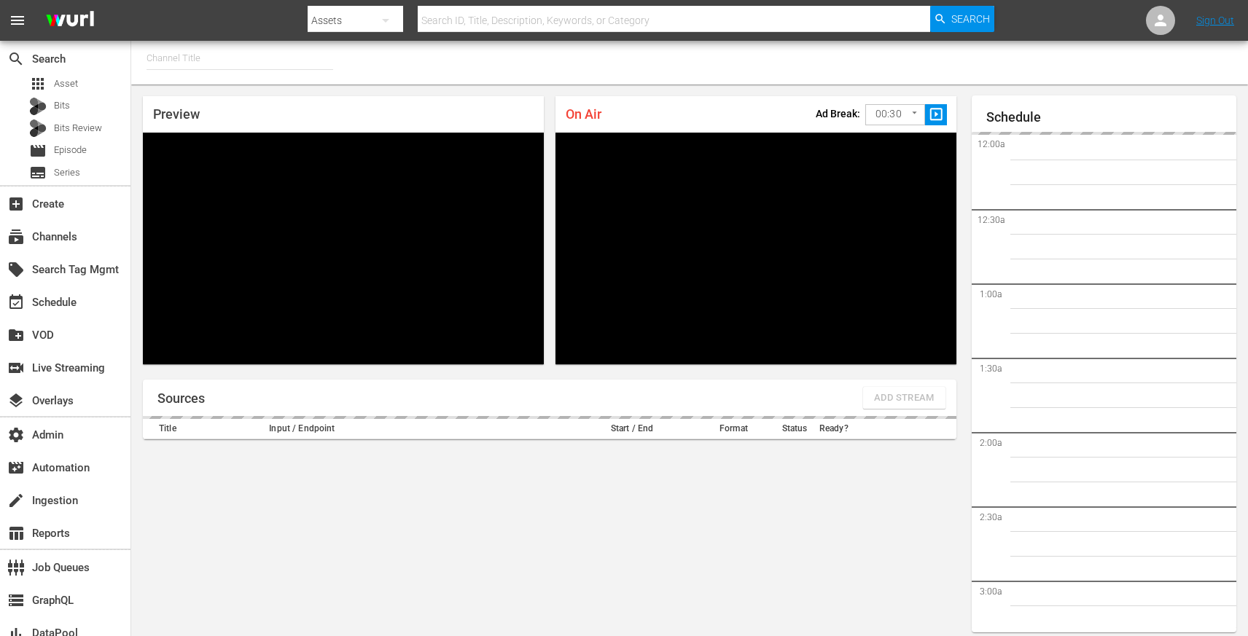
type input "MSG SportsZone (1386)"
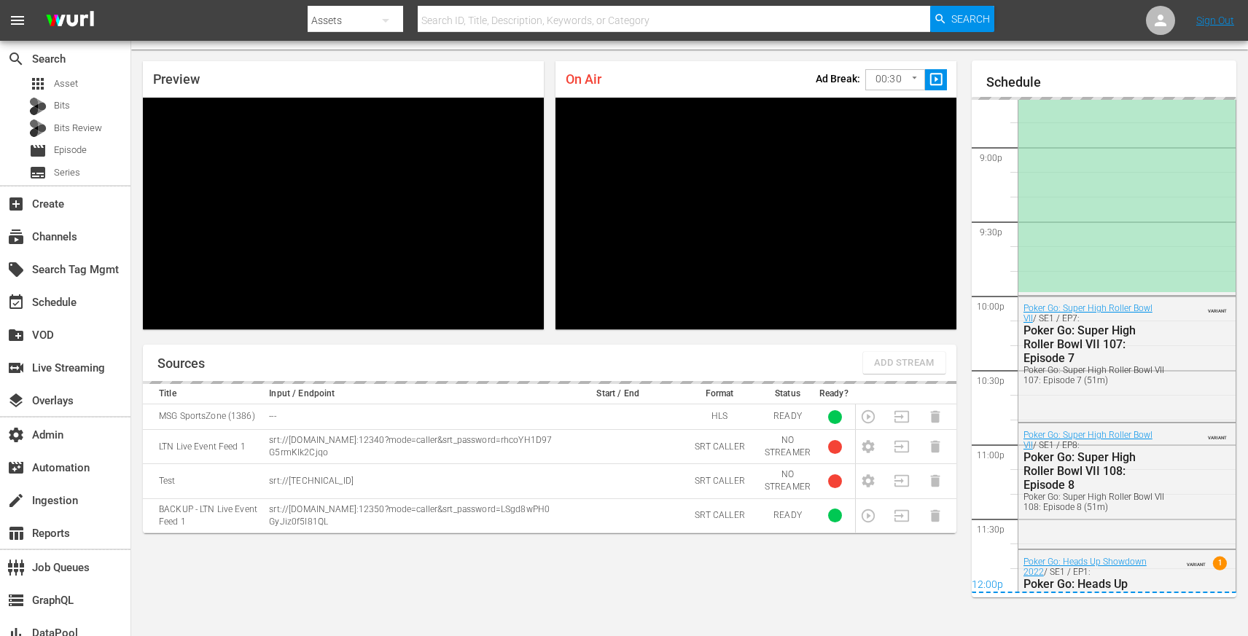
scroll to position [2656, 0]
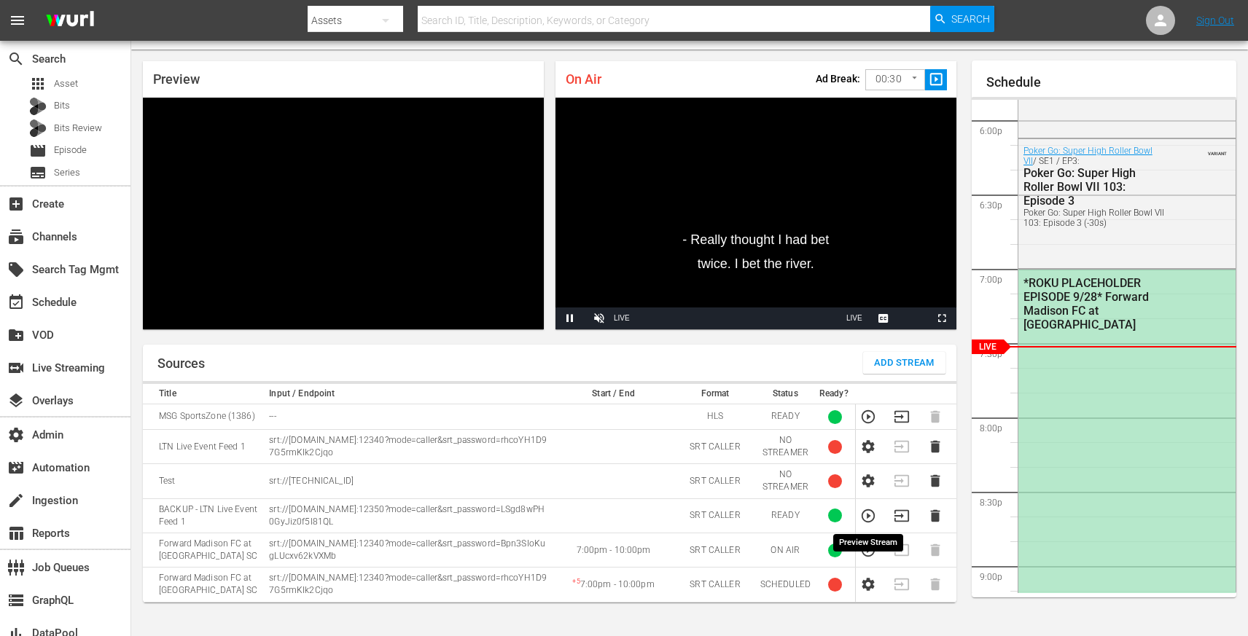
click at [864, 520] on icon "button" at bounding box center [868, 515] width 13 height 13
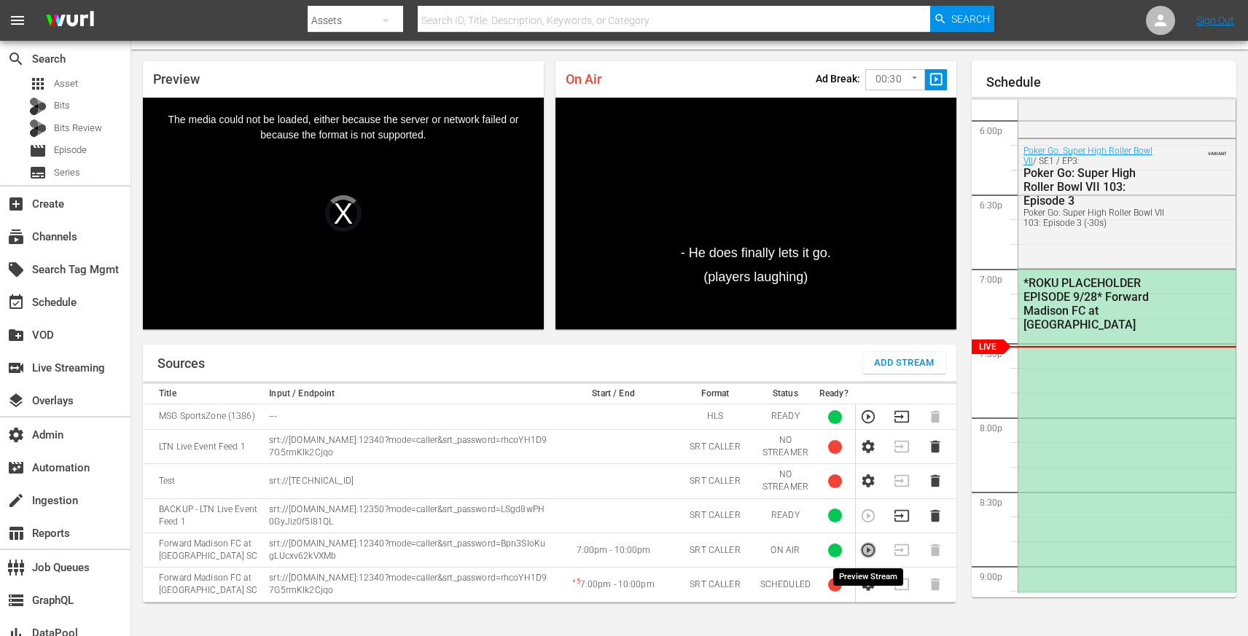
click at [866, 552] on icon "button" at bounding box center [868, 550] width 16 height 16
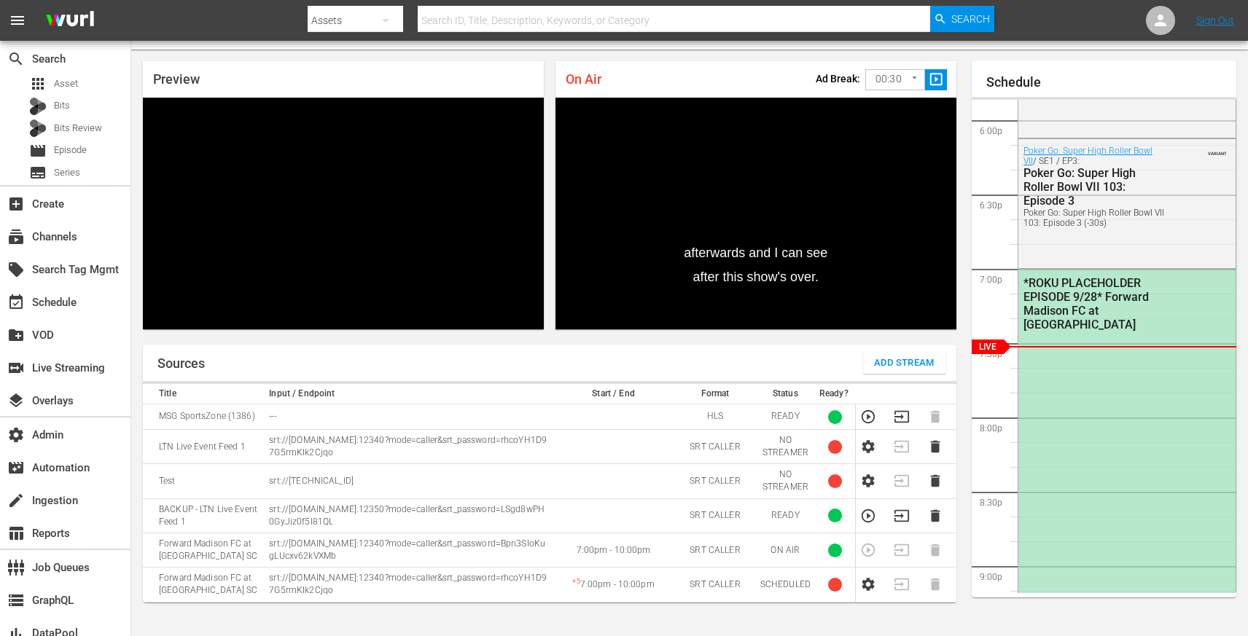
click at [510, 472] on td "srt://[TECHNICAL_ID]" at bounding box center [409, 481] width 288 height 34
click at [869, 524] on td at bounding box center [873, 516] width 34 height 34
click at [867, 518] on icon "button" at bounding box center [868, 516] width 16 height 16
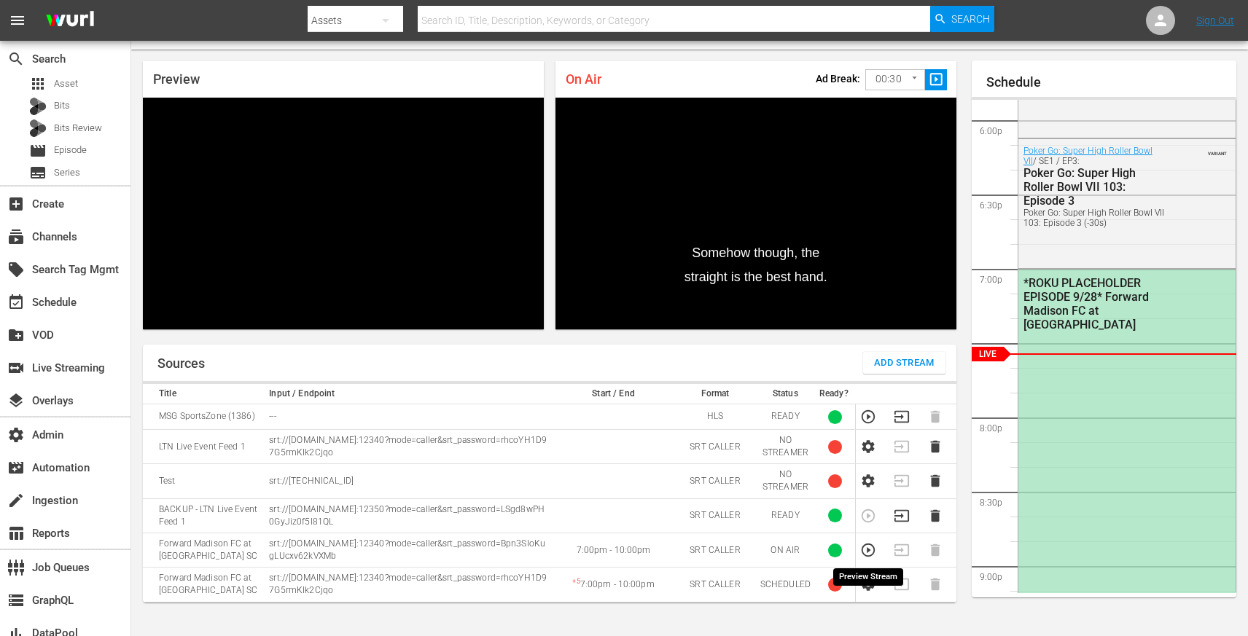
click at [866, 548] on icon "button" at bounding box center [868, 550] width 16 height 16
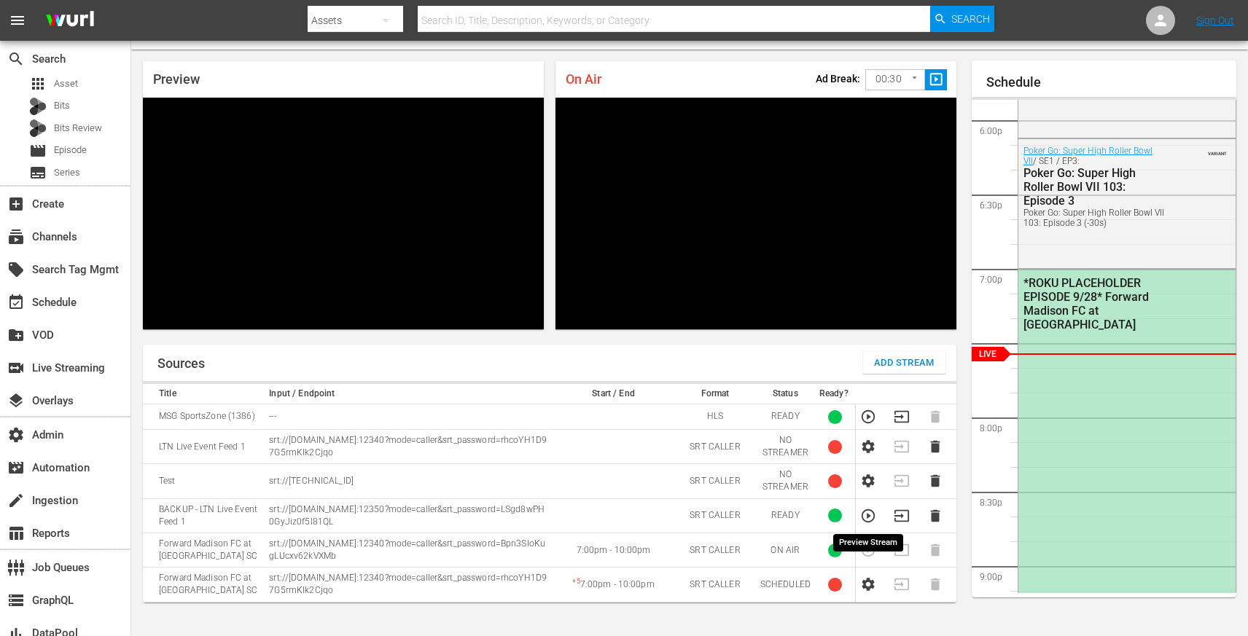
click at [864, 515] on icon "button" at bounding box center [868, 516] width 16 height 16
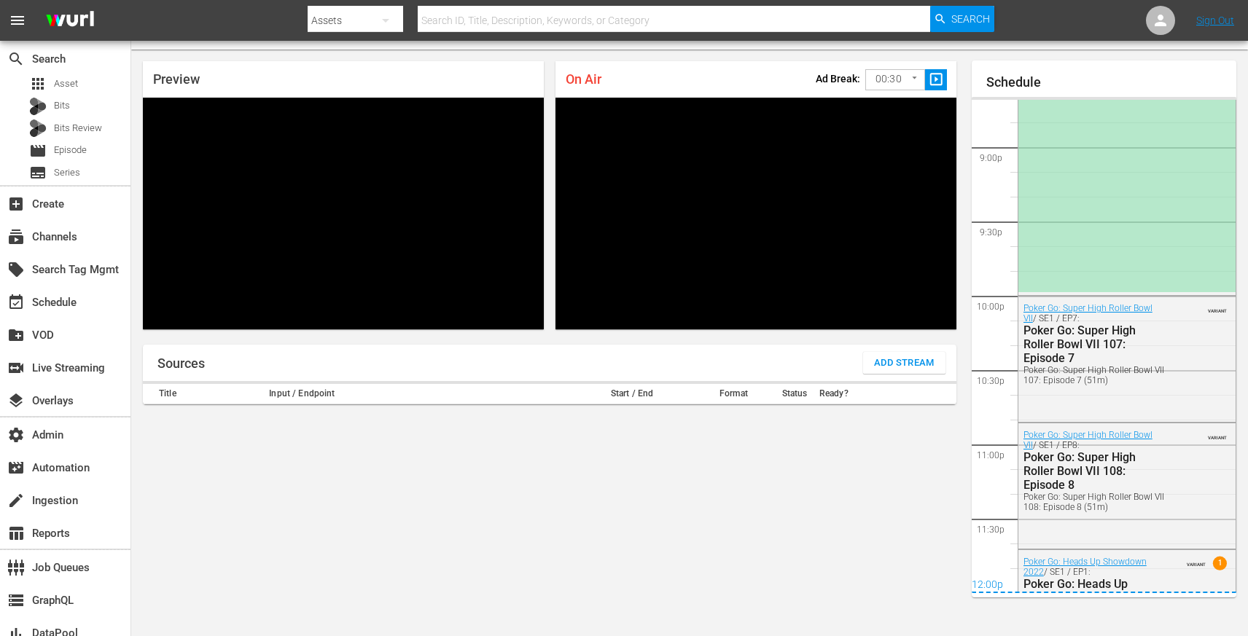
scroll to position [2665, 0]
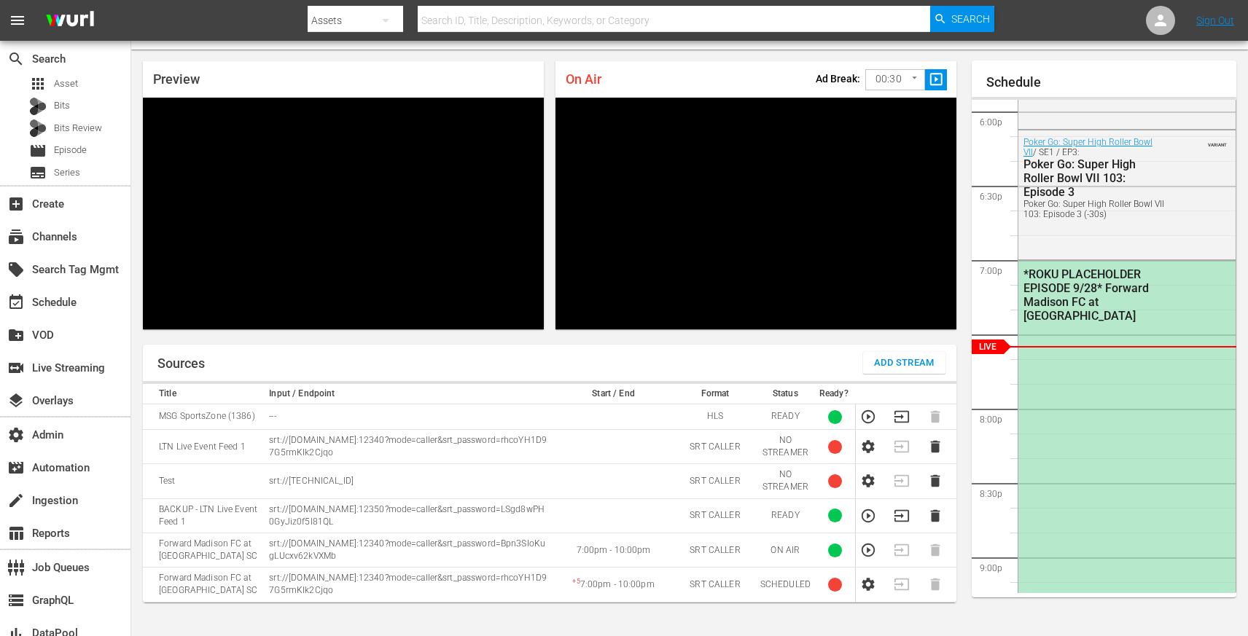
click at [863, 419] on icon "button" at bounding box center [868, 416] width 13 height 13
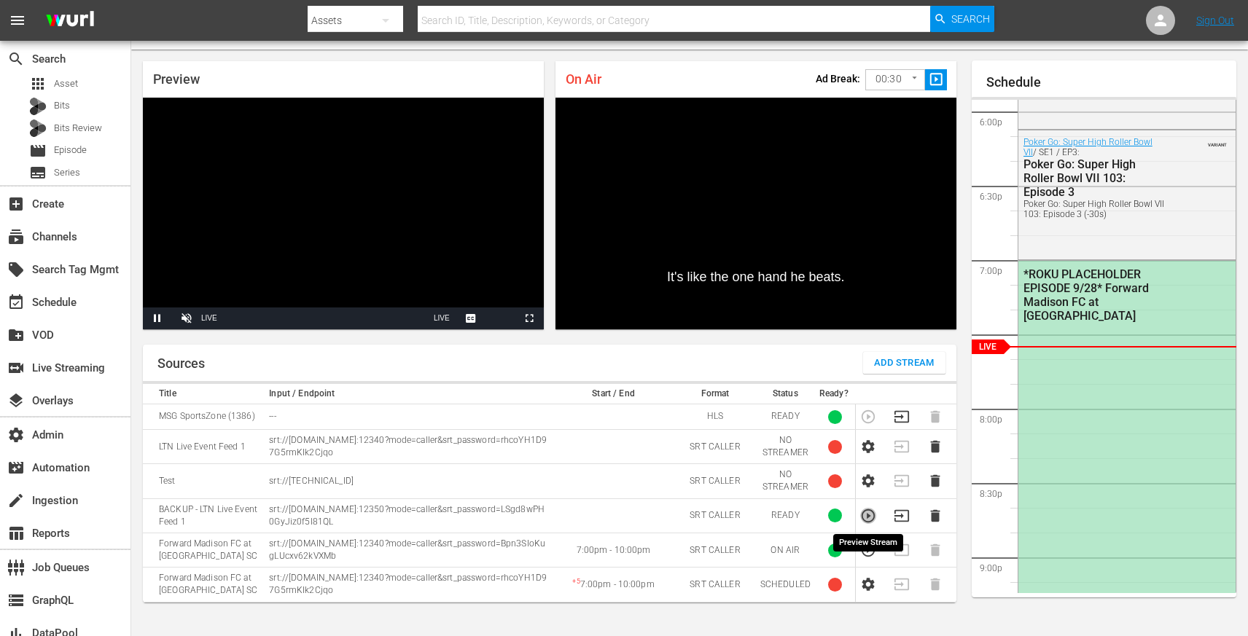
click at [872, 516] on icon "button" at bounding box center [868, 516] width 16 height 16
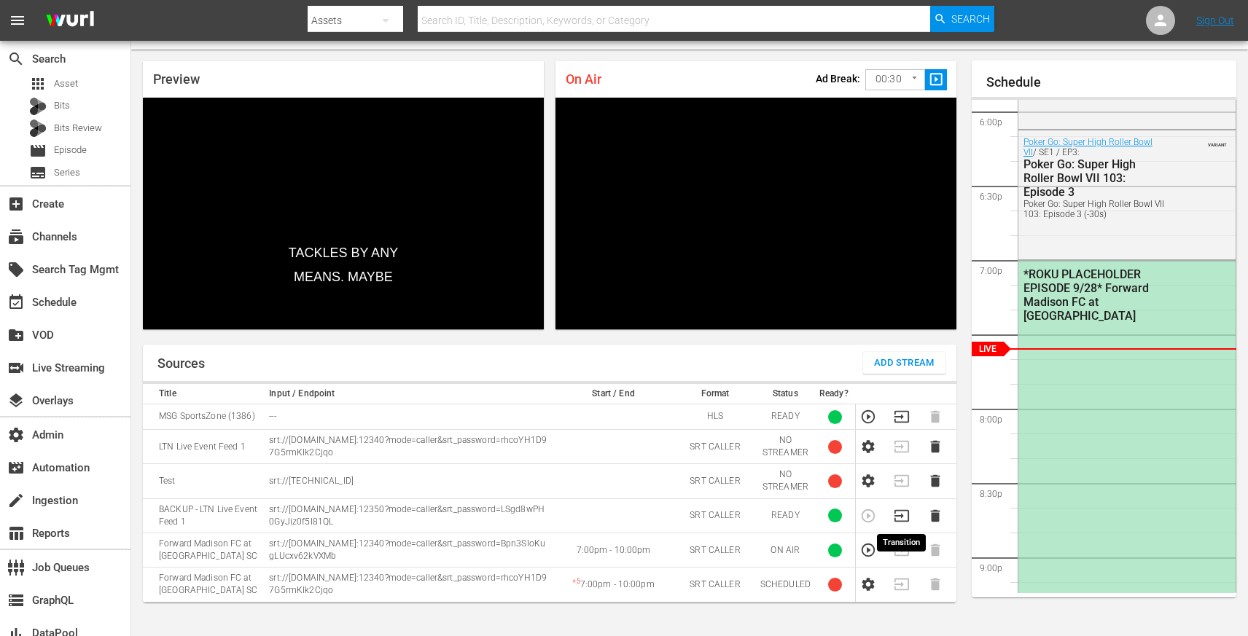
click at [899, 520] on icon "button" at bounding box center [902, 516] width 16 height 16
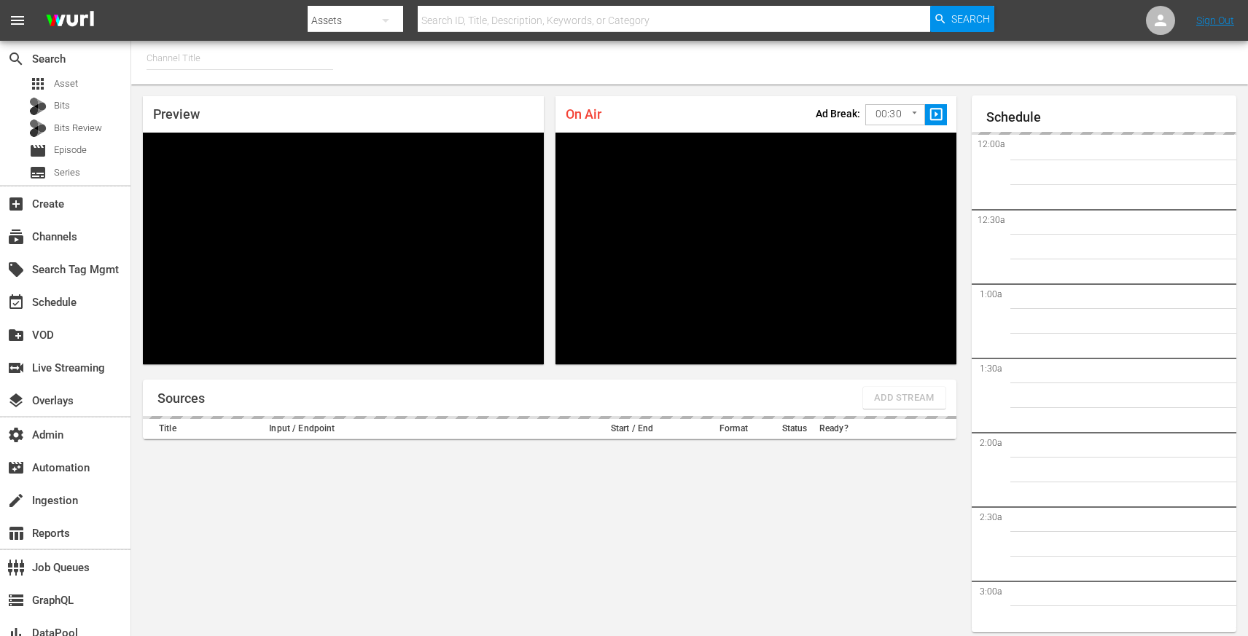
type input "MSG SportsZone (1386)"
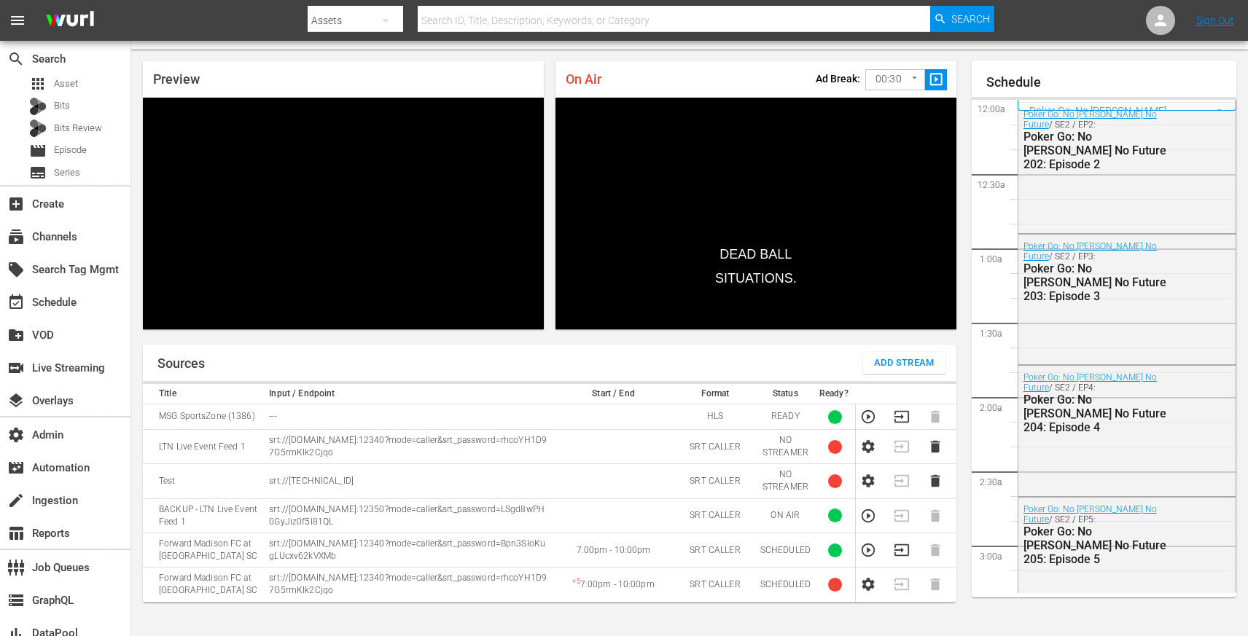
scroll to position [2673, 0]
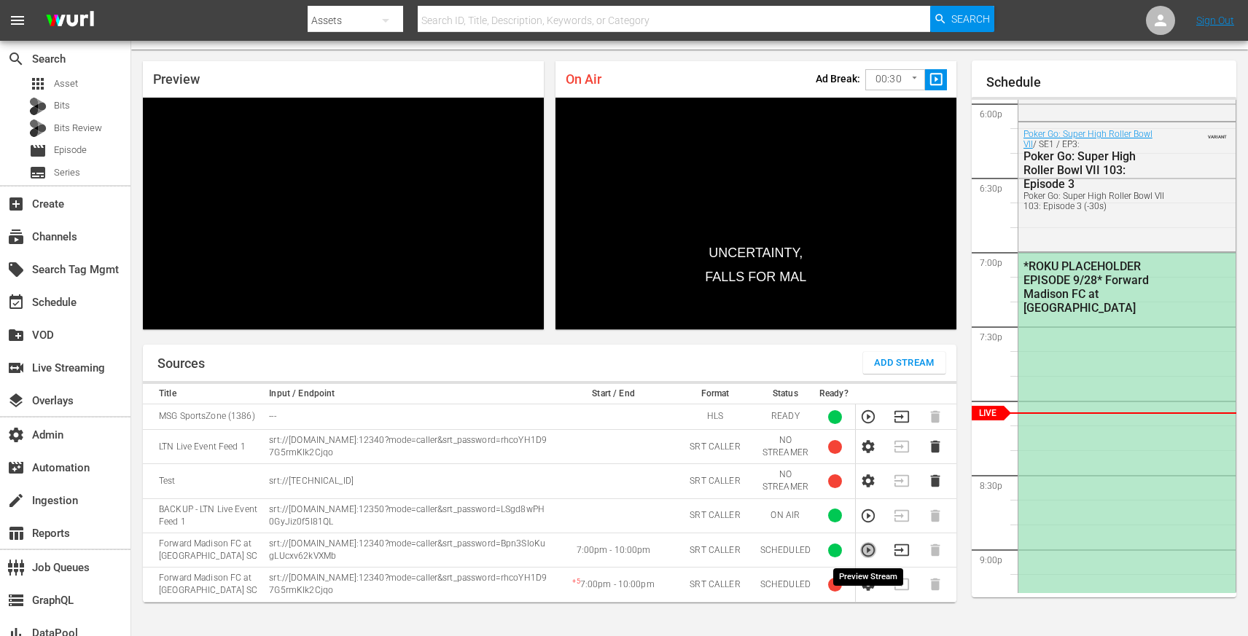
click at [873, 549] on icon "button" at bounding box center [868, 550] width 16 height 16
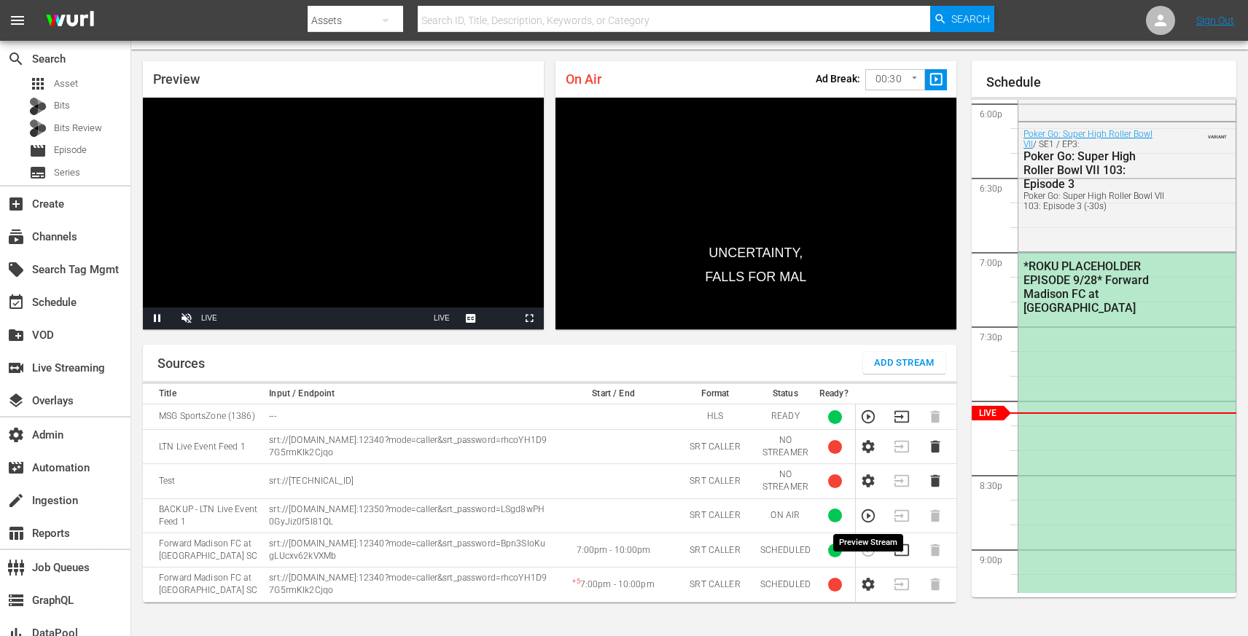
click at [866, 515] on icon "button" at bounding box center [868, 516] width 16 height 16
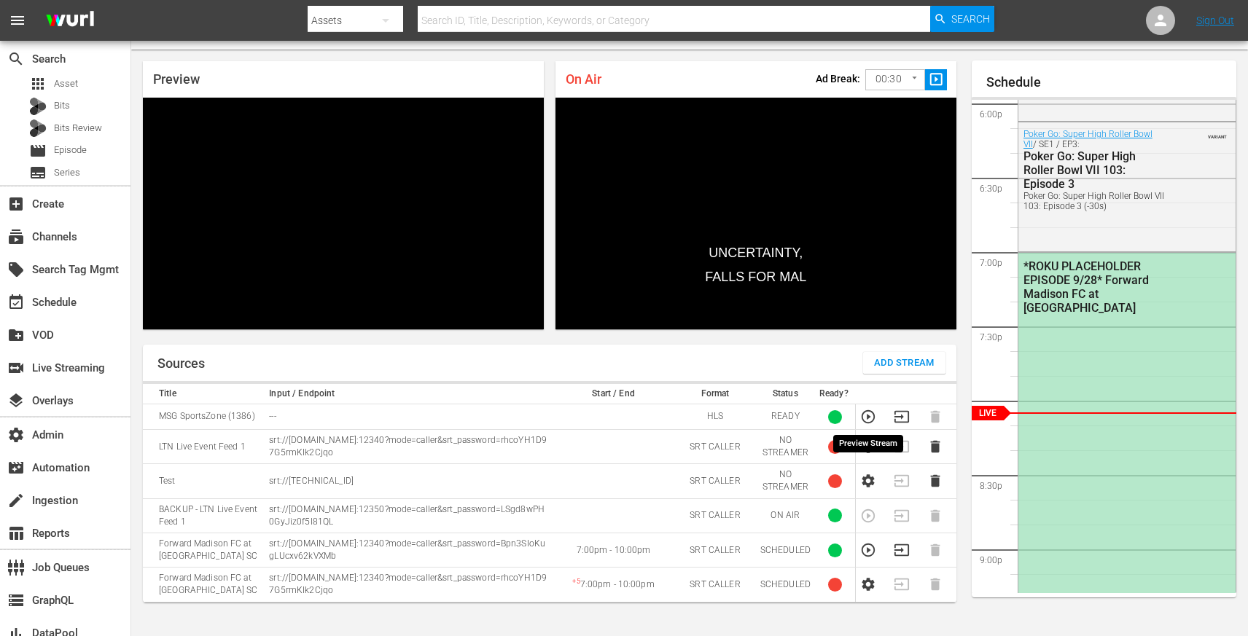
click at [868, 416] on icon "button" at bounding box center [868, 416] width 13 height 13
click at [862, 517] on icon "button" at bounding box center [868, 515] width 13 height 13
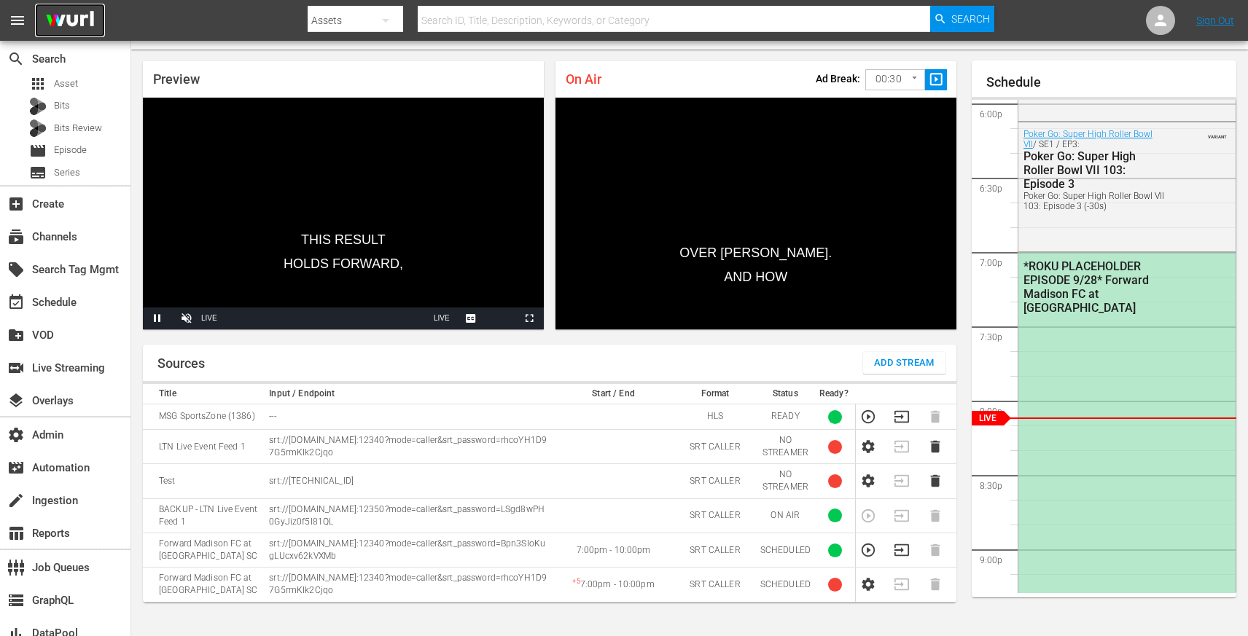
click at [72, 22] on img at bounding box center [70, 21] width 70 height 34
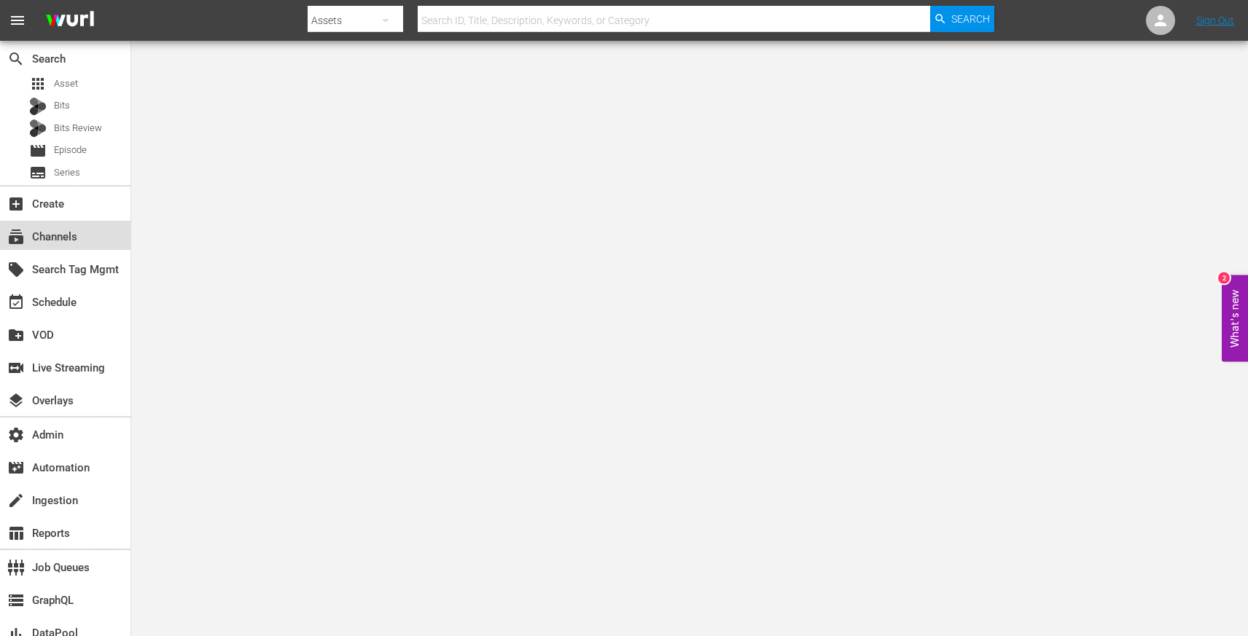
click at [75, 236] on div "subscriptions Channels" at bounding box center [41, 234] width 82 height 13
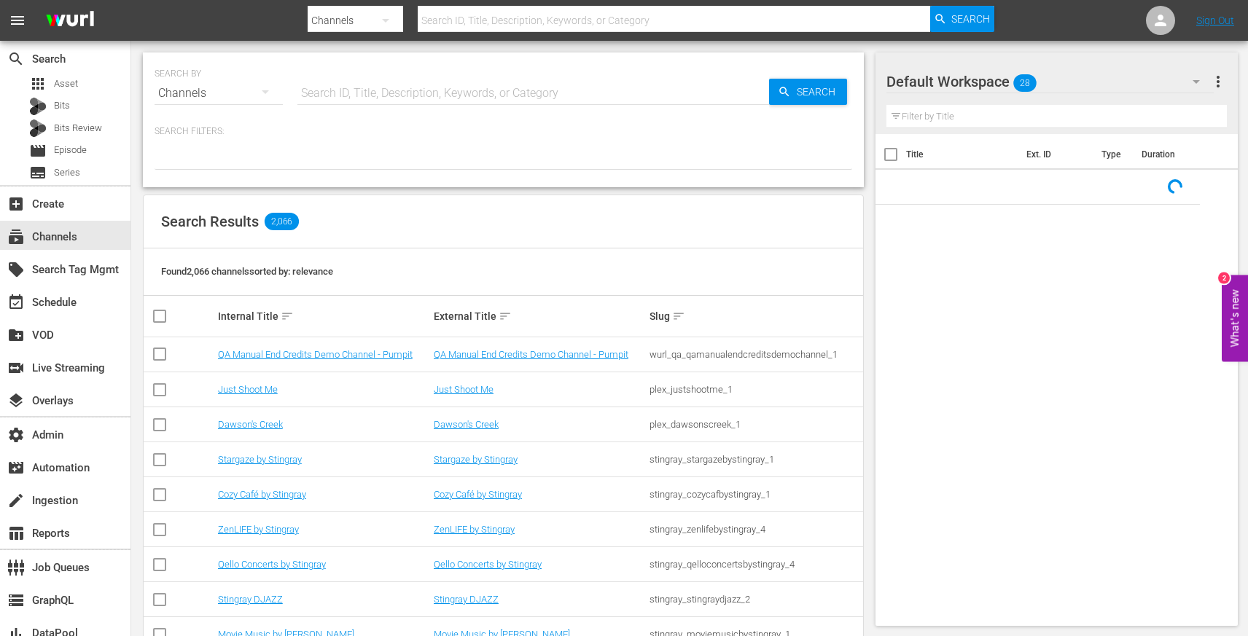
click at [372, 93] on input "text" at bounding box center [533, 93] width 472 height 35
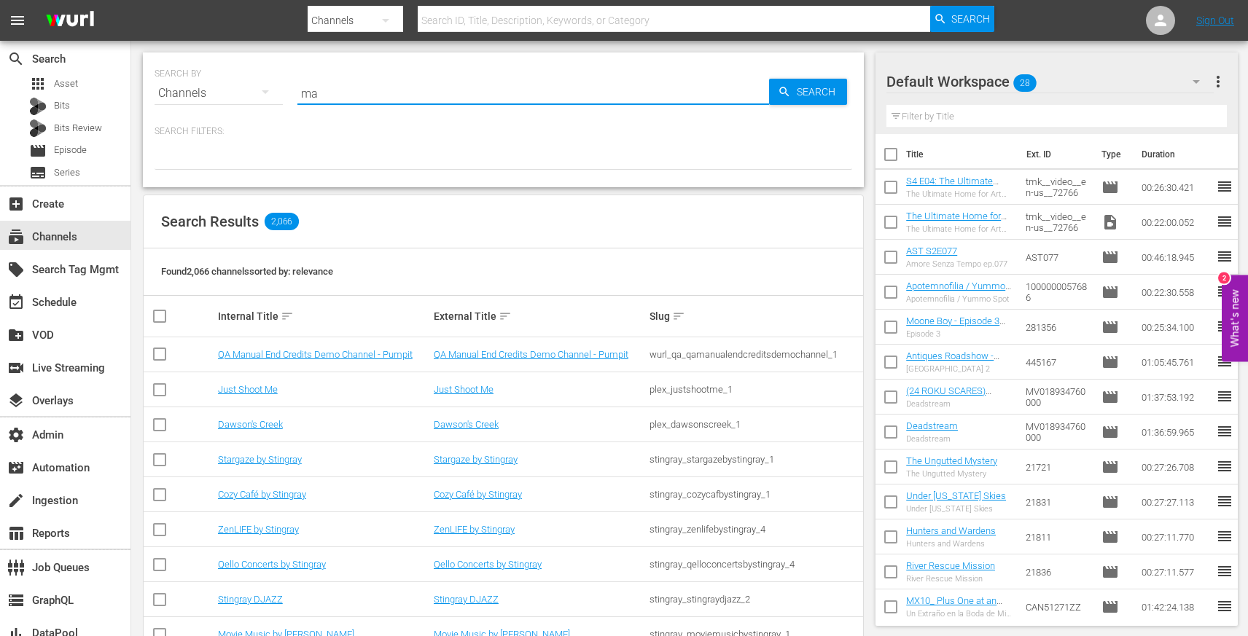
type input "mac"
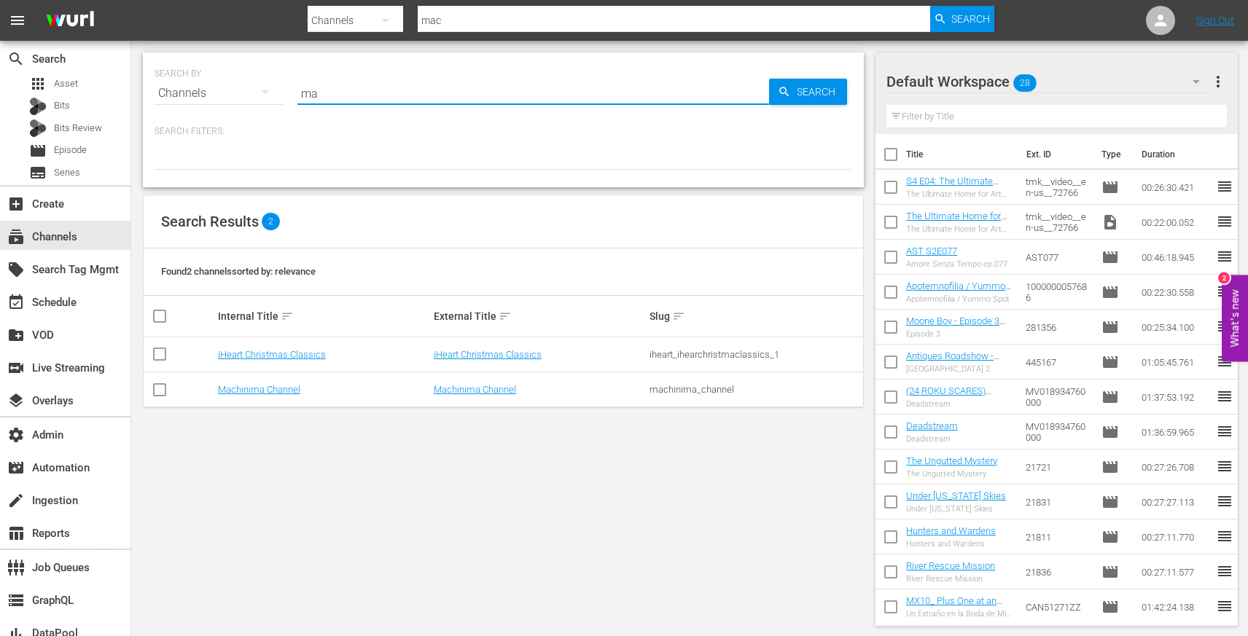
type input "m"
type input "amc"
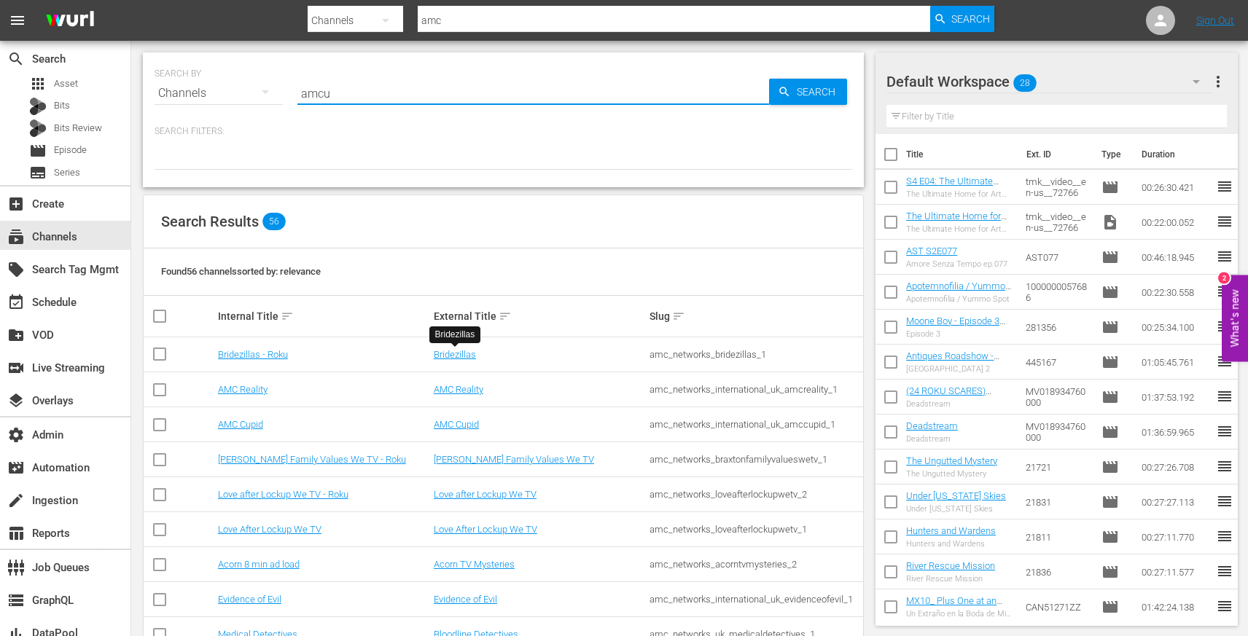
type input "amcuk"
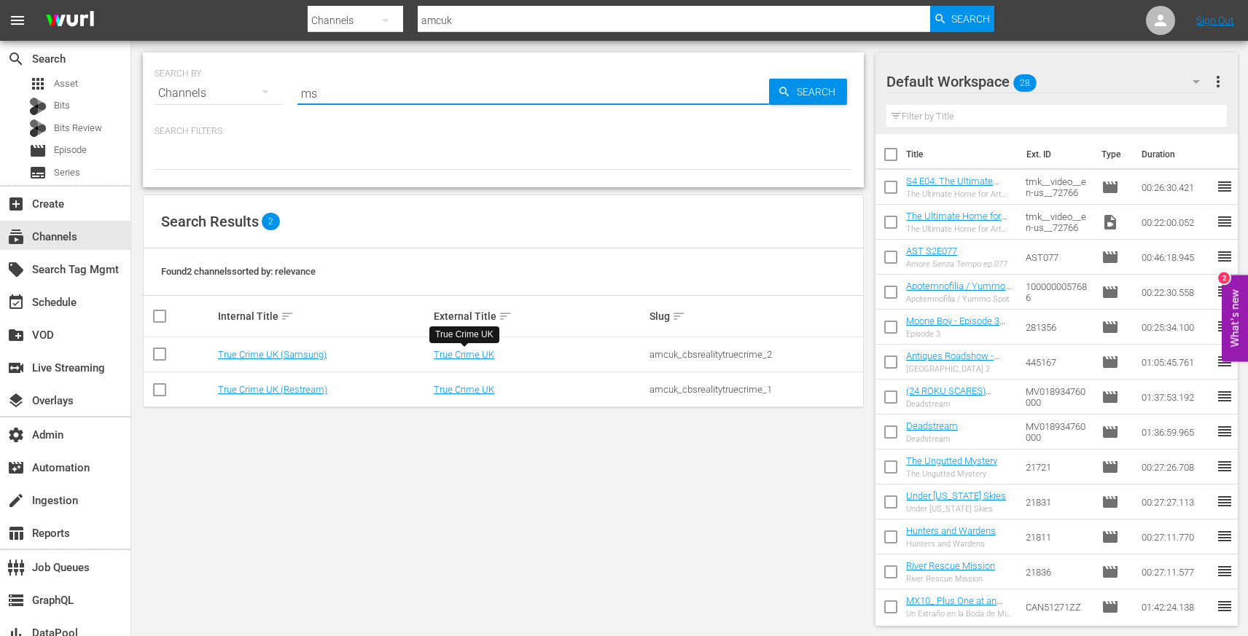
type input "msg"
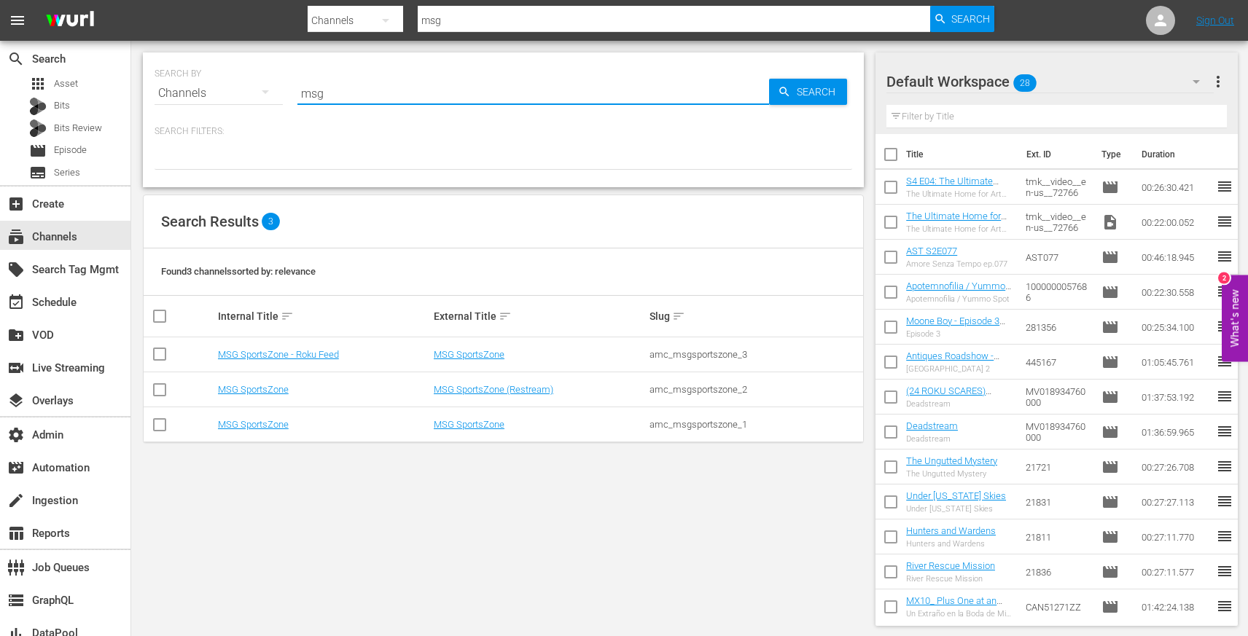
type input "msg"
click at [708, 393] on div "amc_msgsportszone_2" at bounding box center [754, 389] width 211 height 11
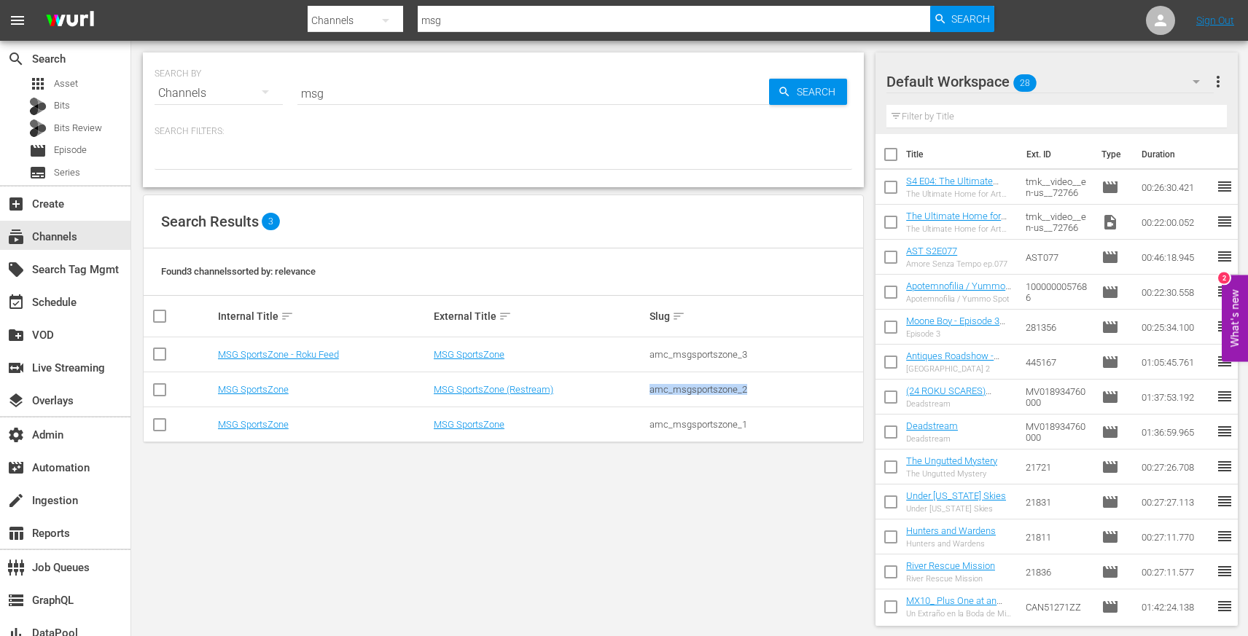
click at [708, 393] on div "amc_msgsportszone_2" at bounding box center [754, 389] width 211 height 11
copy div "amc_msgsportszone_2"
